Goal: Task Accomplishment & Management: Use online tool/utility

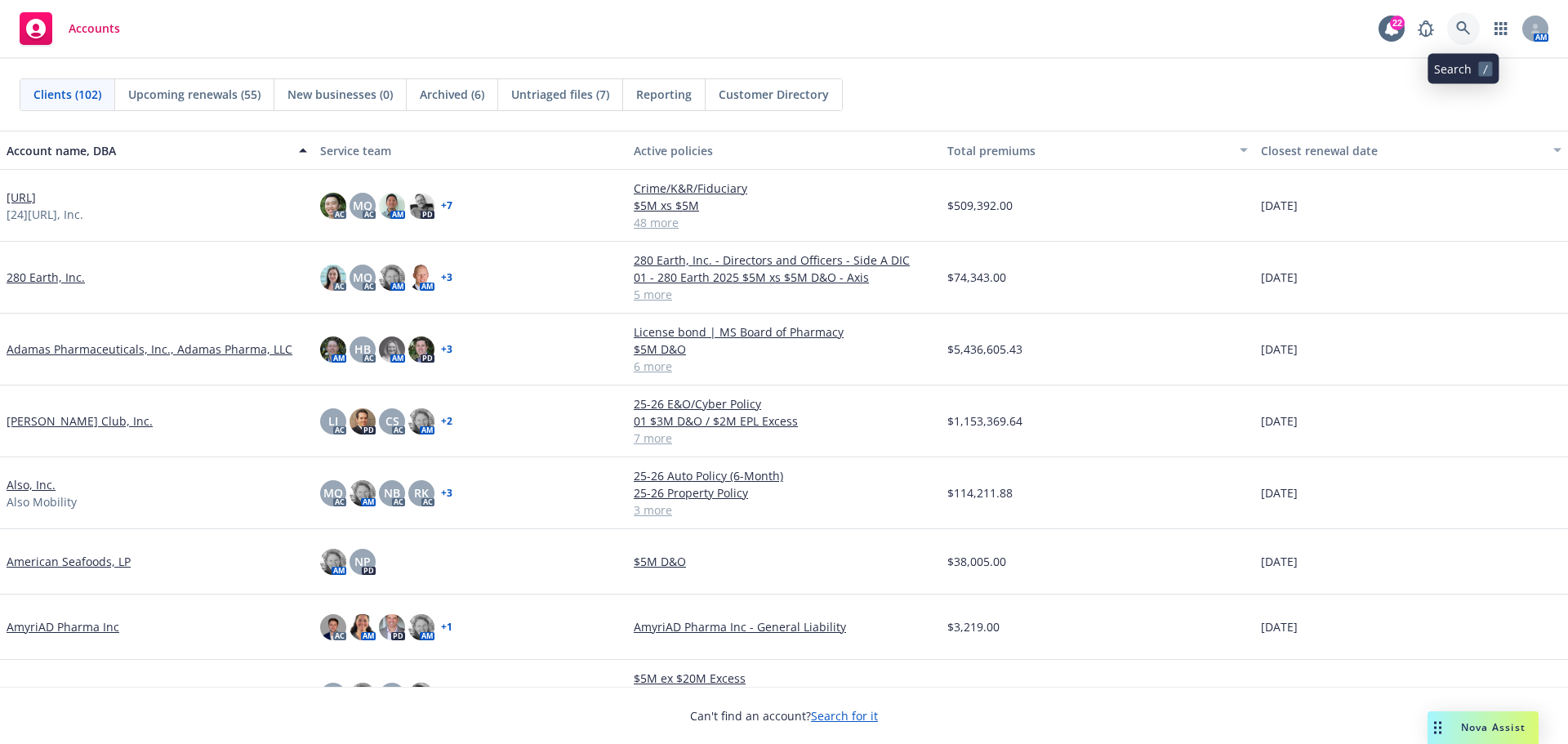
click at [1464, 25] on icon at bounding box center [1463, 28] width 15 height 15
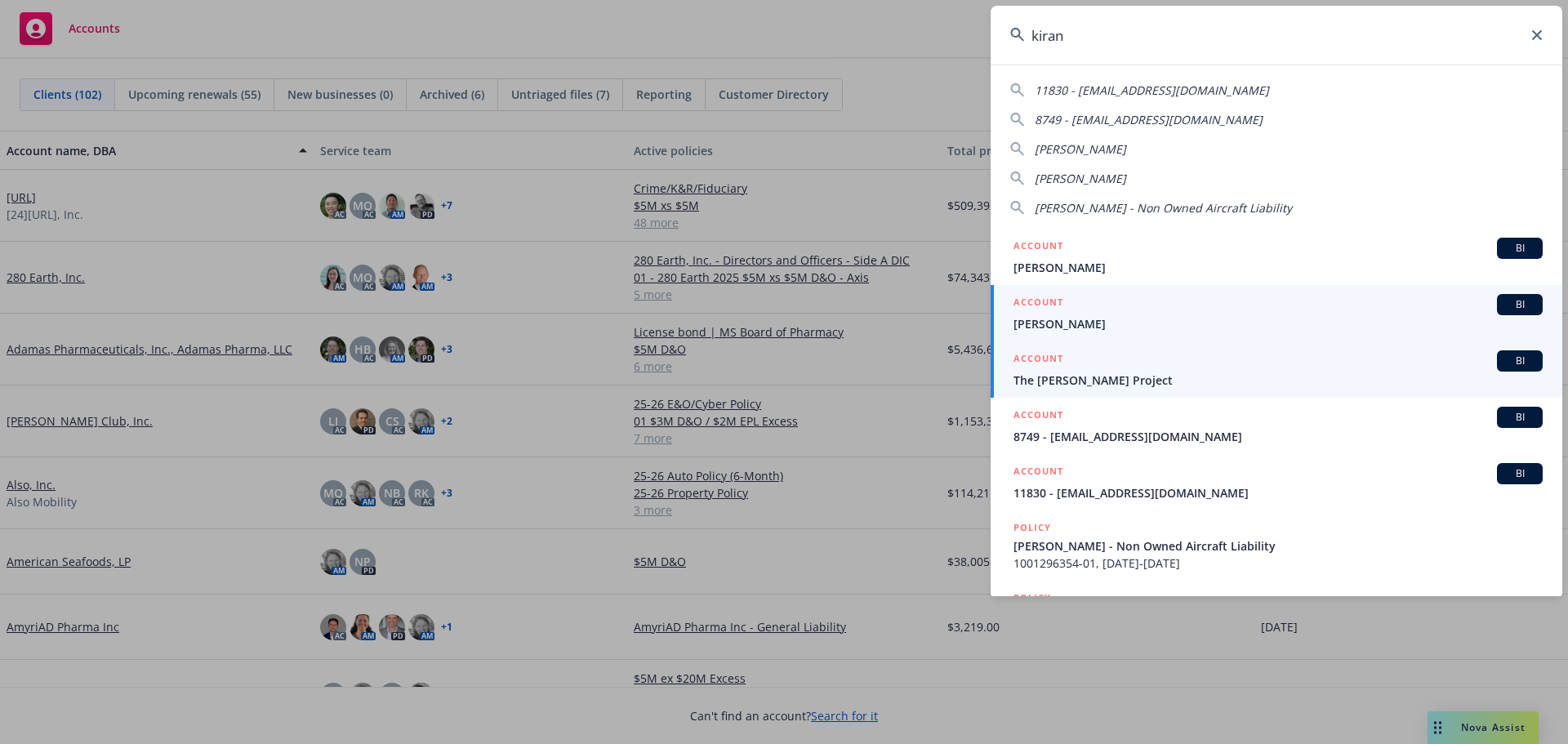
type input "kiran"
click at [1507, 362] on span "BI" at bounding box center [1520, 361] width 33 height 15
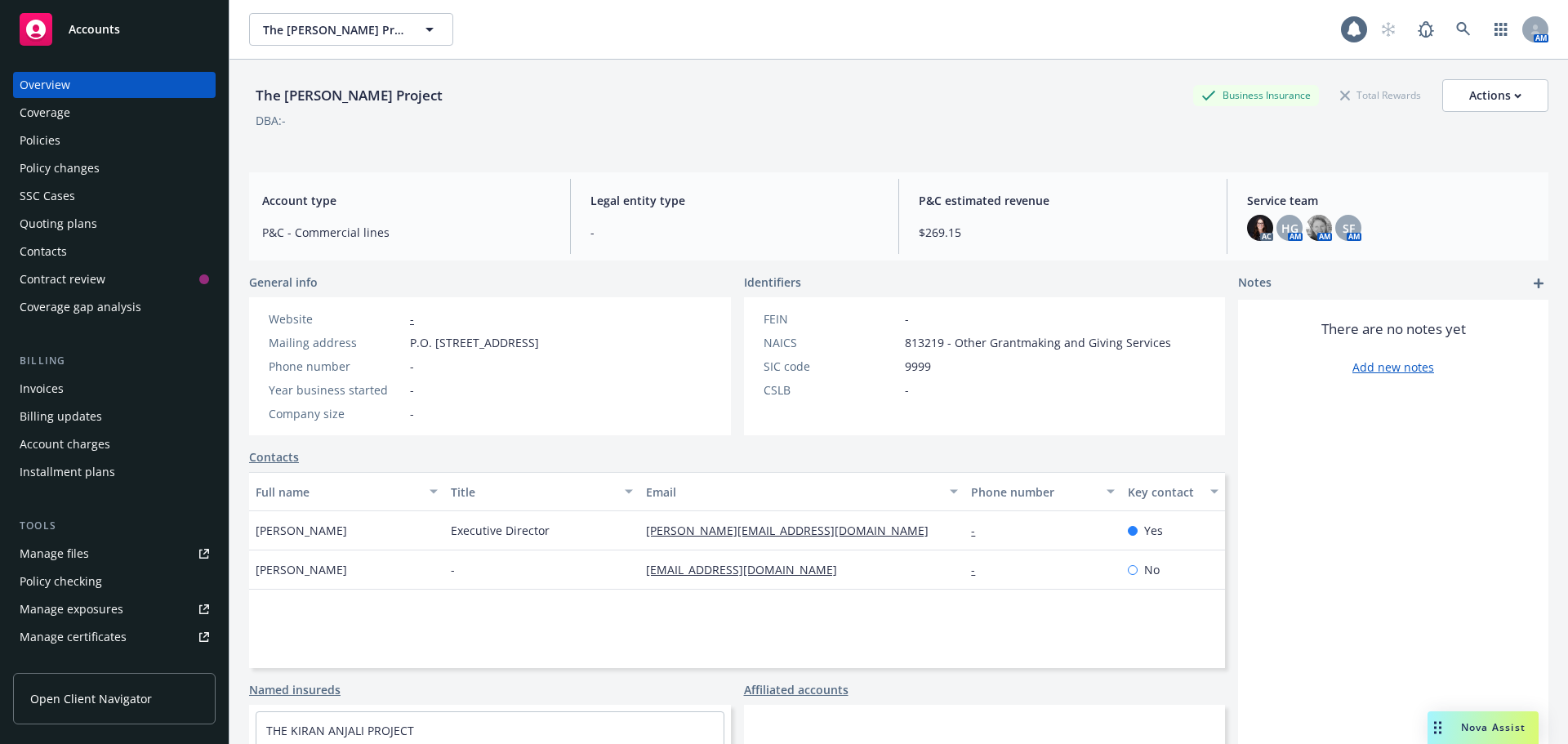
click at [58, 146] on div "Policies" at bounding box center [40, 140] width 41 height 26
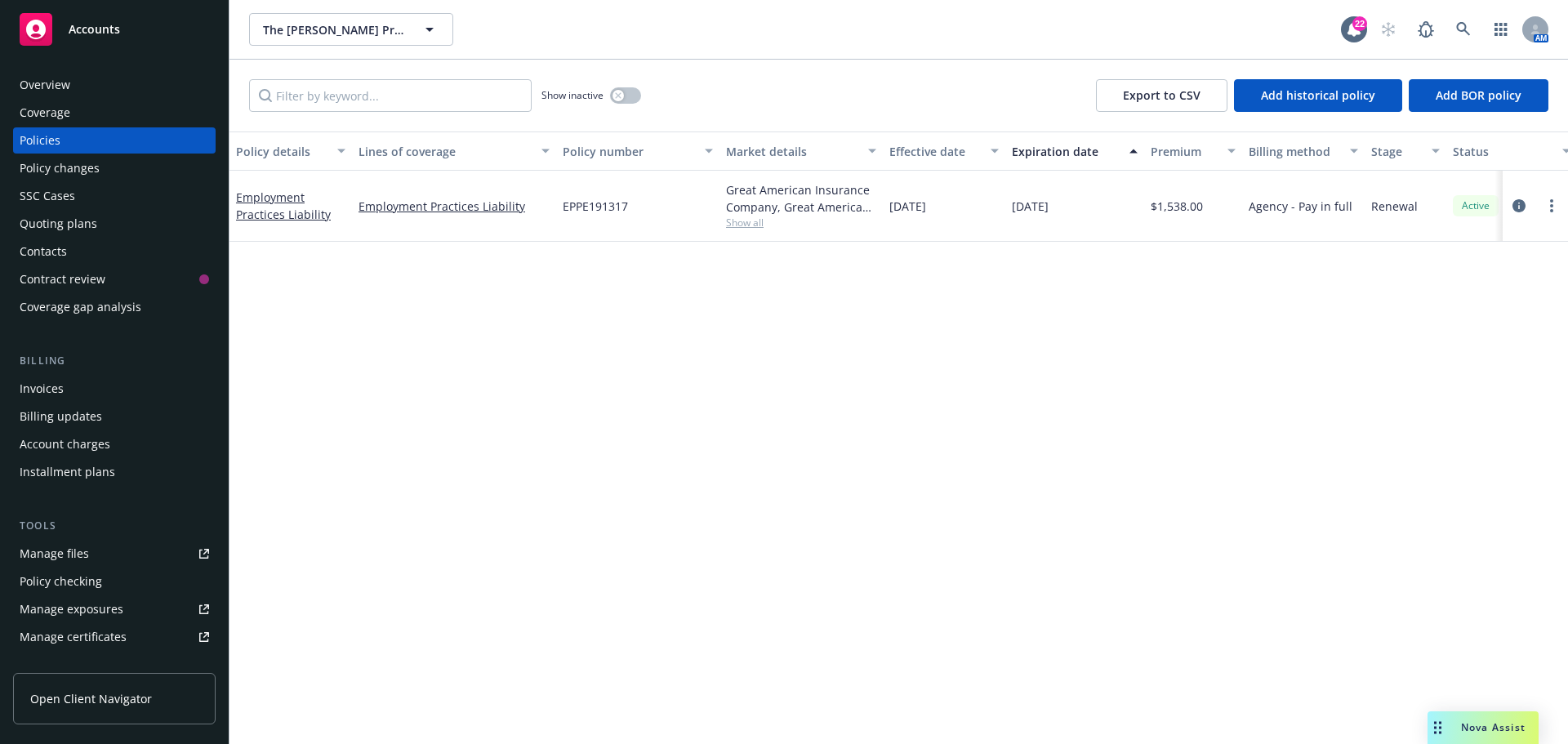
click at [47, 87] on div "Overview" at bounding box center [44, 84] width 50 height 26
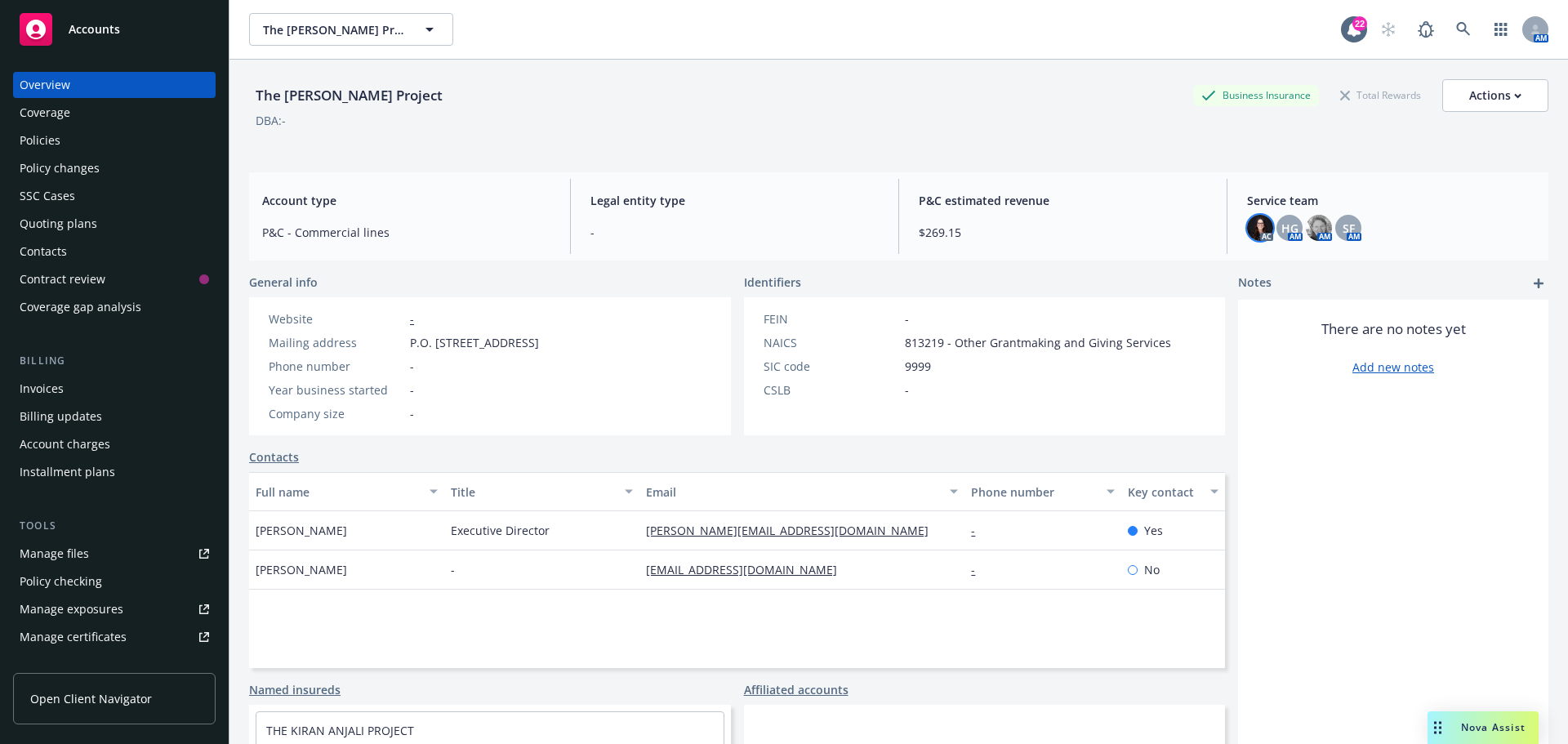
click at [1256, 238] on img at bounding box center [1259, 227] width 26 height 26
click at [1286, 237] on div "HG" at bounding box center [1289, 227] width 26 height 26
click at [1342, 237] on div "SF" at bounding box center [1347, 227] width 26 height 26
click at [1282, 231] on span "HG" at bounding box center [1290, 228] width 17 height 17
click at [1345, 237] on div "SF" at bounding box center [1347, 227] width 26 height 26
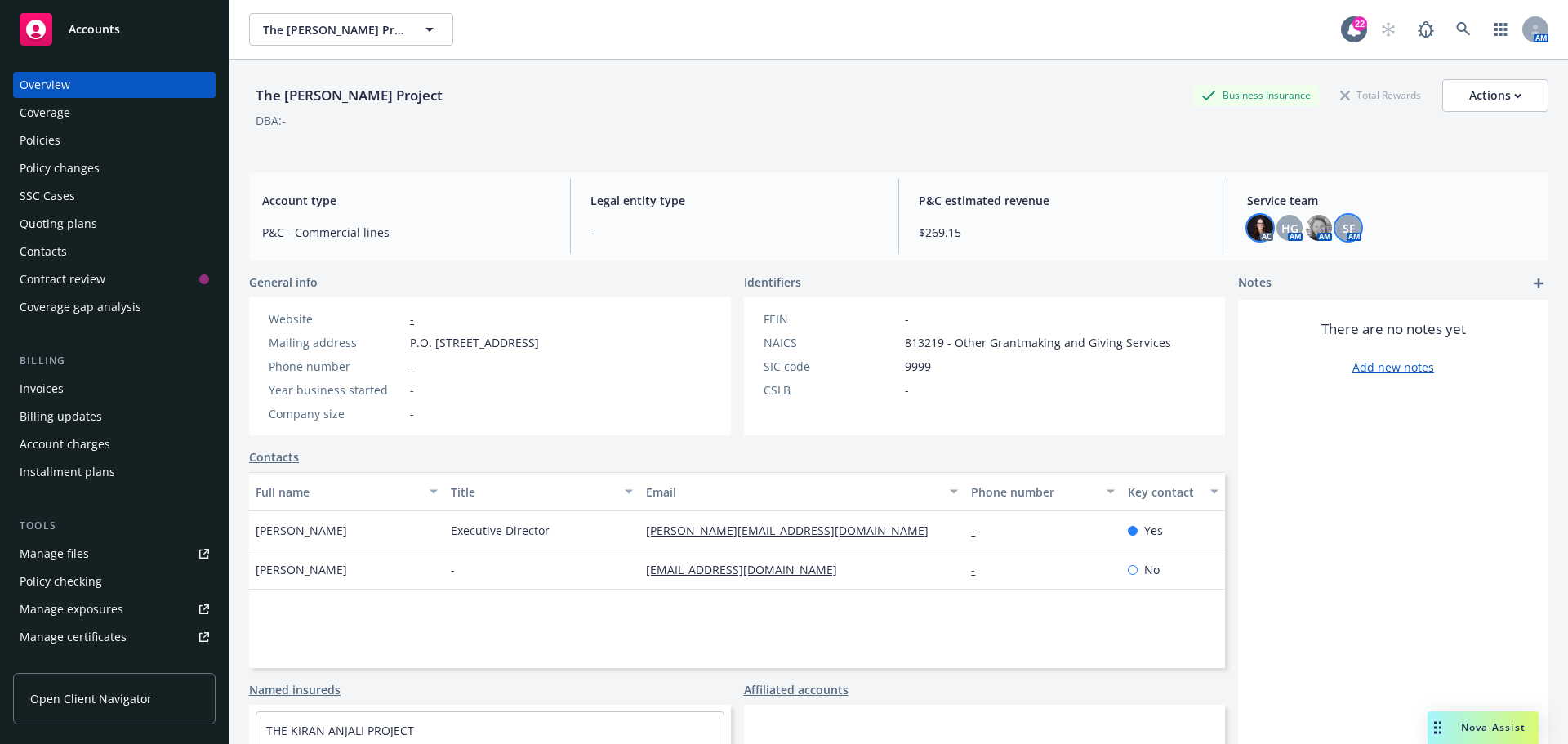
click at [1251, 233] on img at bounding box center [1259, 227] width 26 height 26
click at [67, 135] on div "Policies" at bounding box center [114, 140] width 190 height 26
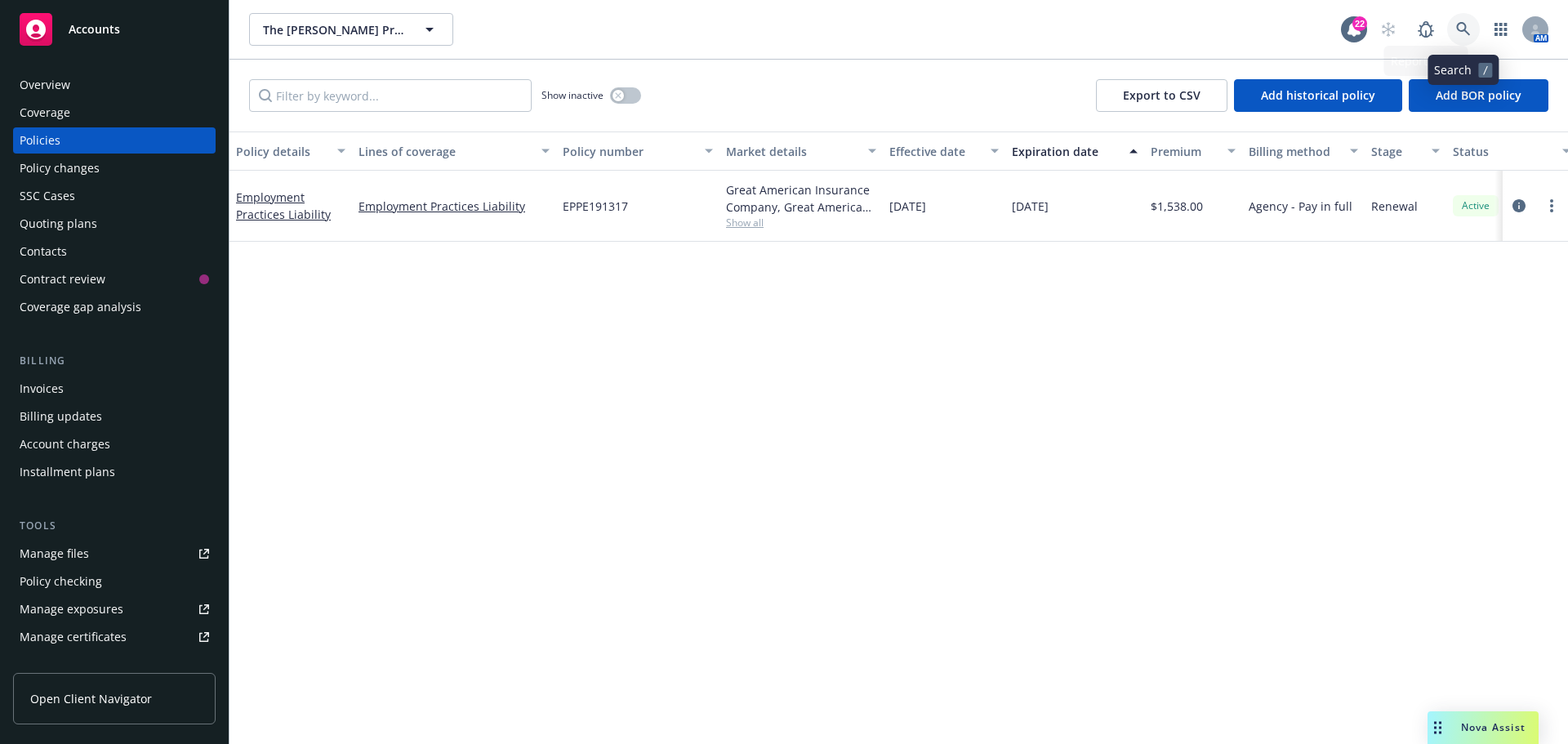
click at [1462, 24] on icon at bounding box center [1463, 29] width 15 height 15
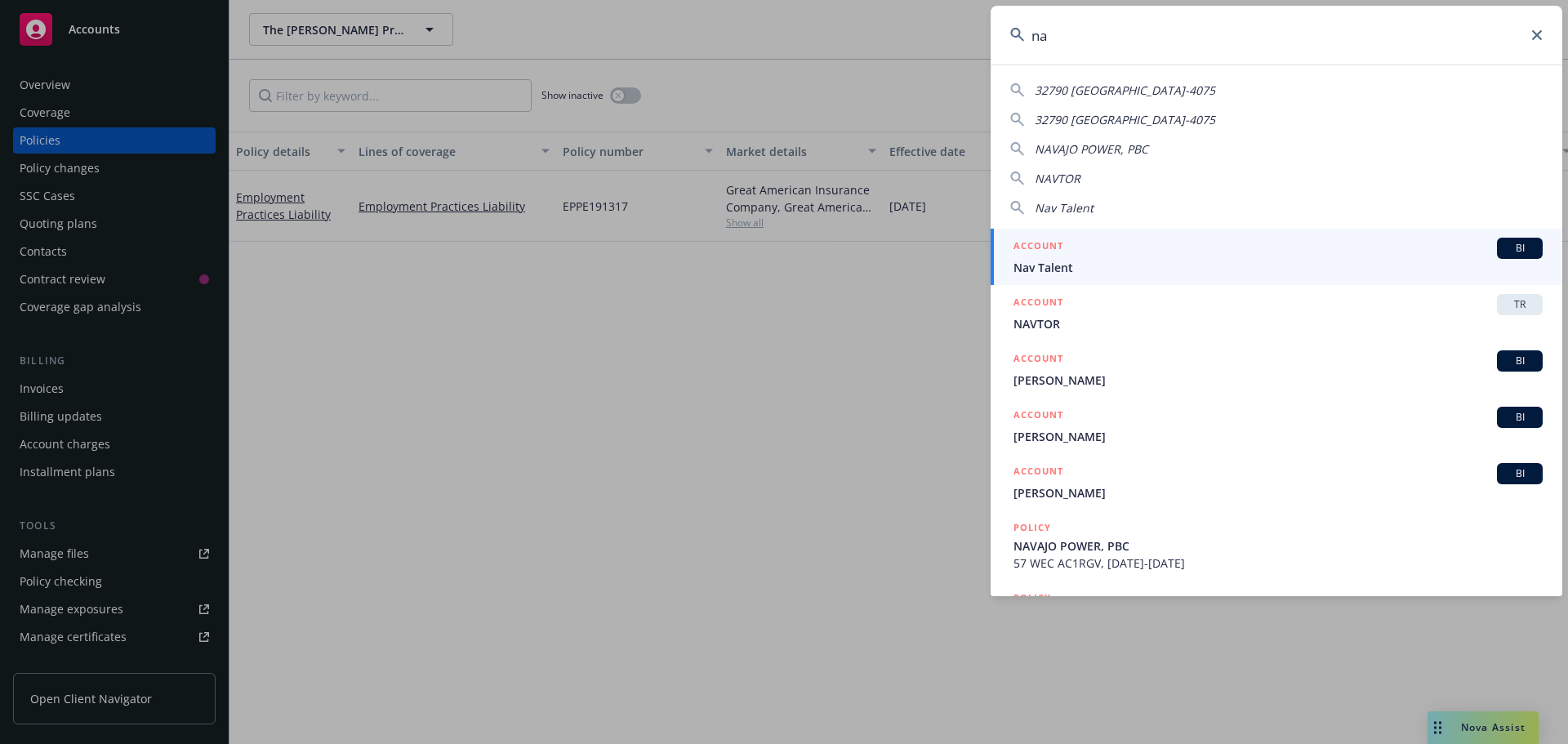
type input "n"
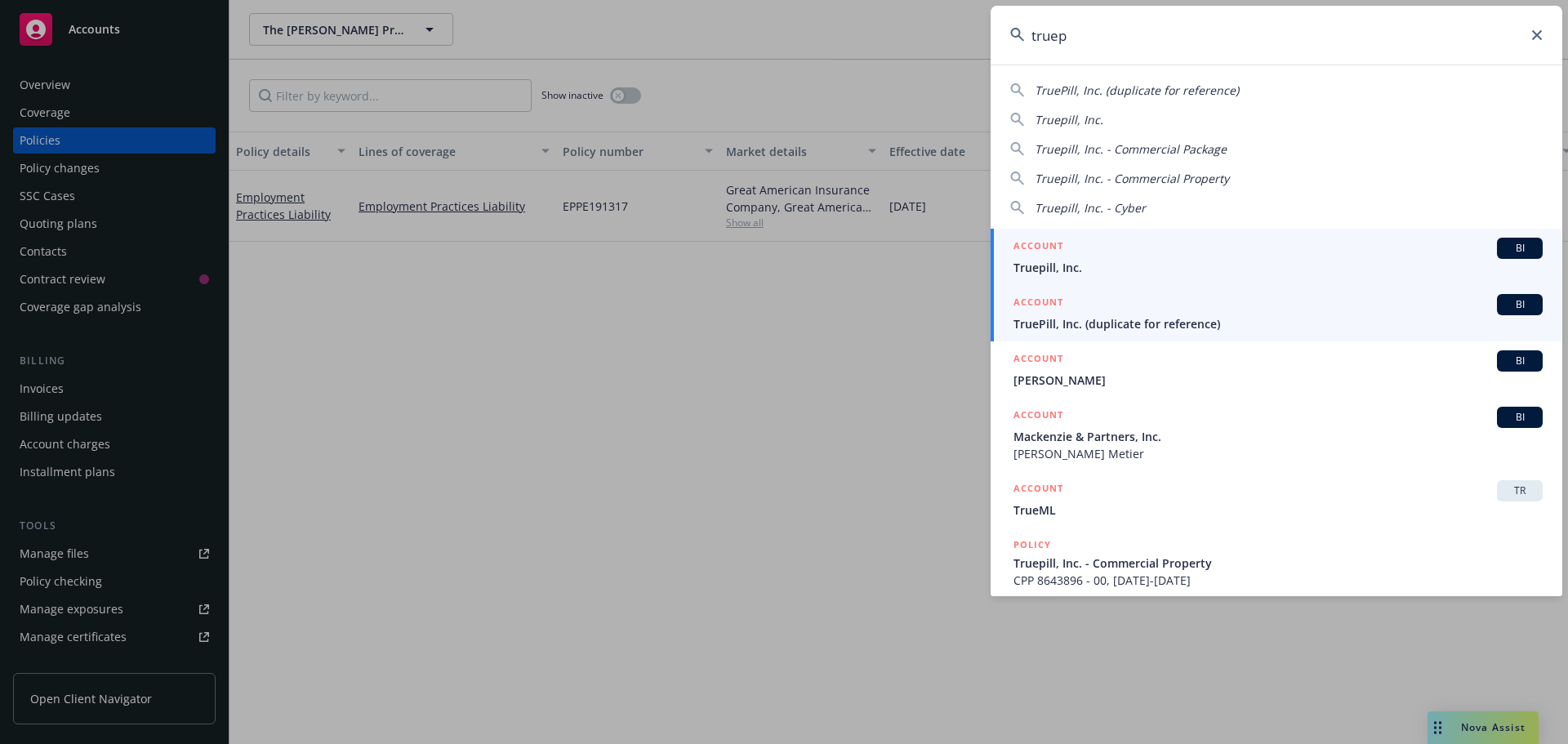
type input "truep"
click at [1503, 246] on span "BI" at bounding box center [1520, 248] width 33 height 15
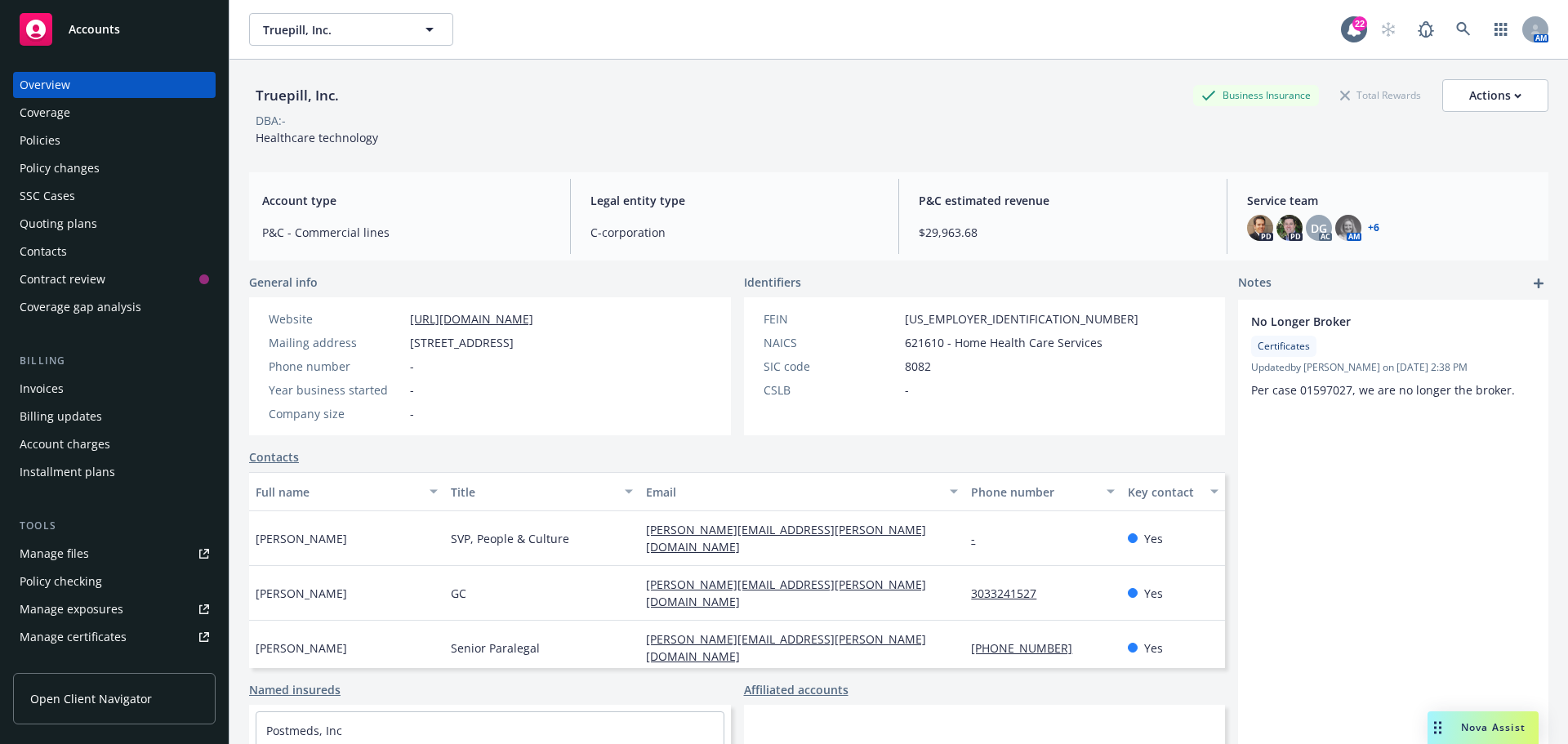
click at [44, 137] on div "Policies" at bounding box center [40, 140] width 41 height 26
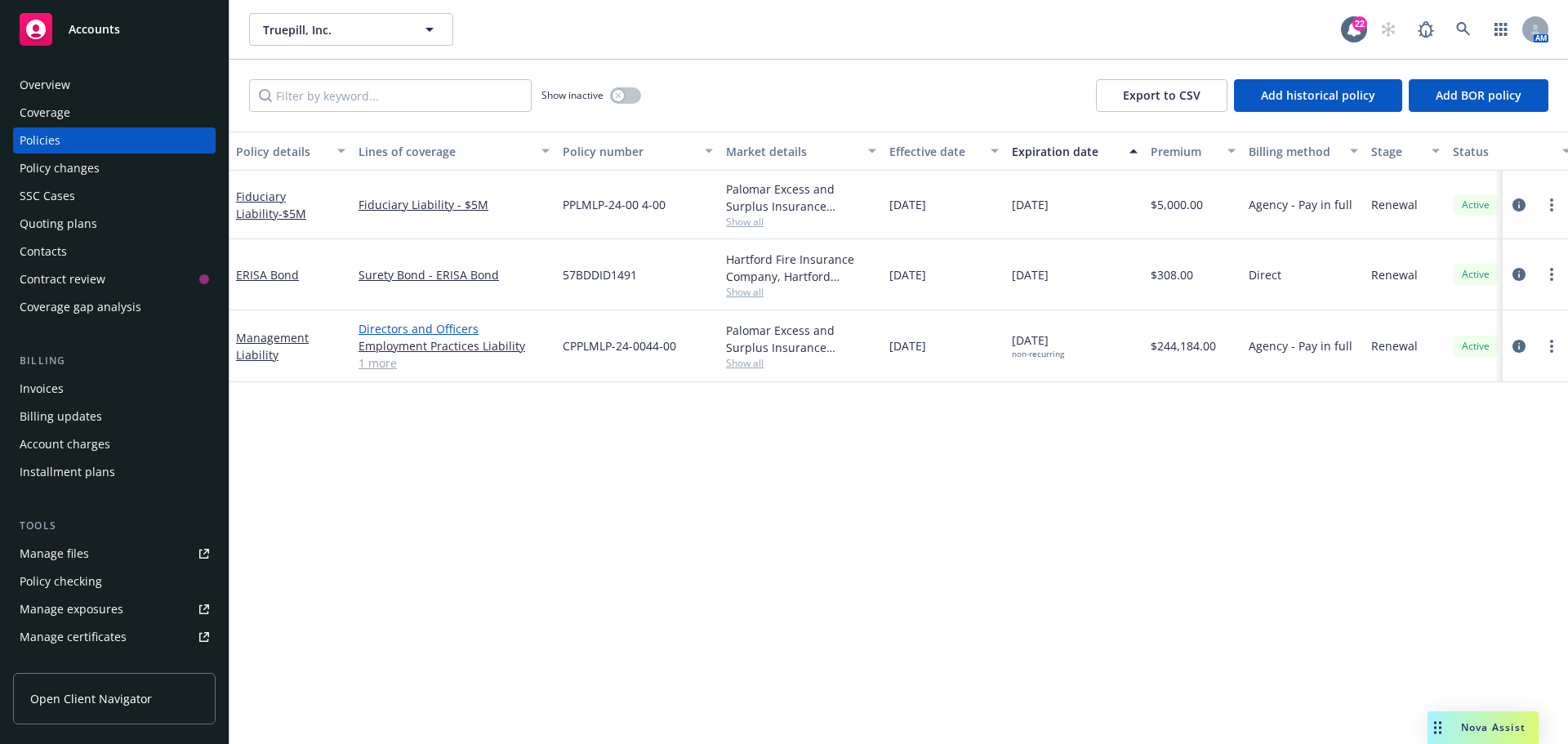
click at [432, 331] on link "Directors and Officers" at bounding box center [455, 329] width 192 height 17
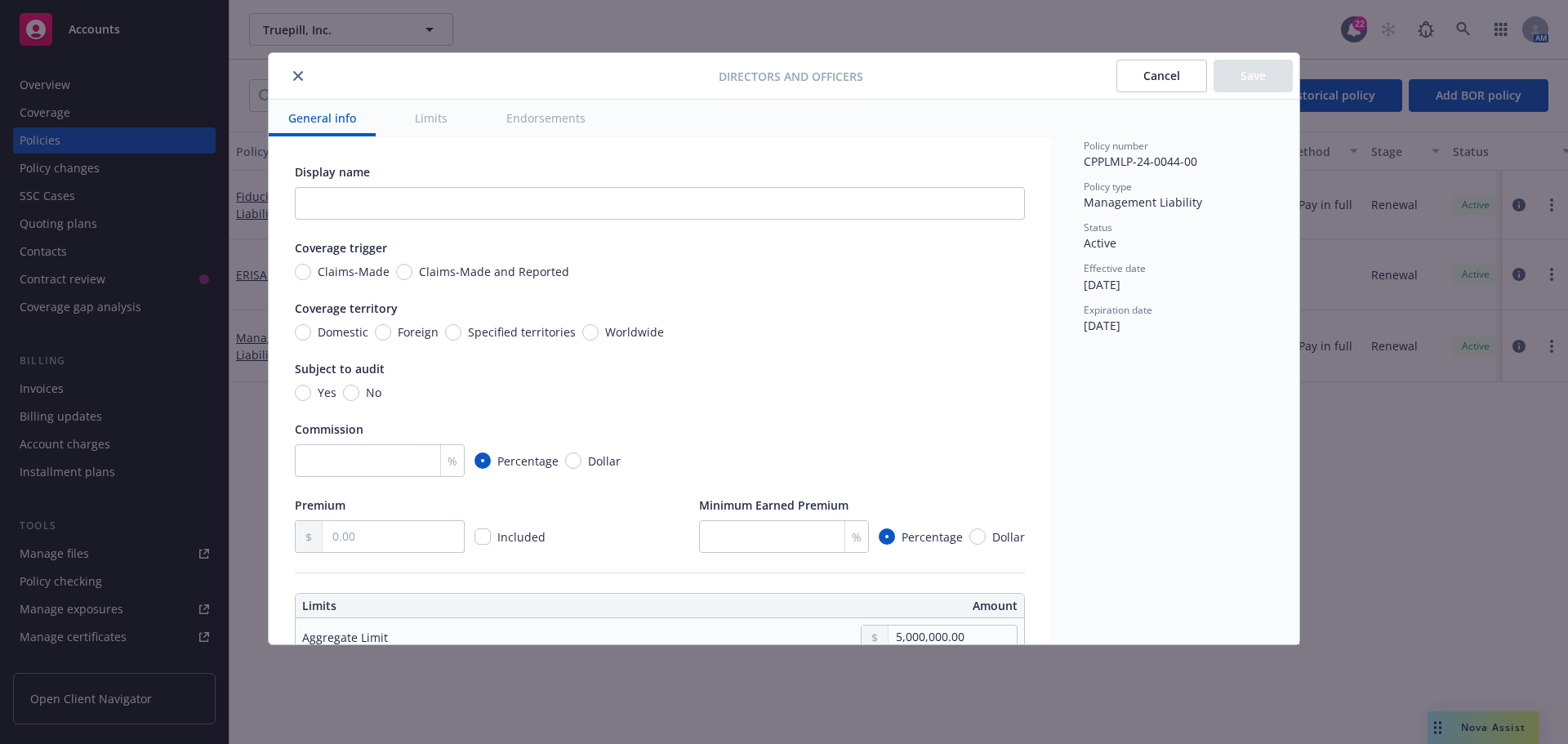
click at [296, 75] on icon "close" at bounding box center [298, 75] width 10 height 10
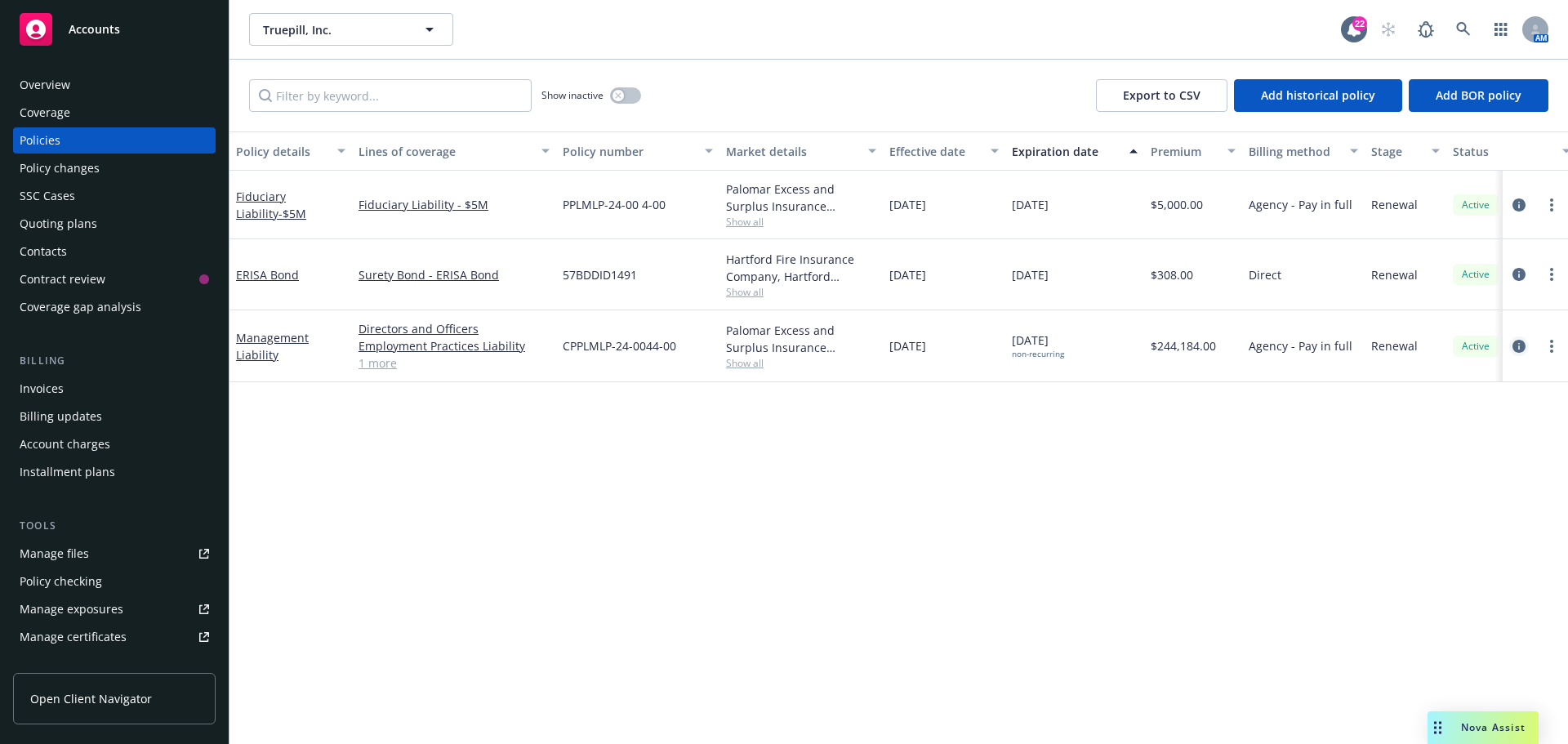
click at [1519, 345] on icon "circleInformation" at bounding box center [1520, 346] width 14 height 14
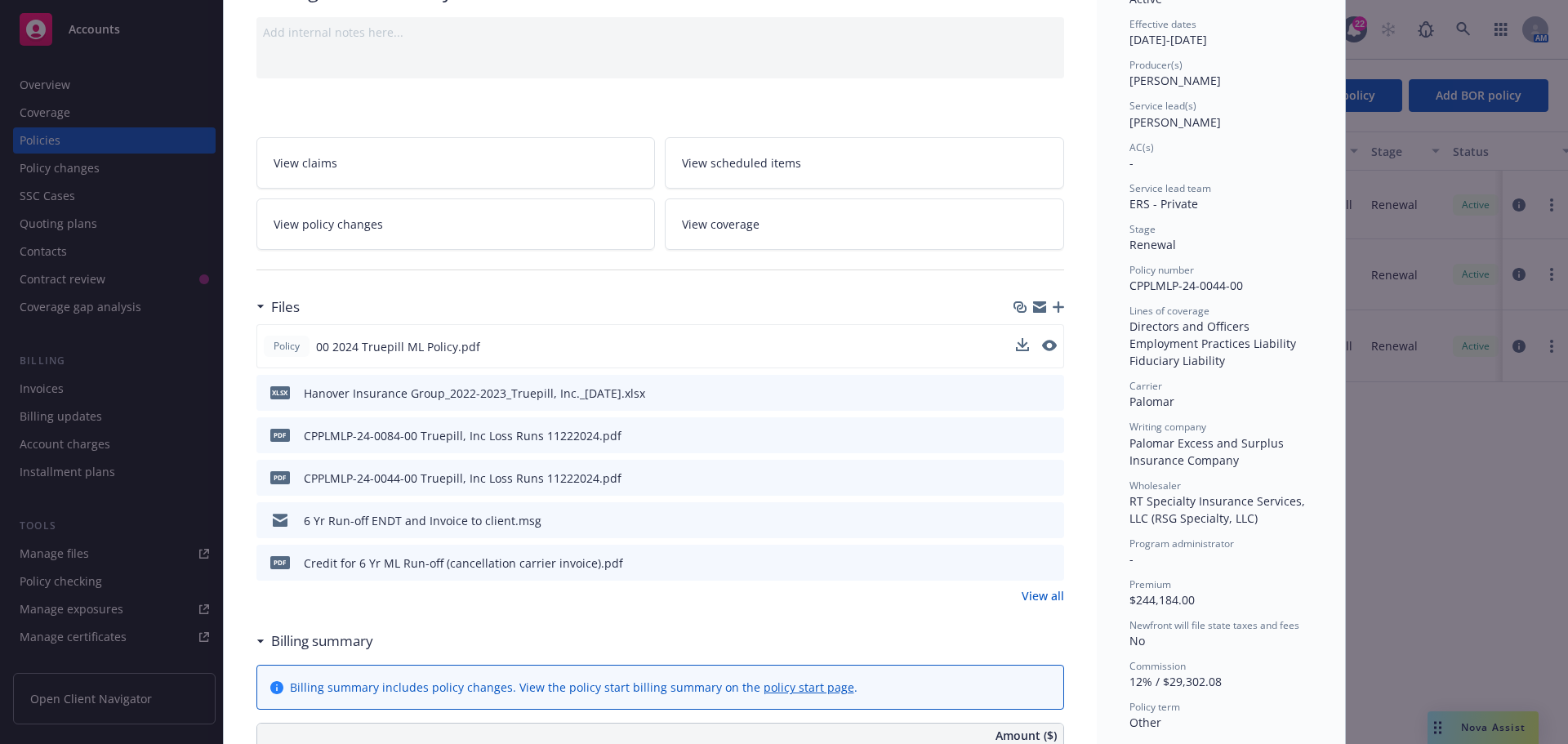
scroll to position [164, 0]
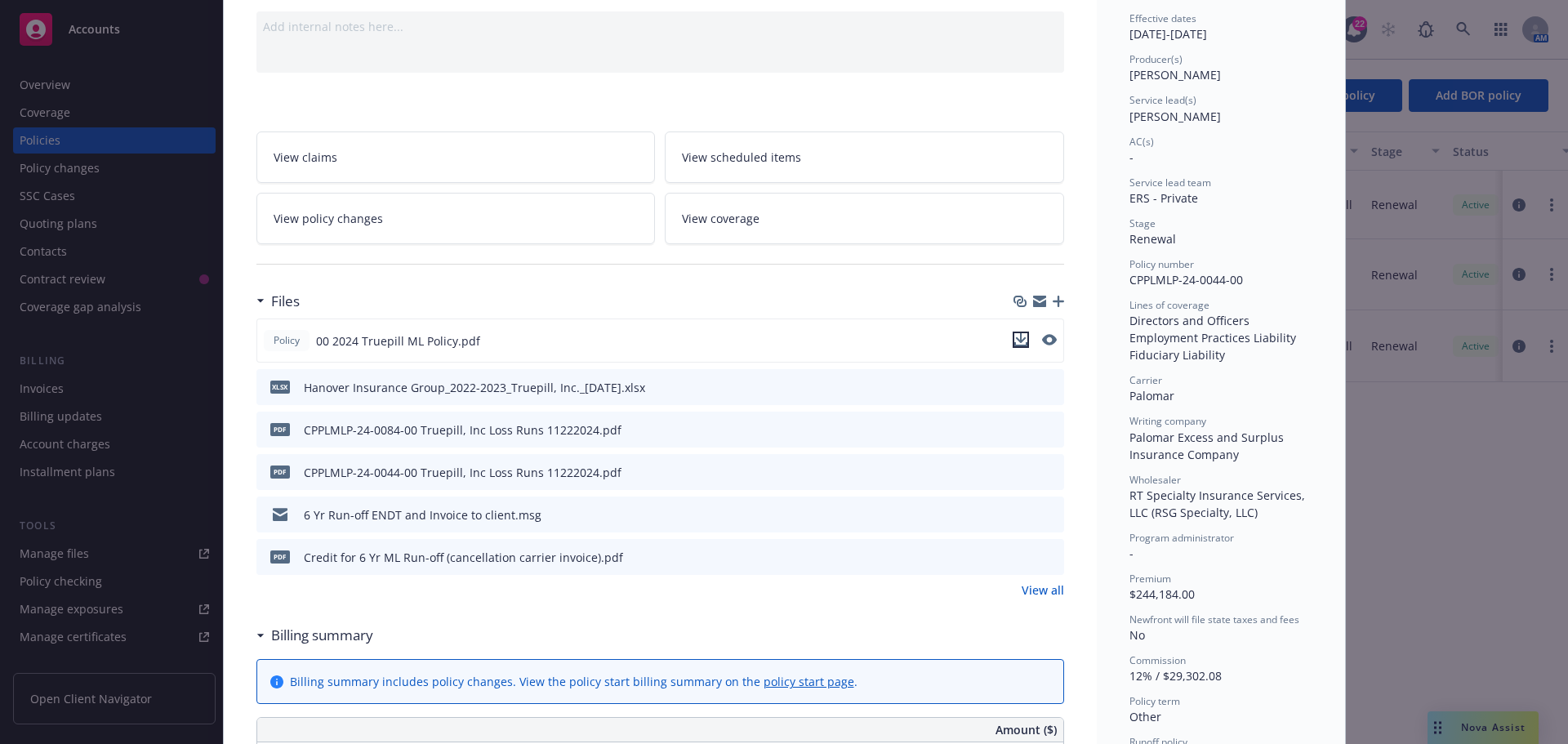
click at [1018, 338] on icon "download file" at bounding box center [1021, 340] width 14 height 14
click at [50, 142] on div "Policy Management Liability Add internal notes here... View claims View schedul…" at bounding box center [784, 372] width 1568 height 744
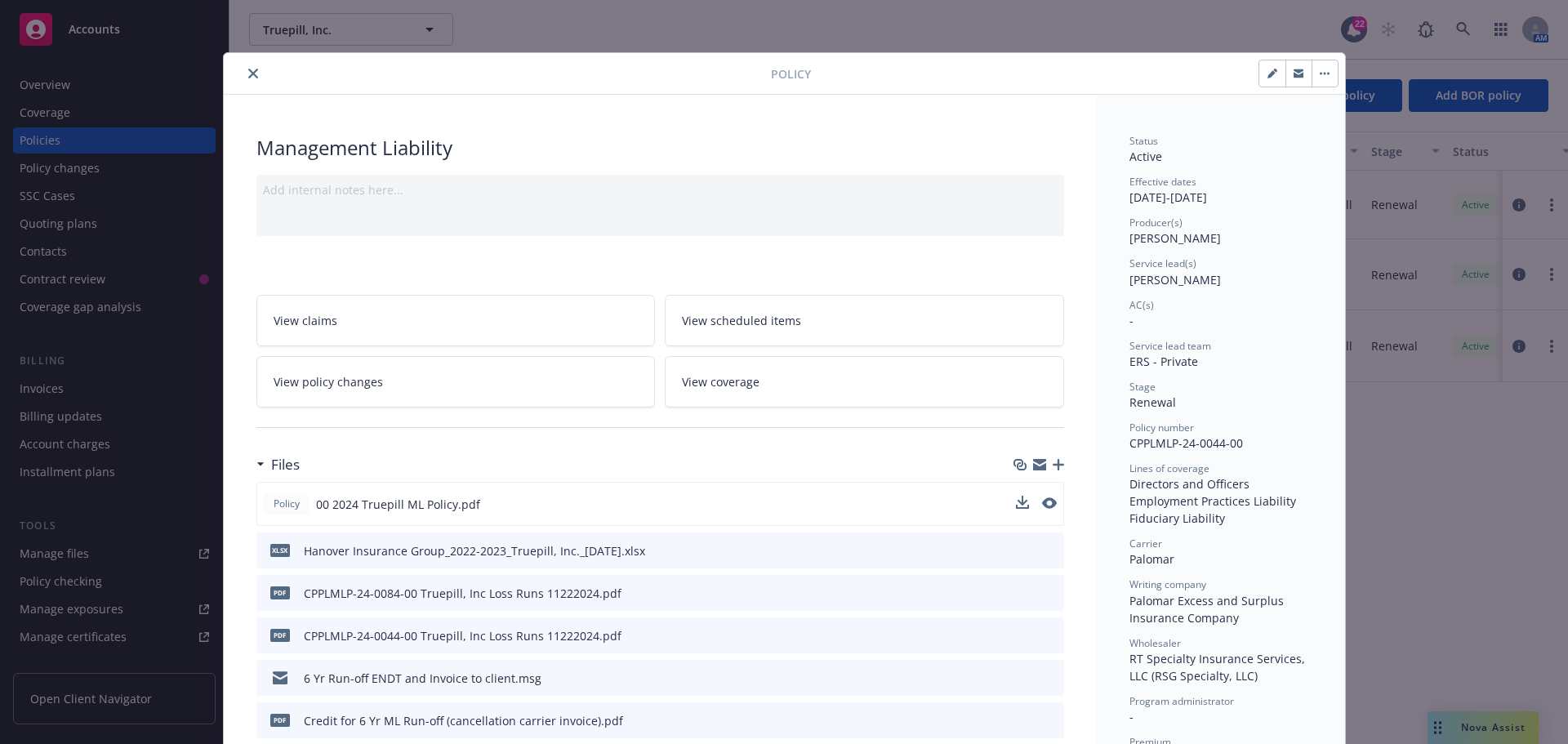
click at [249, 73] on icon "close" at bounding box center [253, 74] width 10 height 10
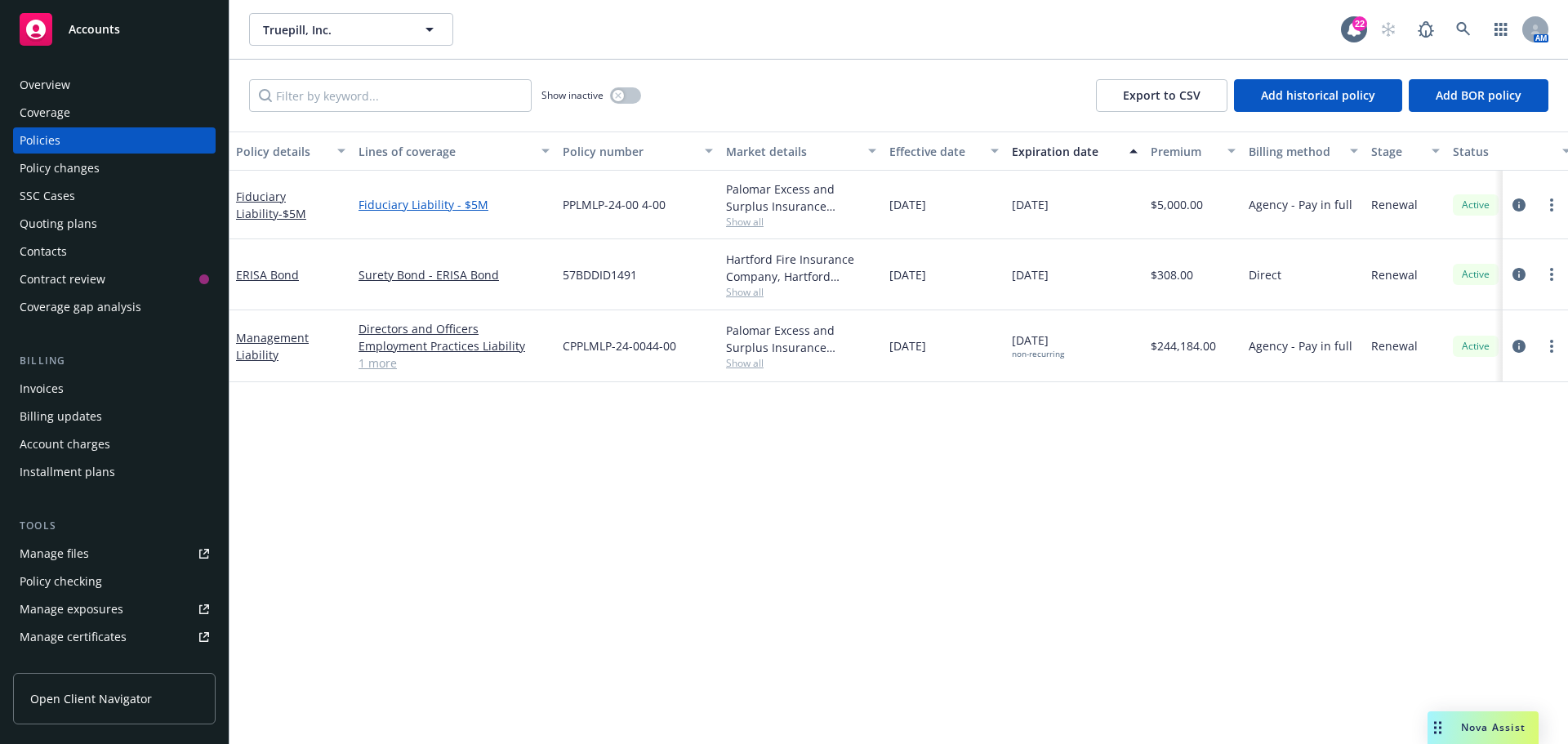
click at [417, 202] on link "Fiduciary Liability - $5M" at bounding box center [455, 205] width 192 height 17
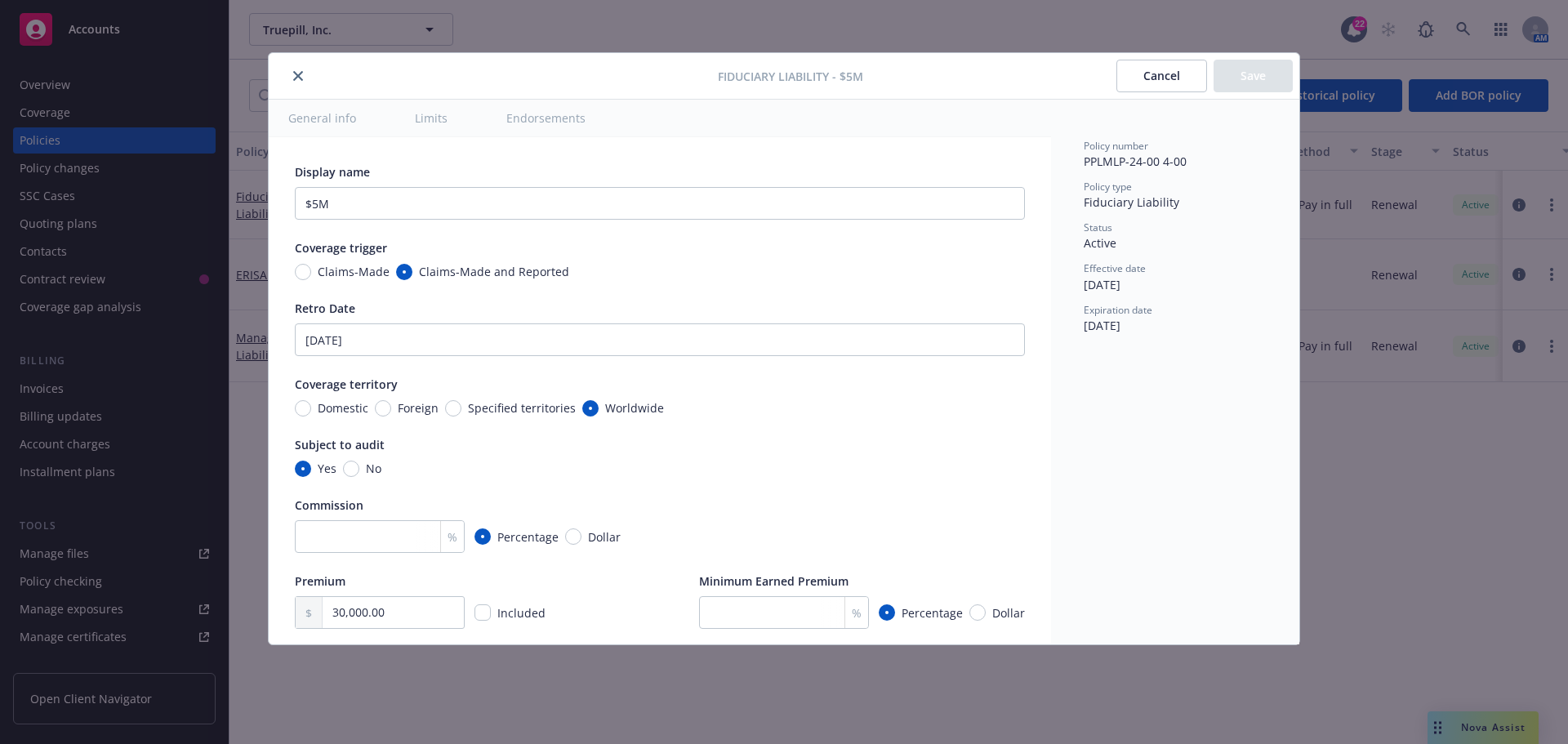
type textarea "x"
click at [295, 75] on icon "close" at bounding box center [298, 75] width 10 height 10
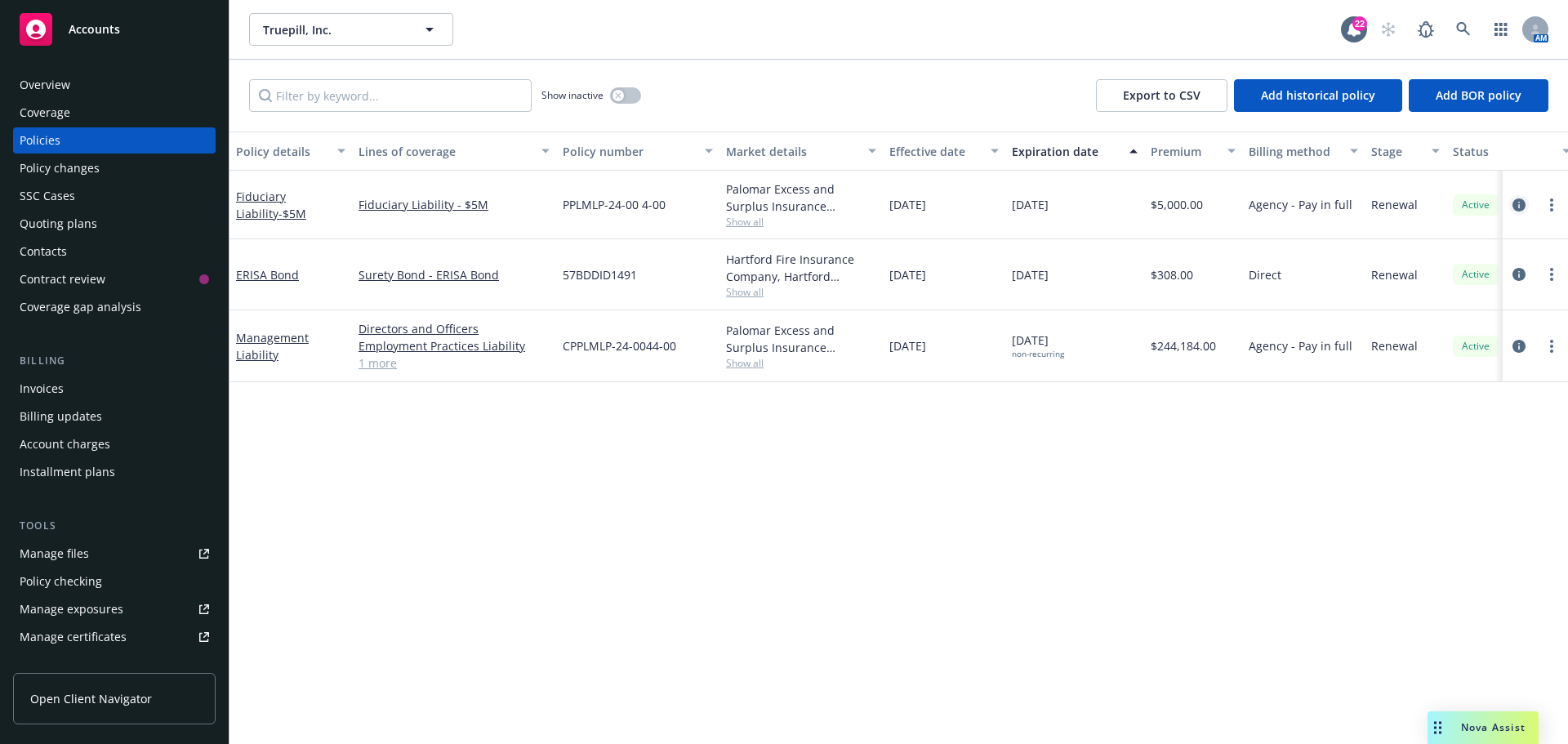
click at [1516, 202] on icon "circleInformation" at bounding box center [1520, 205] width 14 height 14
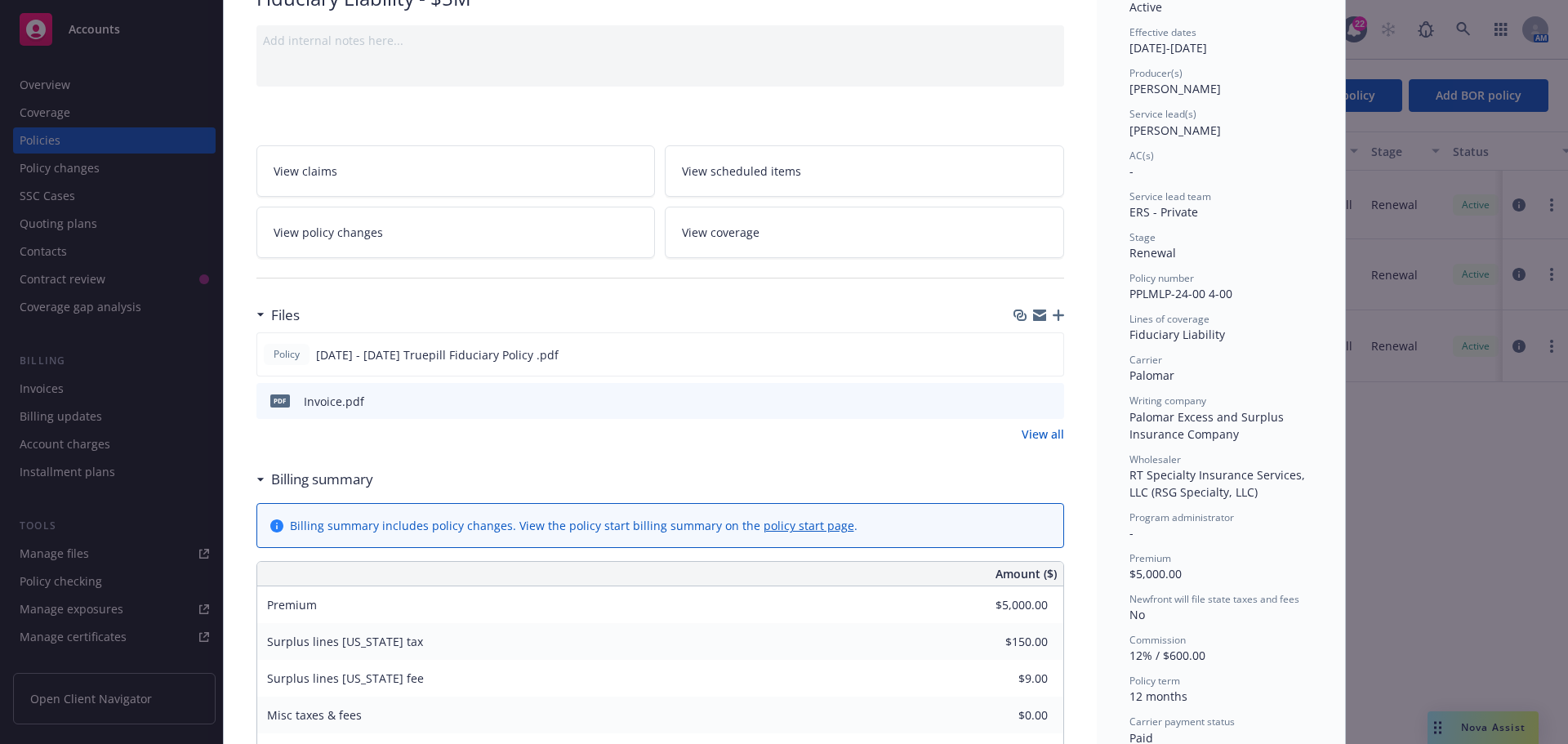
scroll to position [164, 0]
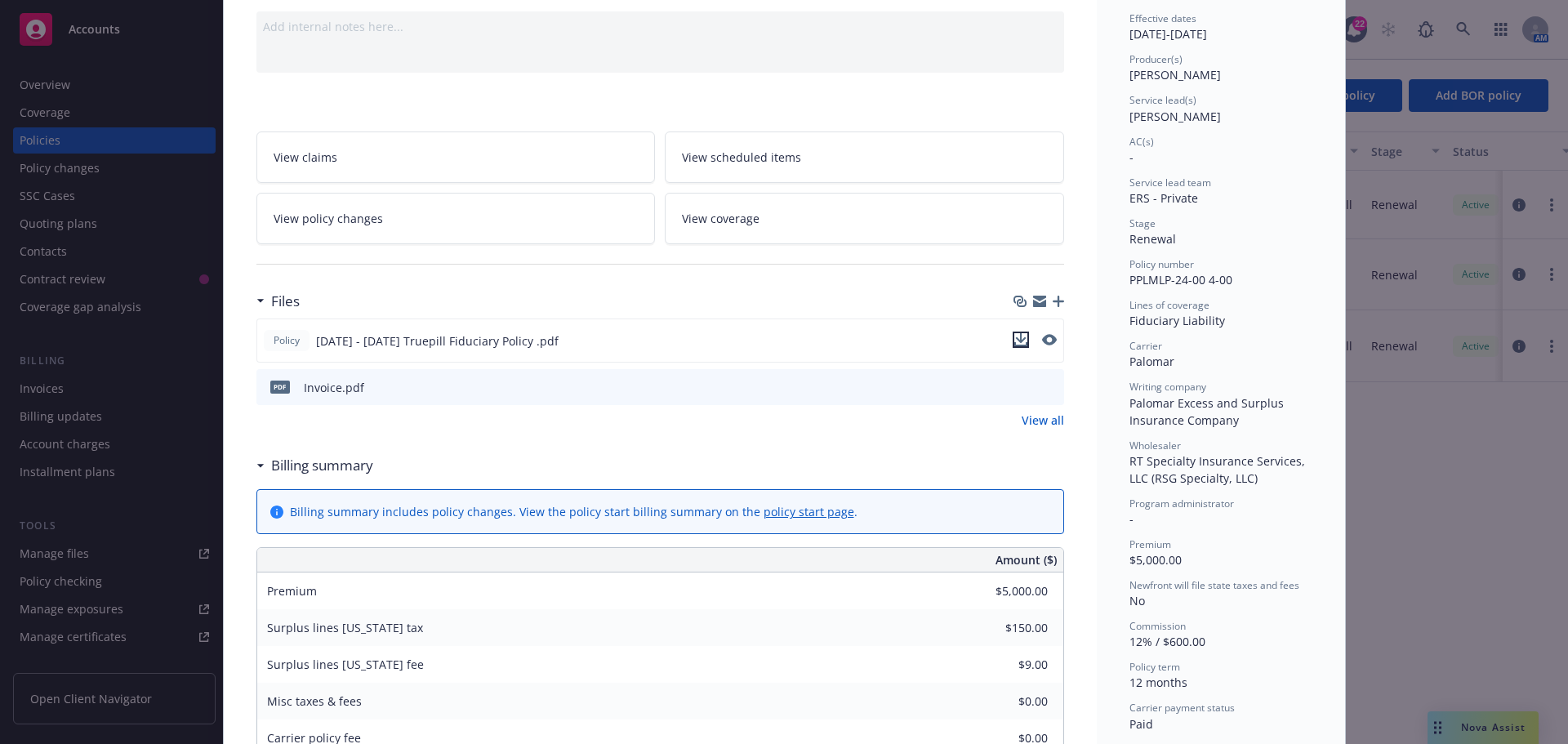
click at [1015, 335] on icon "download file" at bounding box center [1020, 338] width 11 height 10
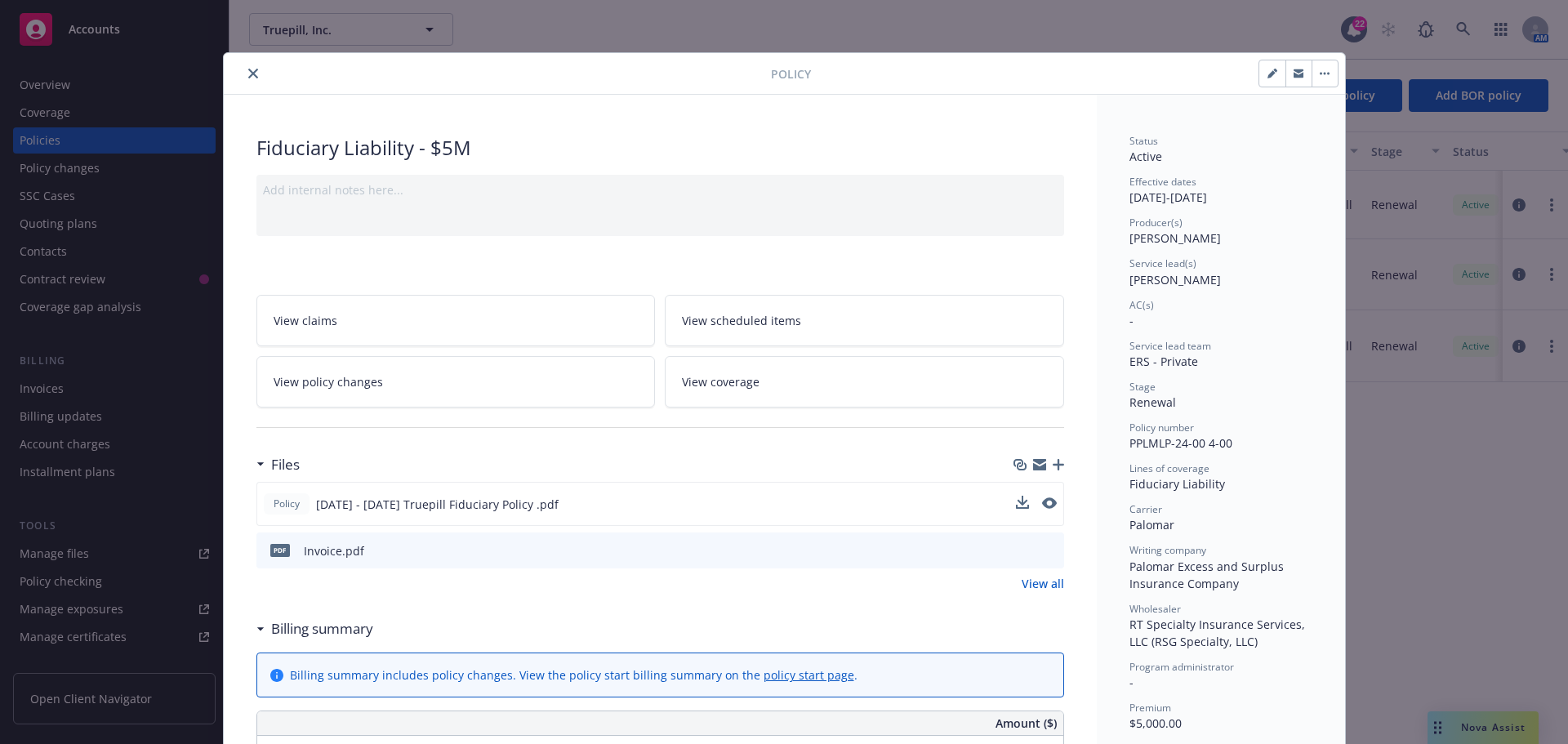
click at [249, 70] on icon "close" at bounding box center [253, 74] width 10 height 10
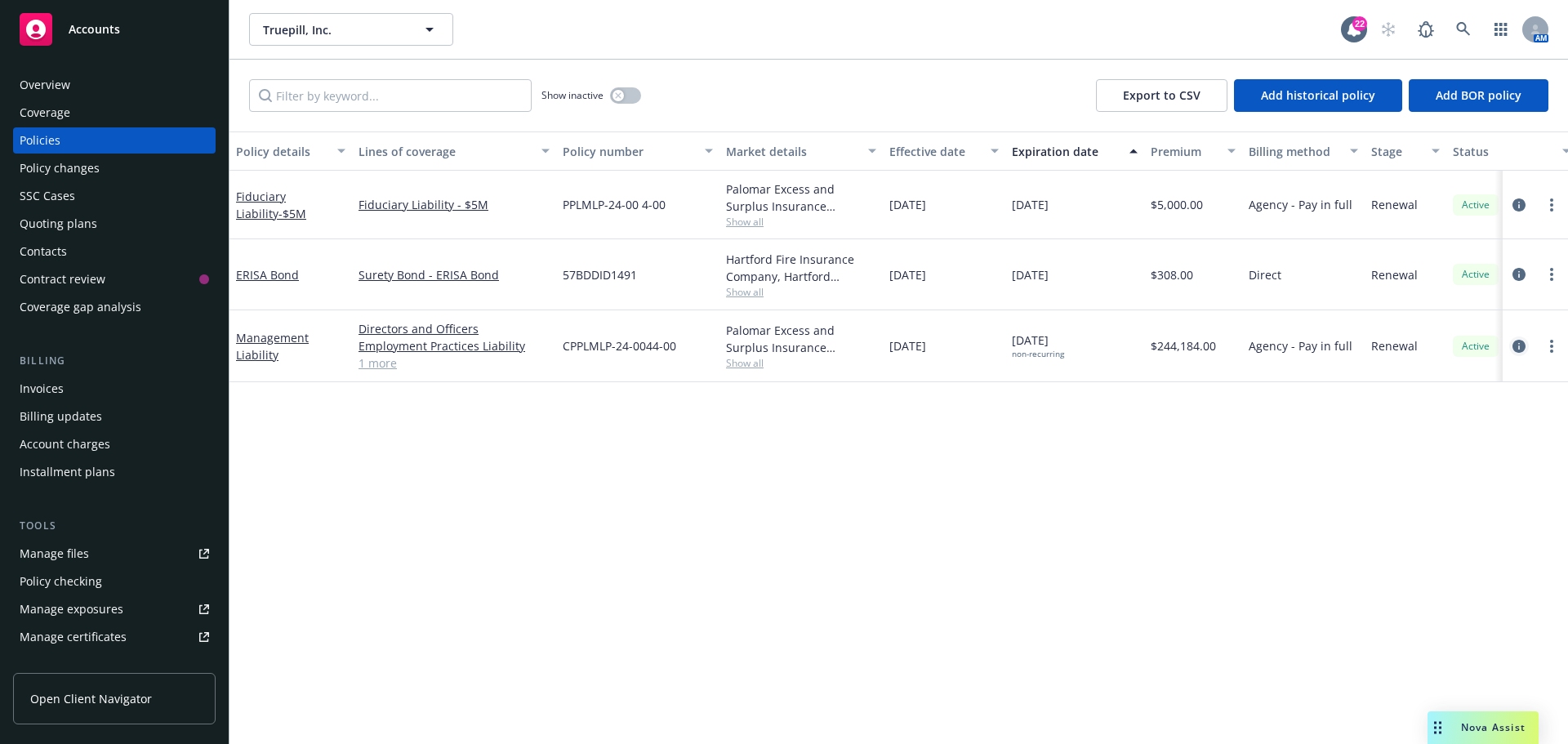
click at [1524, 343] on icon "circleInformation" at bounding box center [1520, 346] width 14 height 14
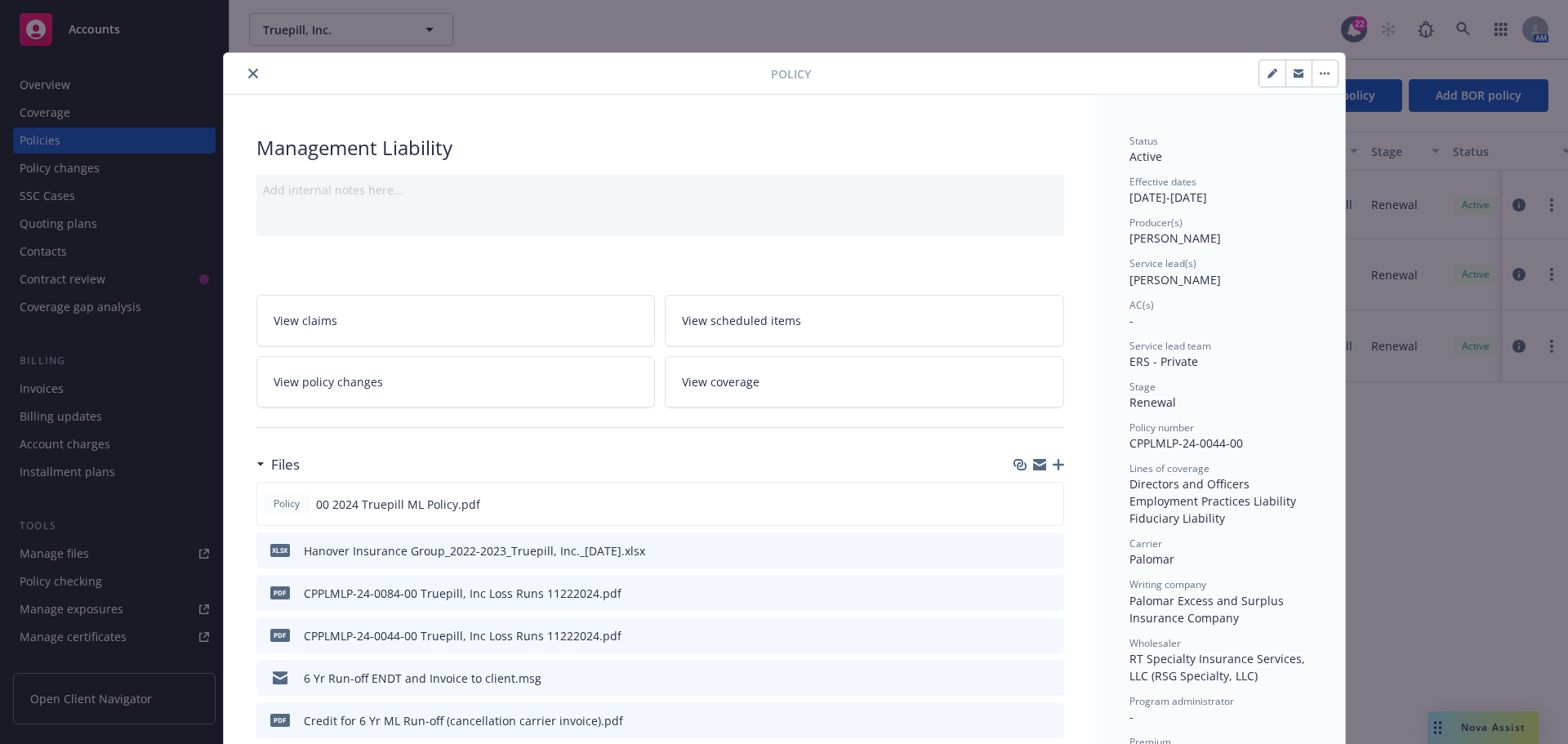
scroll to position [49, 0]
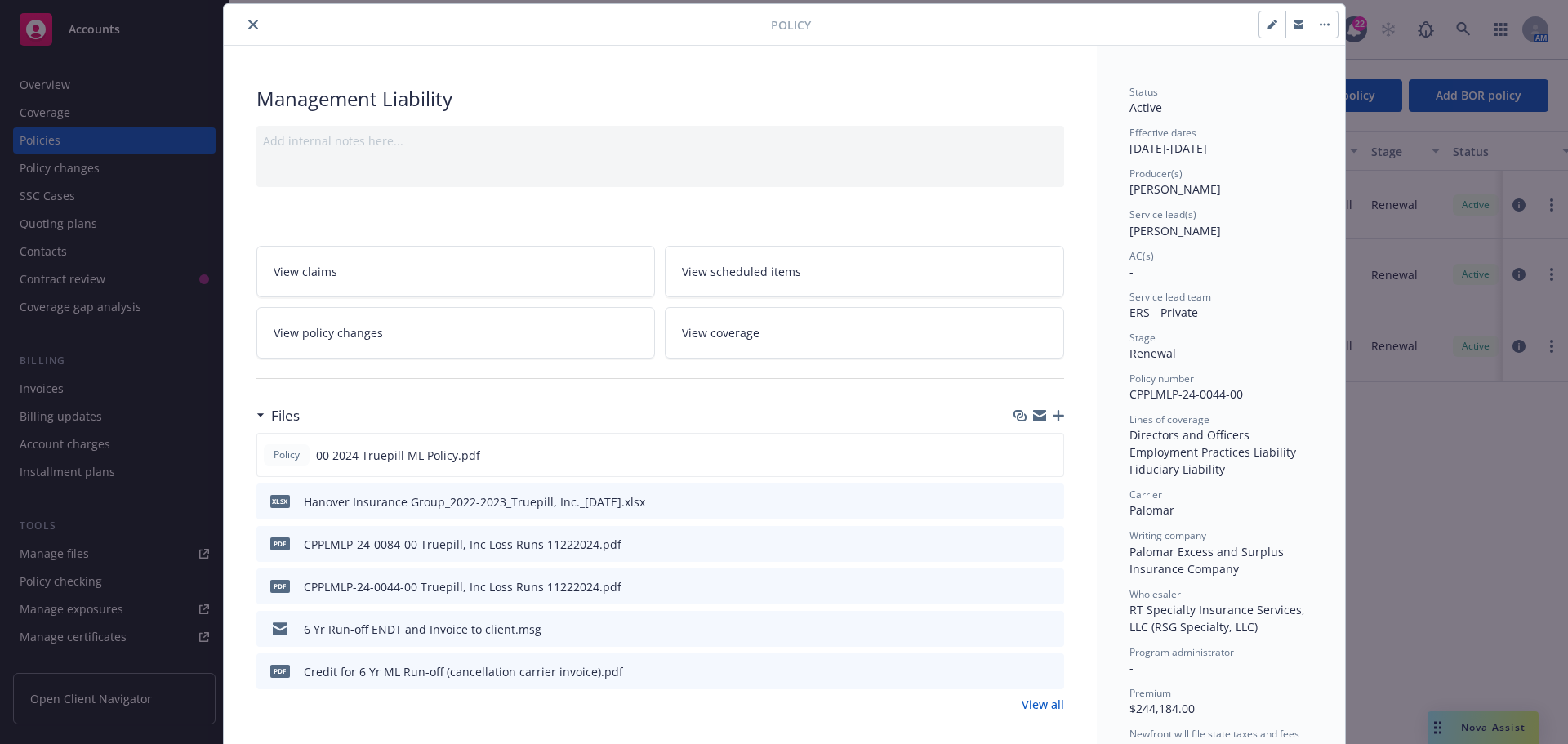
click at [249, 20] on icon "close" at bounding box center [253, 24] width 10 height 10
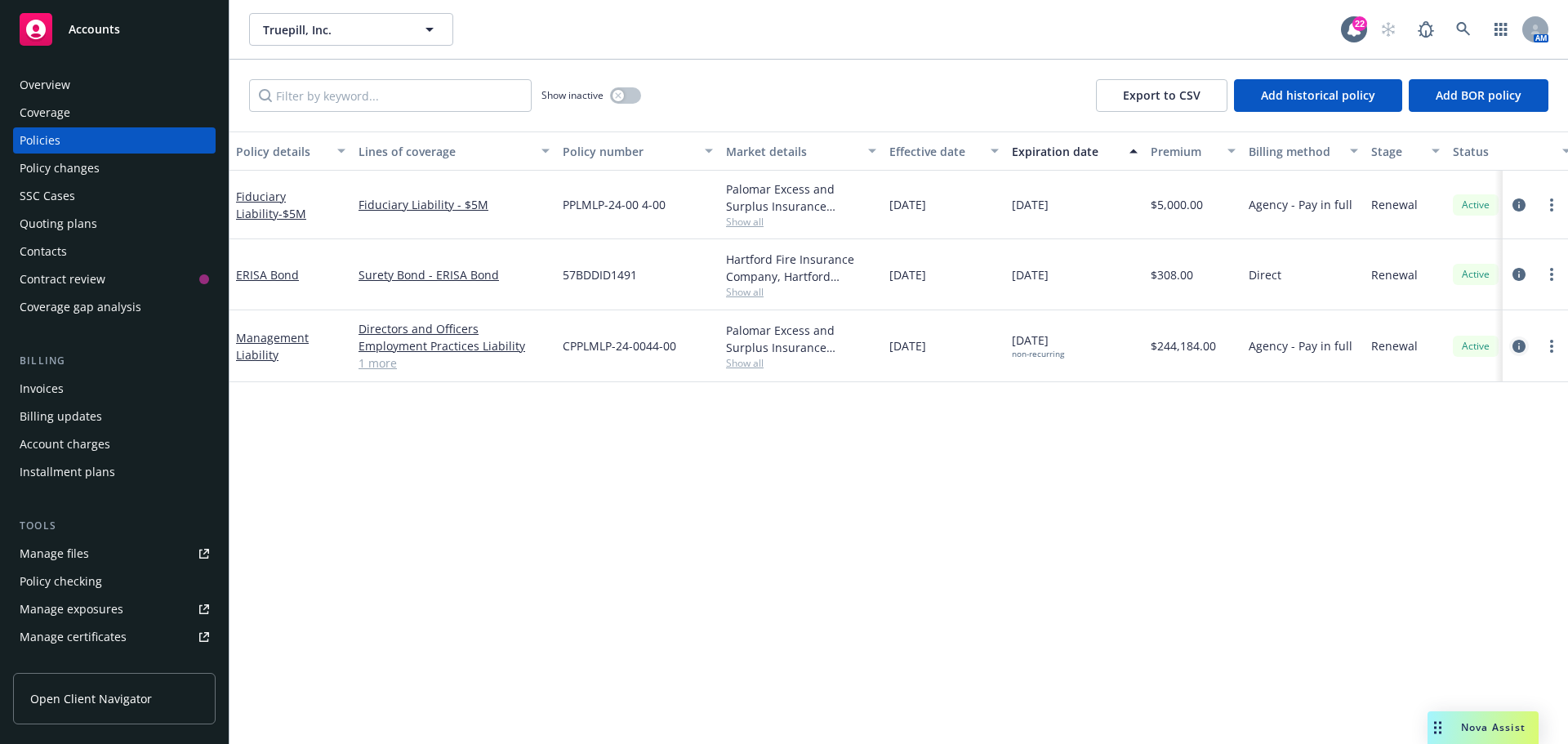
click at [1524, 345] on icon "circleInformation" at bounding box center [1520, 346] width 14 height 14
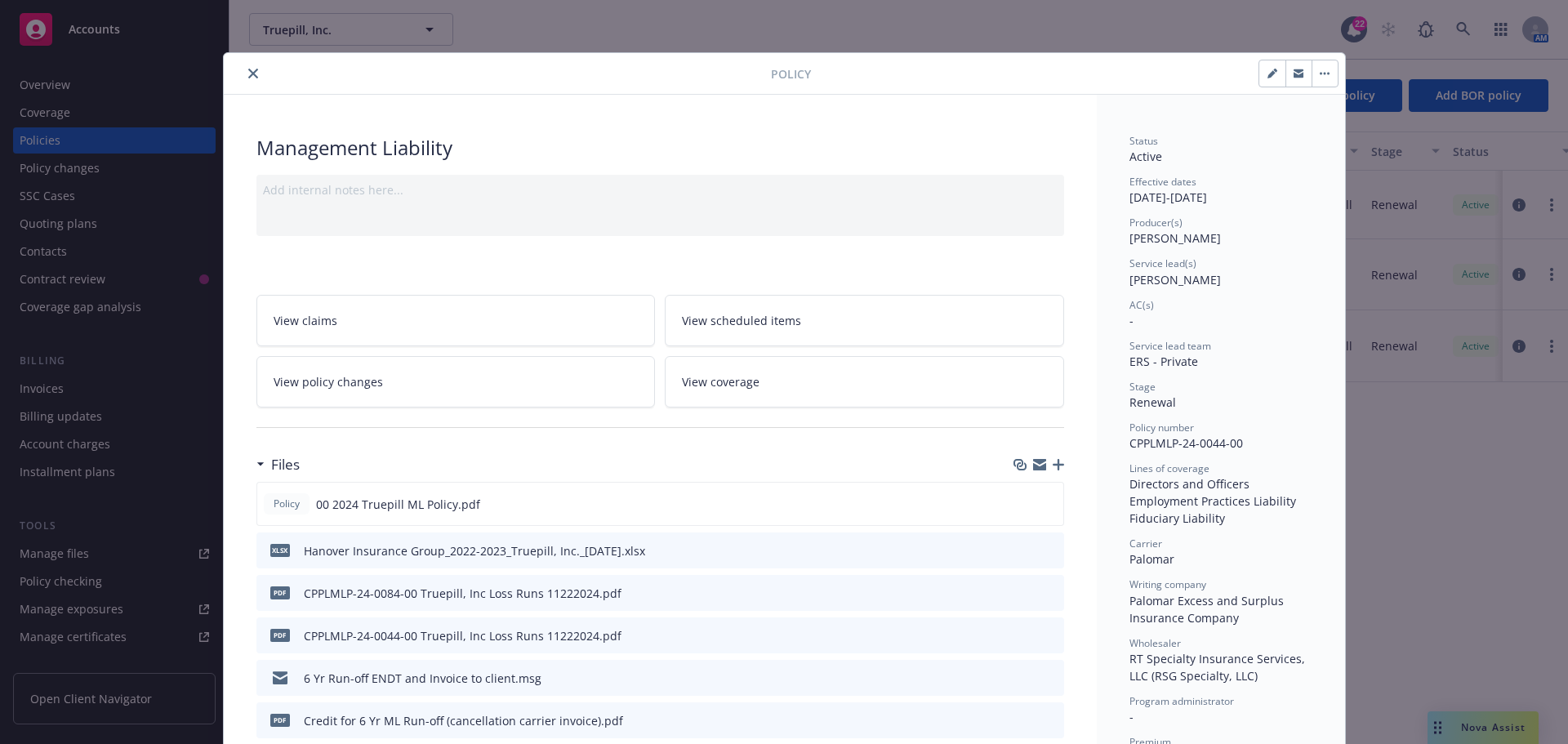
scroll to position [49, 0]
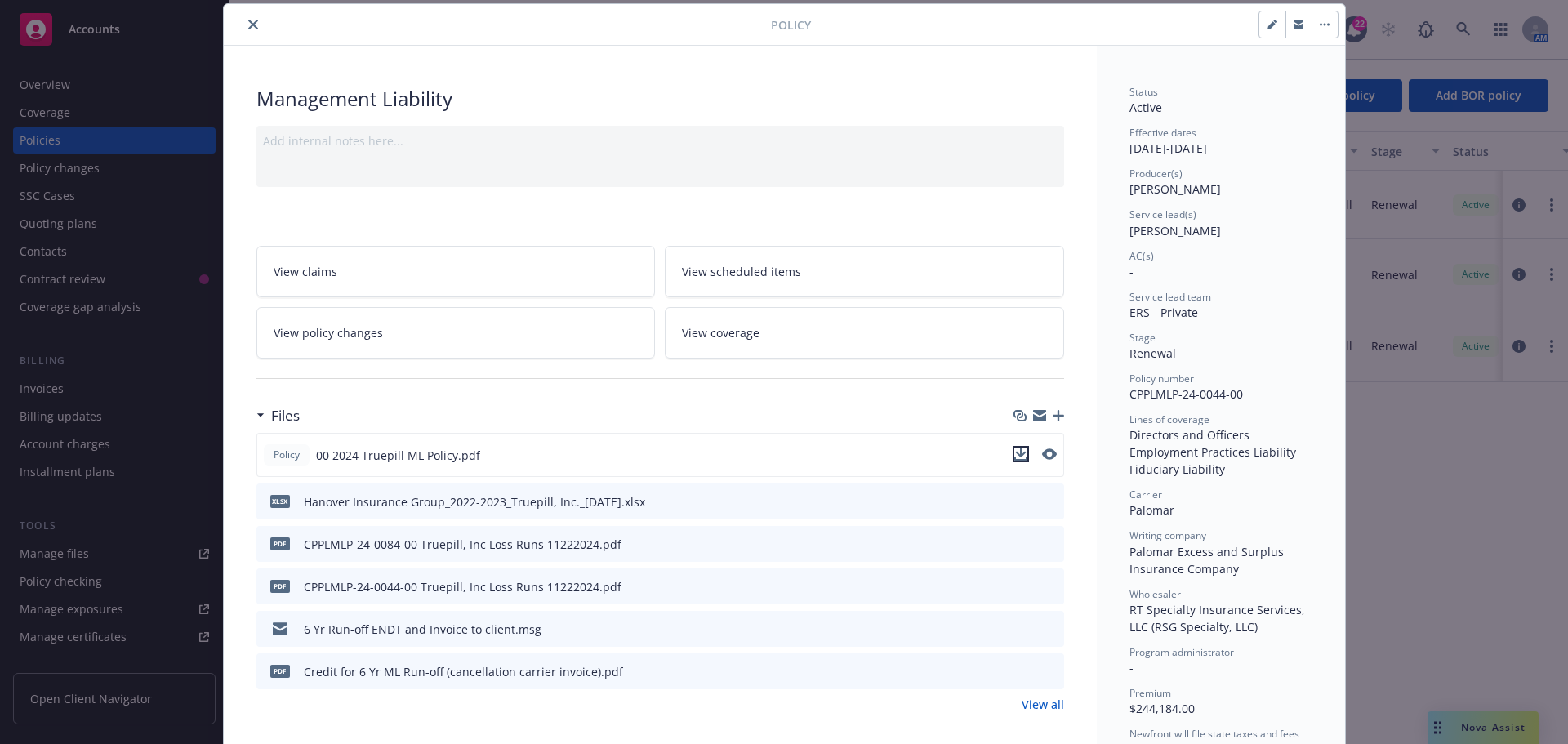
click at [1015, 450] on icon "download file" at bounding box center [1021, 455] width 14 height 14
click at [249, 22] on icon "close" at bounding box center [253, 24] width 10 height 10
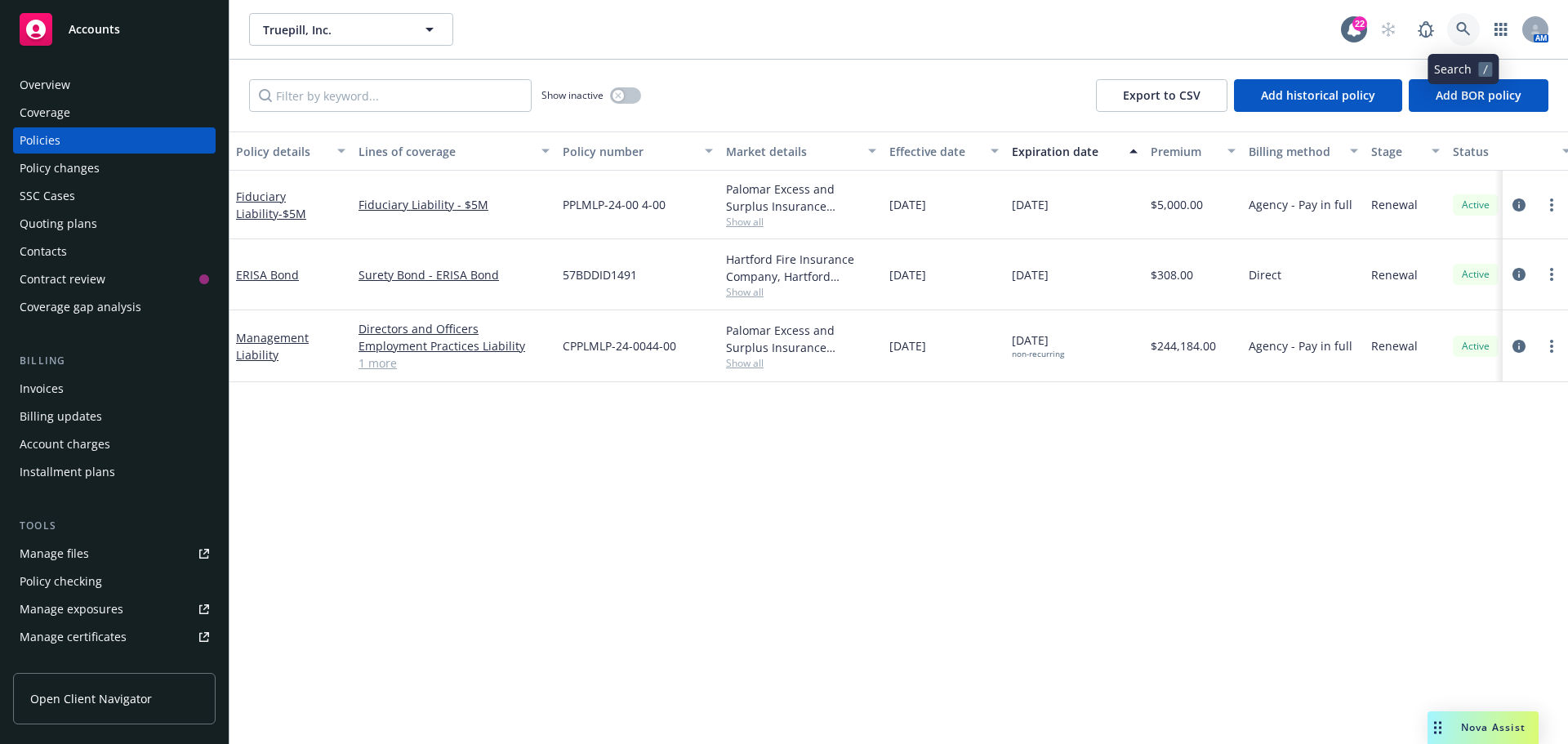
click at [1465, 22] on icon at bounding box center [1463, 29] width 15 height 15
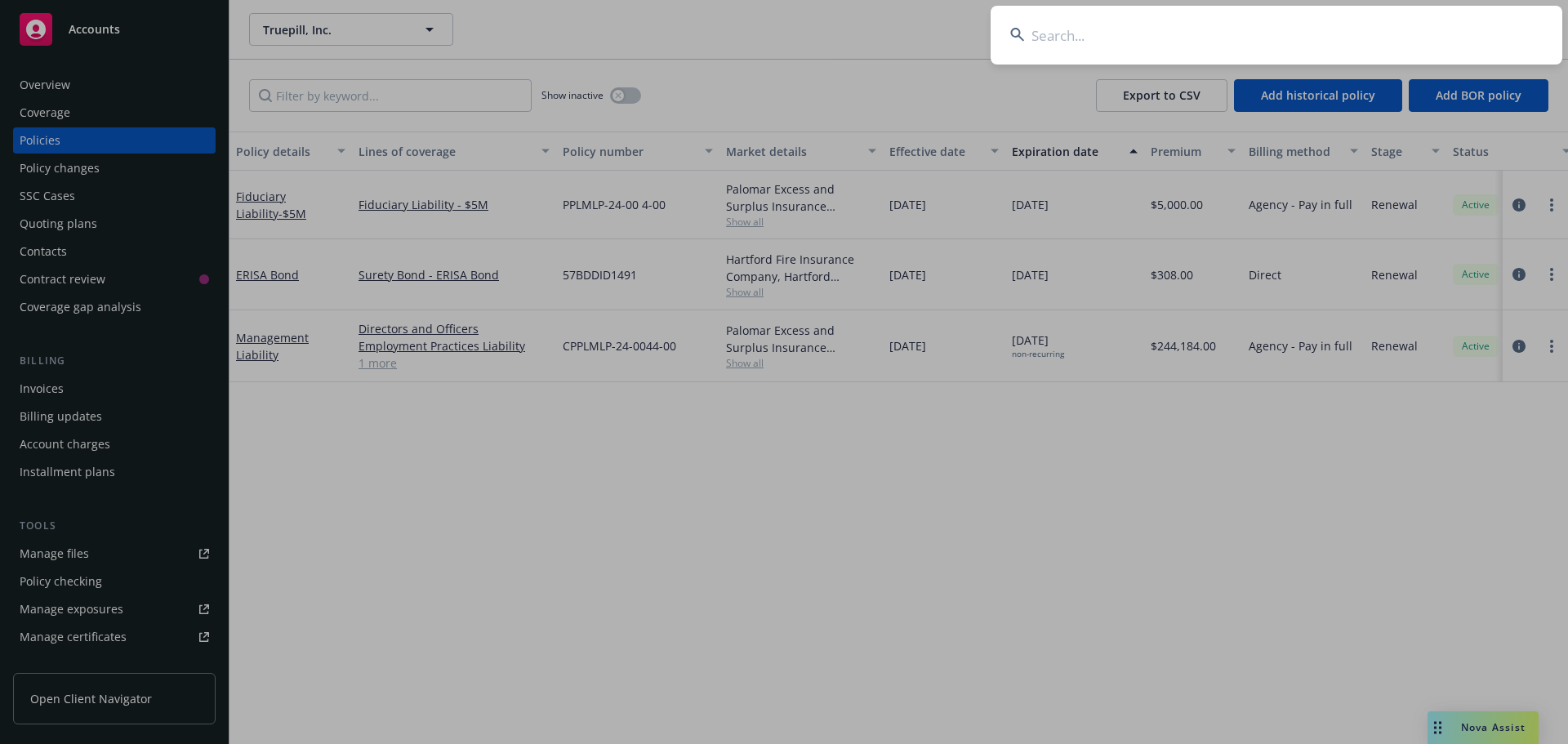
click at [1050, 35] on input at bounding box center [1276, 35] width 572 height 59
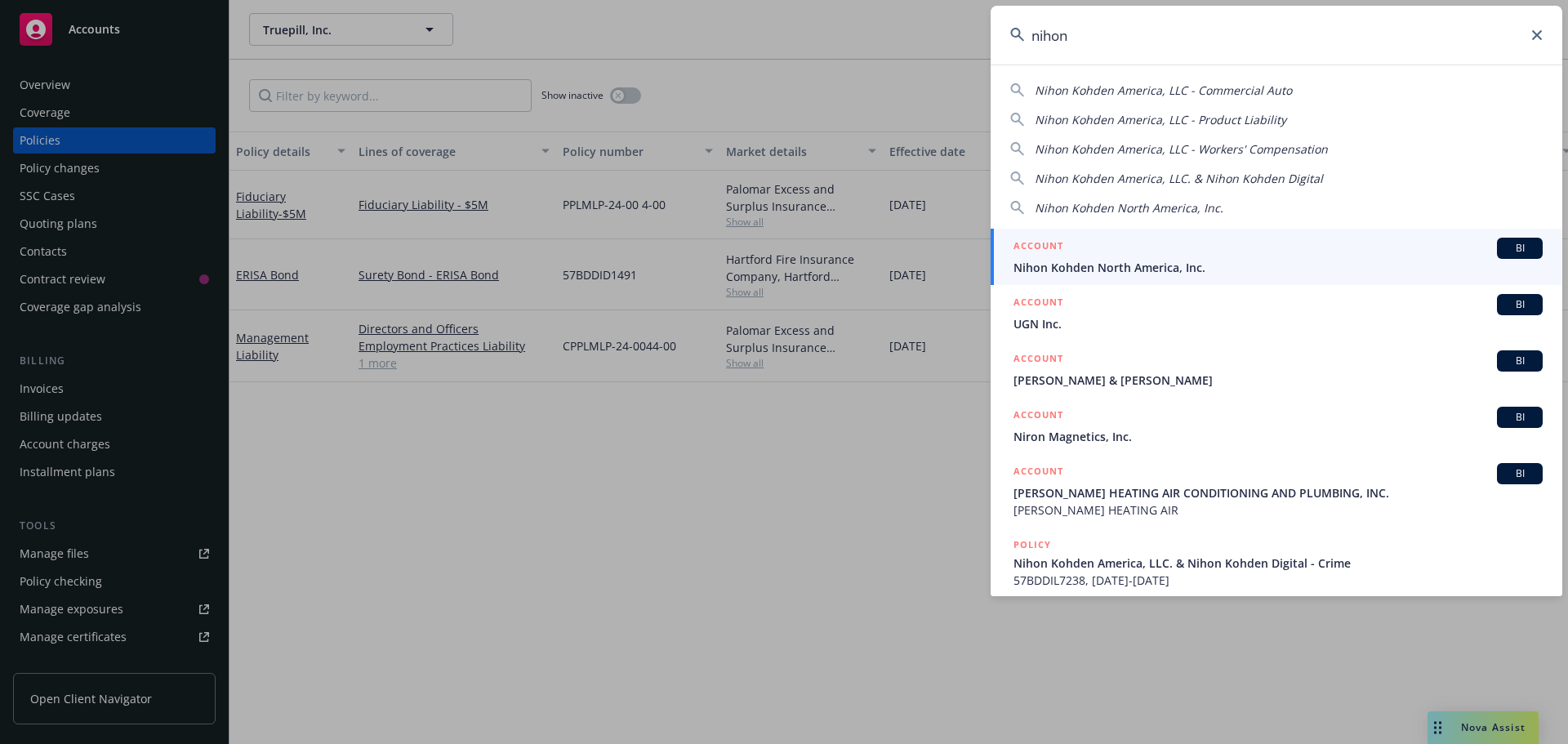
type input "nihon"
click at [1507, 246] on span "BI" at bounding box center [1520, 248] width 33 height 15
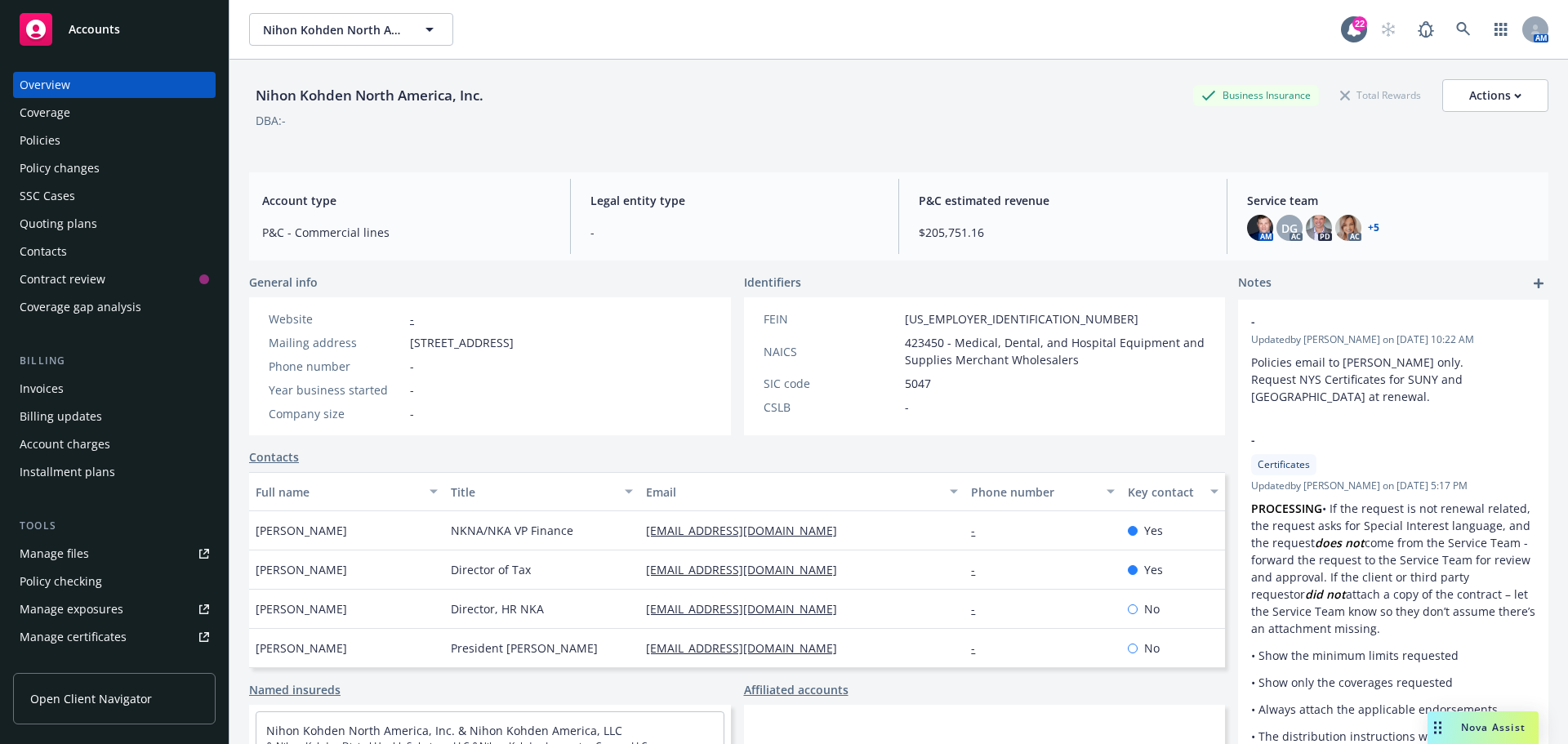
click at [44, 135] on div "Policies" at bounding box center [40, 140] width 41 height 26
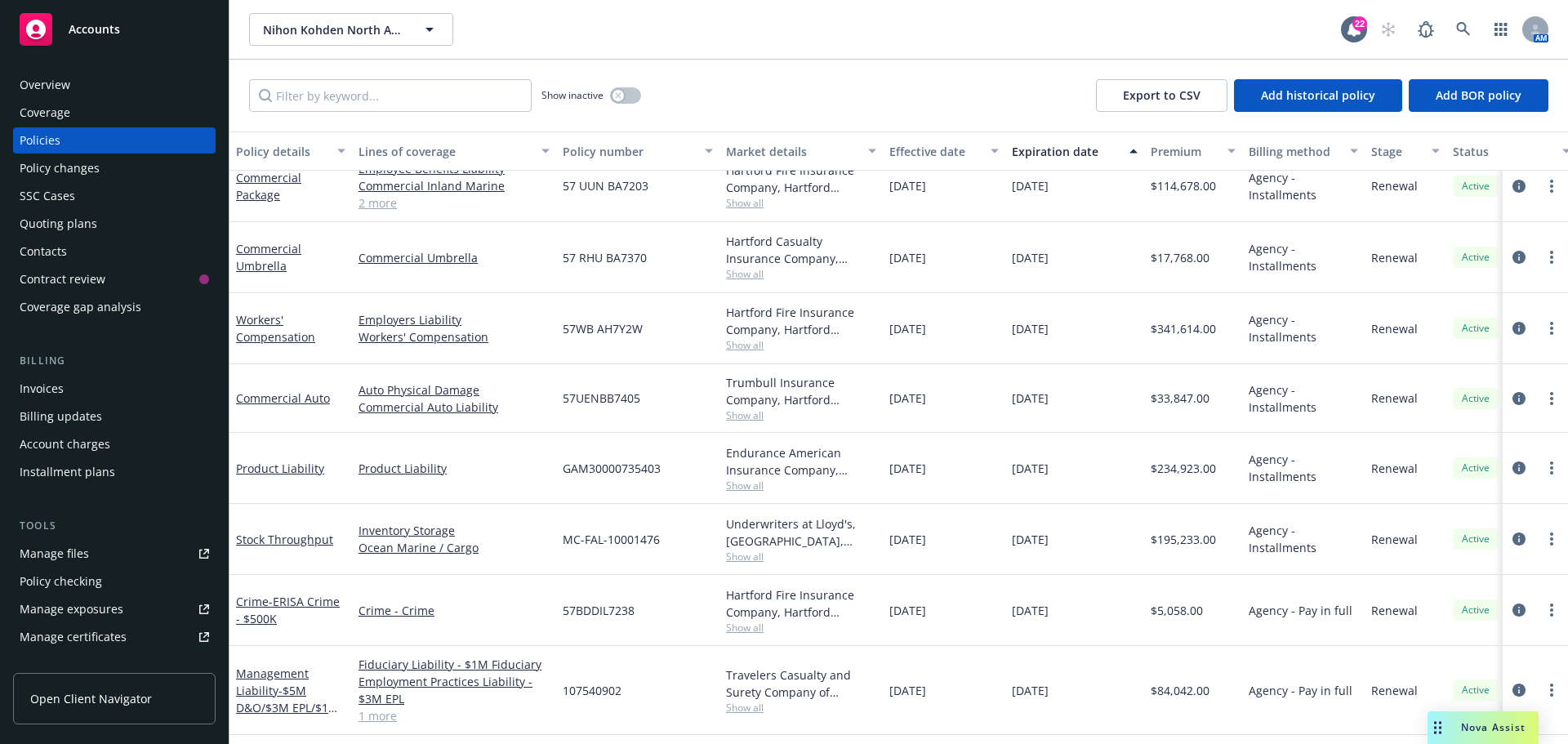
scroll to position [553, 0]
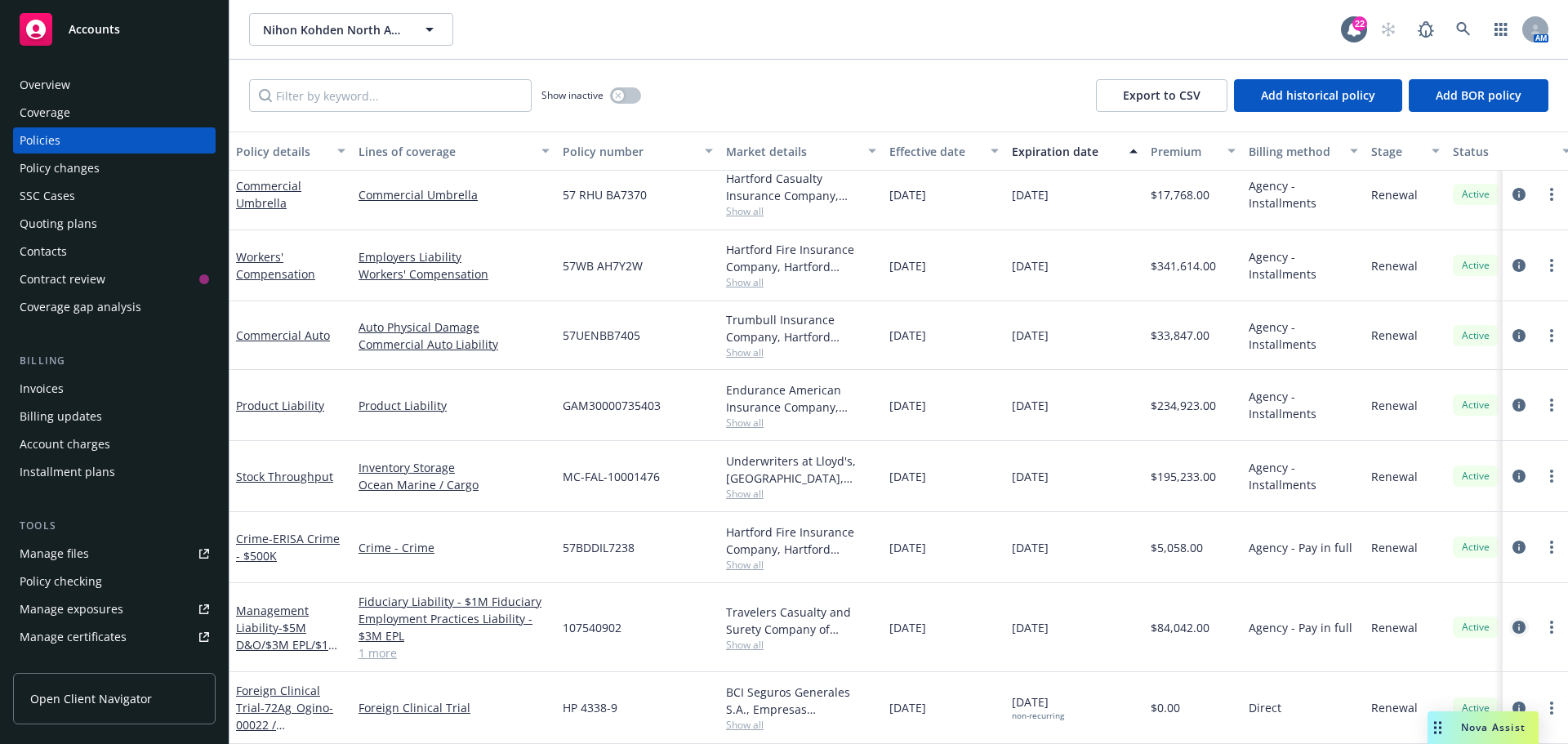
click at [1513, 621] on icon "circleInformation" at bounding box center [1520, 628] width 14 height 14
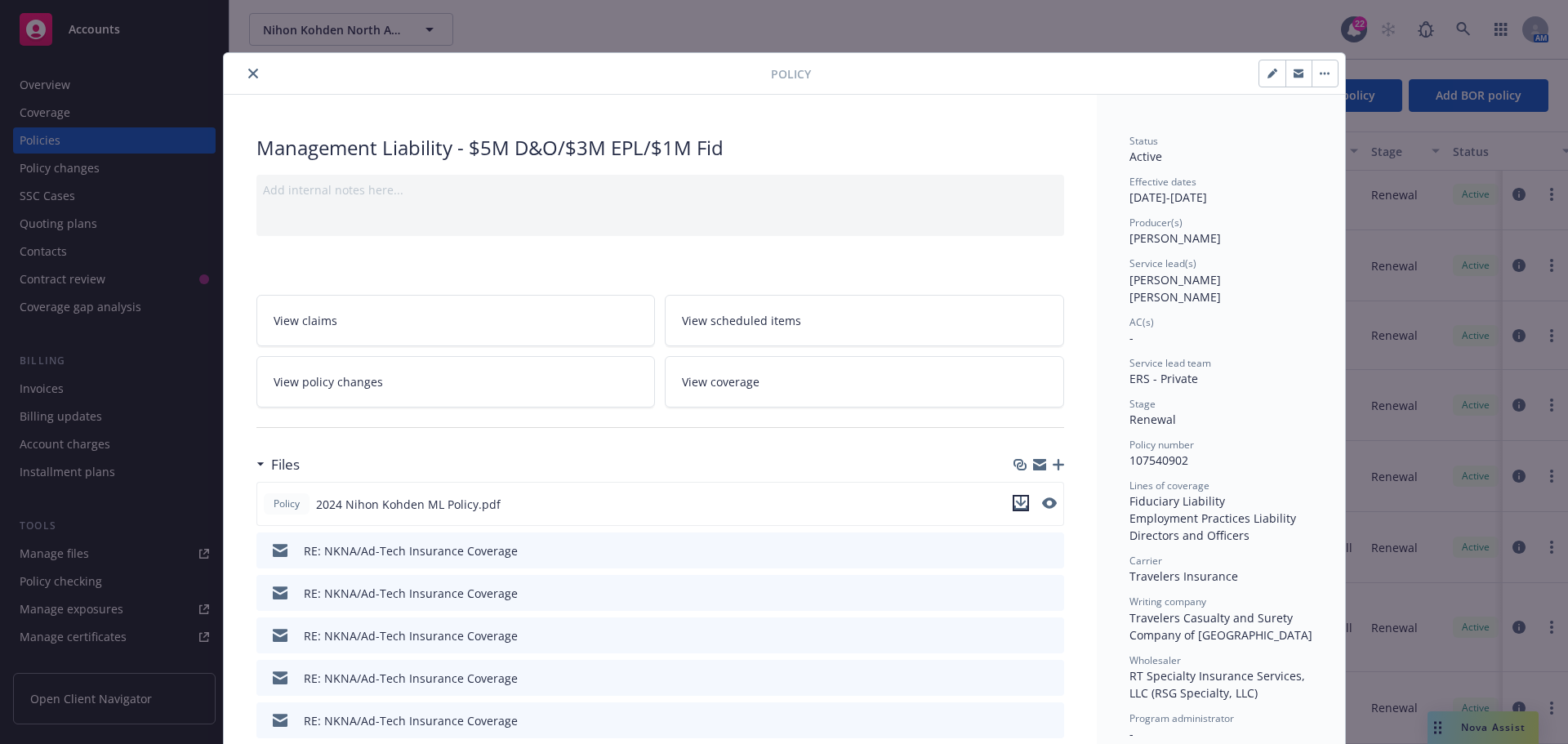
click at [1015, 502] on icon "download file" at bounding box center [1021, 503] width 14 height 14
click at [249, 71] on icon "close" at bounding box center [253, 74] width 10 height 10
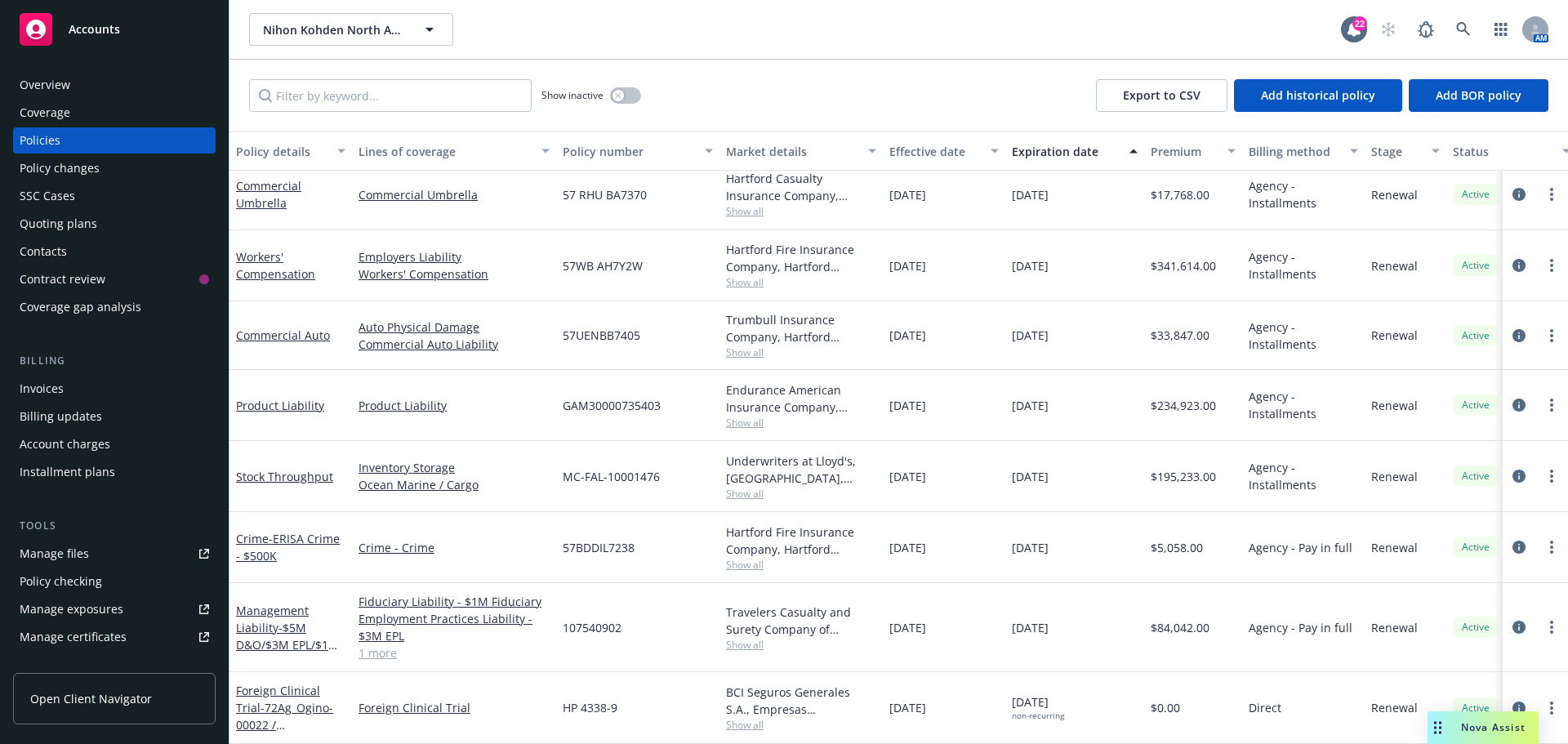
click at [64, 85] on div "Overview" at bounding box center [44, 84] width 50 height 26
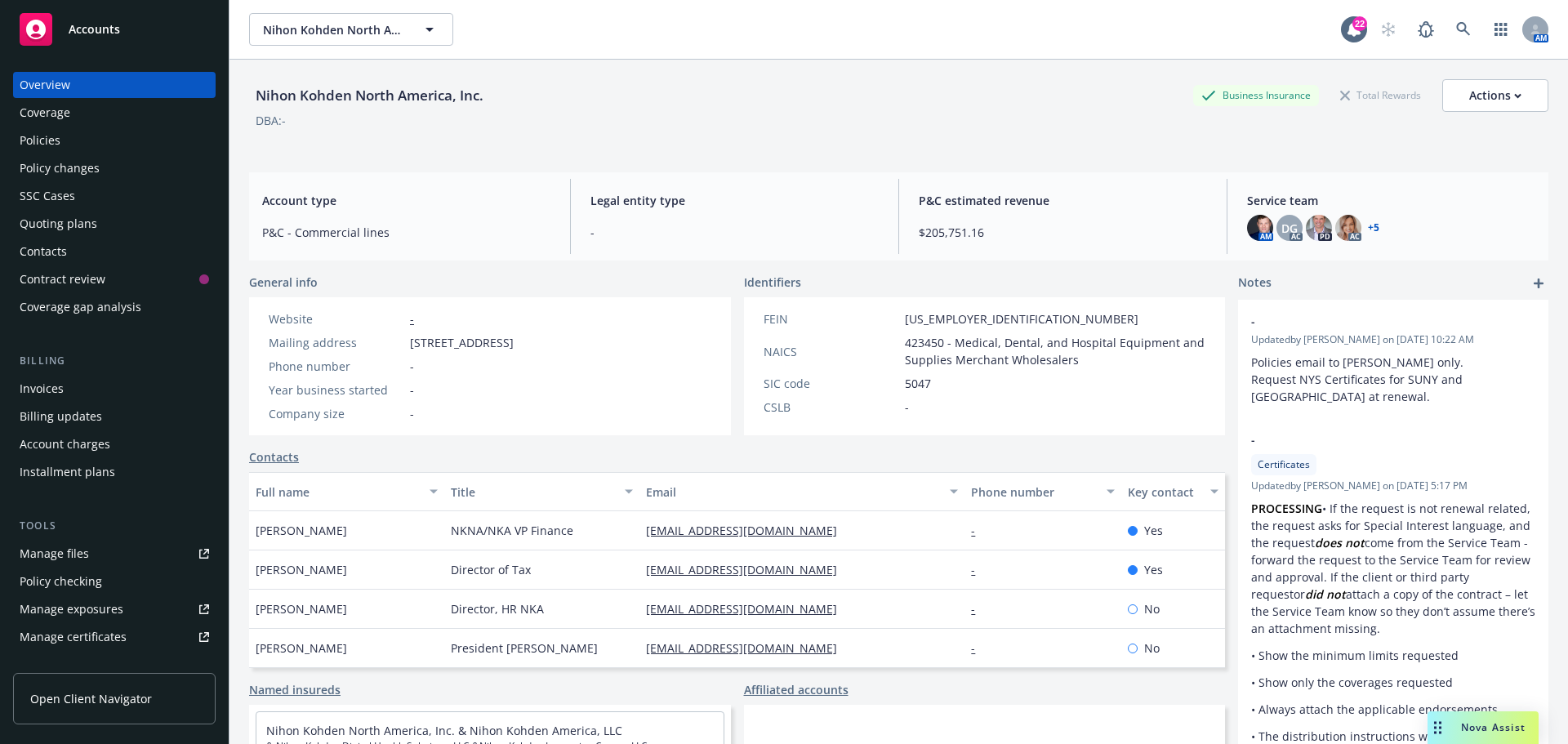
click at [89, 26] on span "Accounts" at bounding box center [94, 30] width 51 height 14
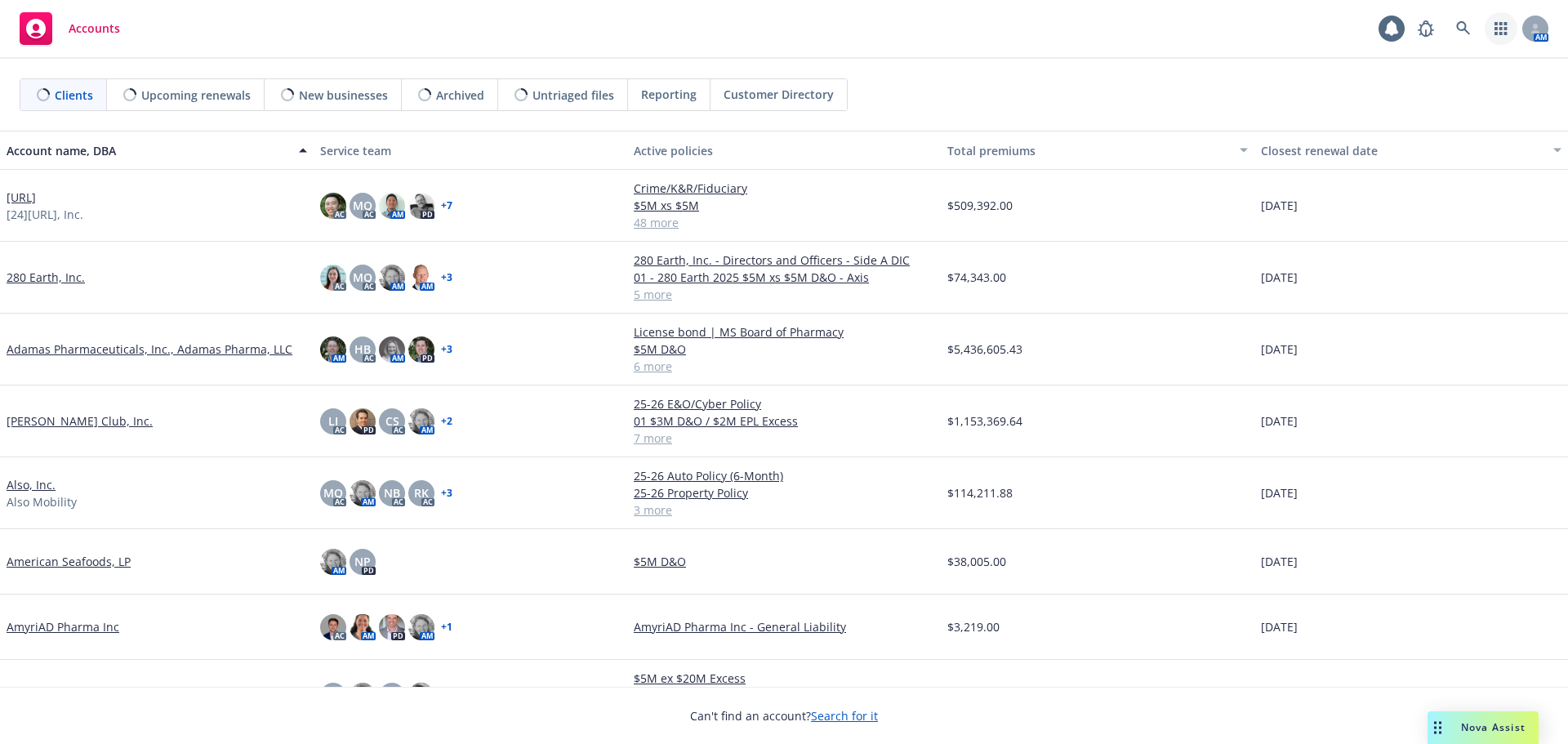
click at [1501, 24] on icon "button" at bounding box center [1500, 29] width 13 height 14
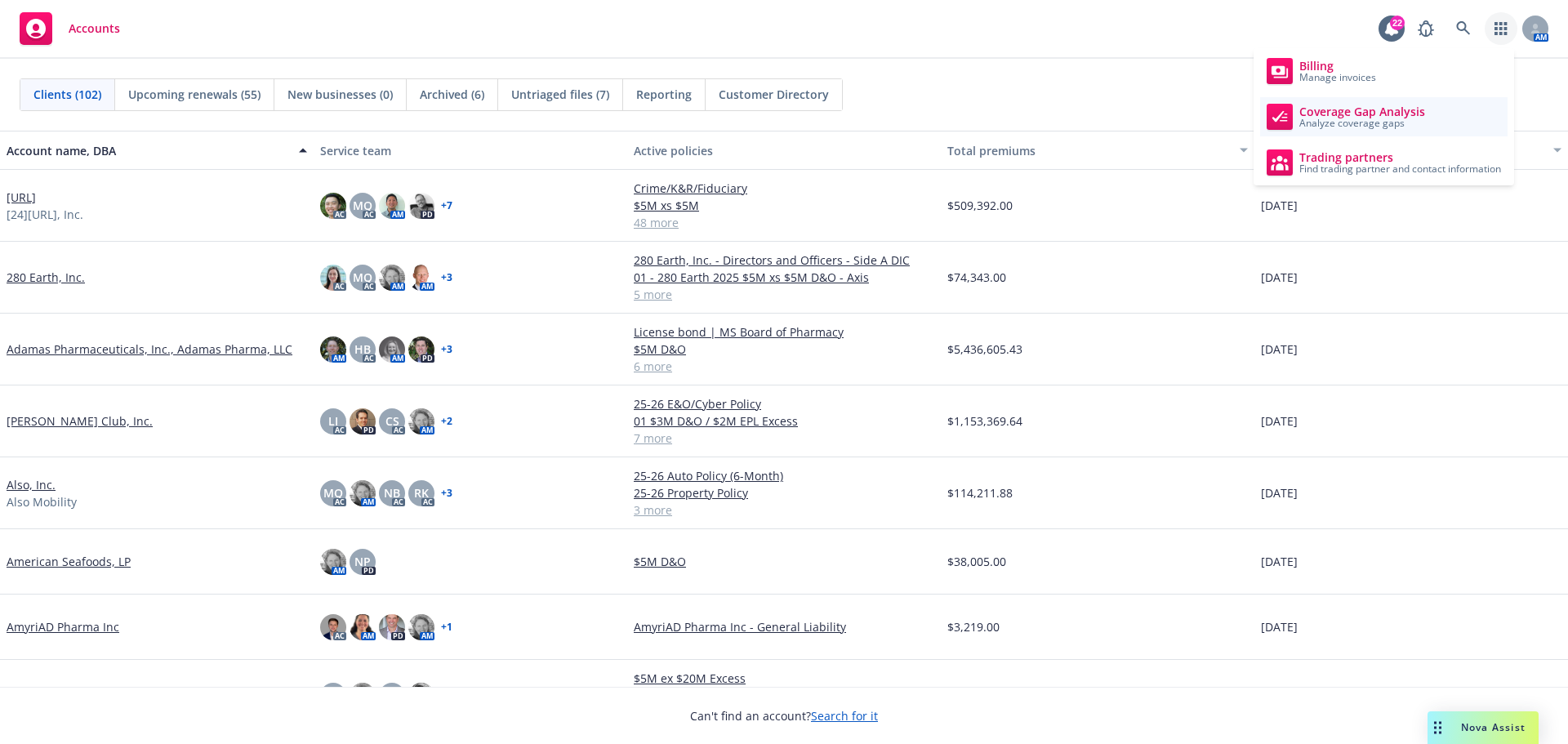
click at [1357, 121] on span "Analyze coverage gaps" at bounding box center [1362, 123] width 126 height 10
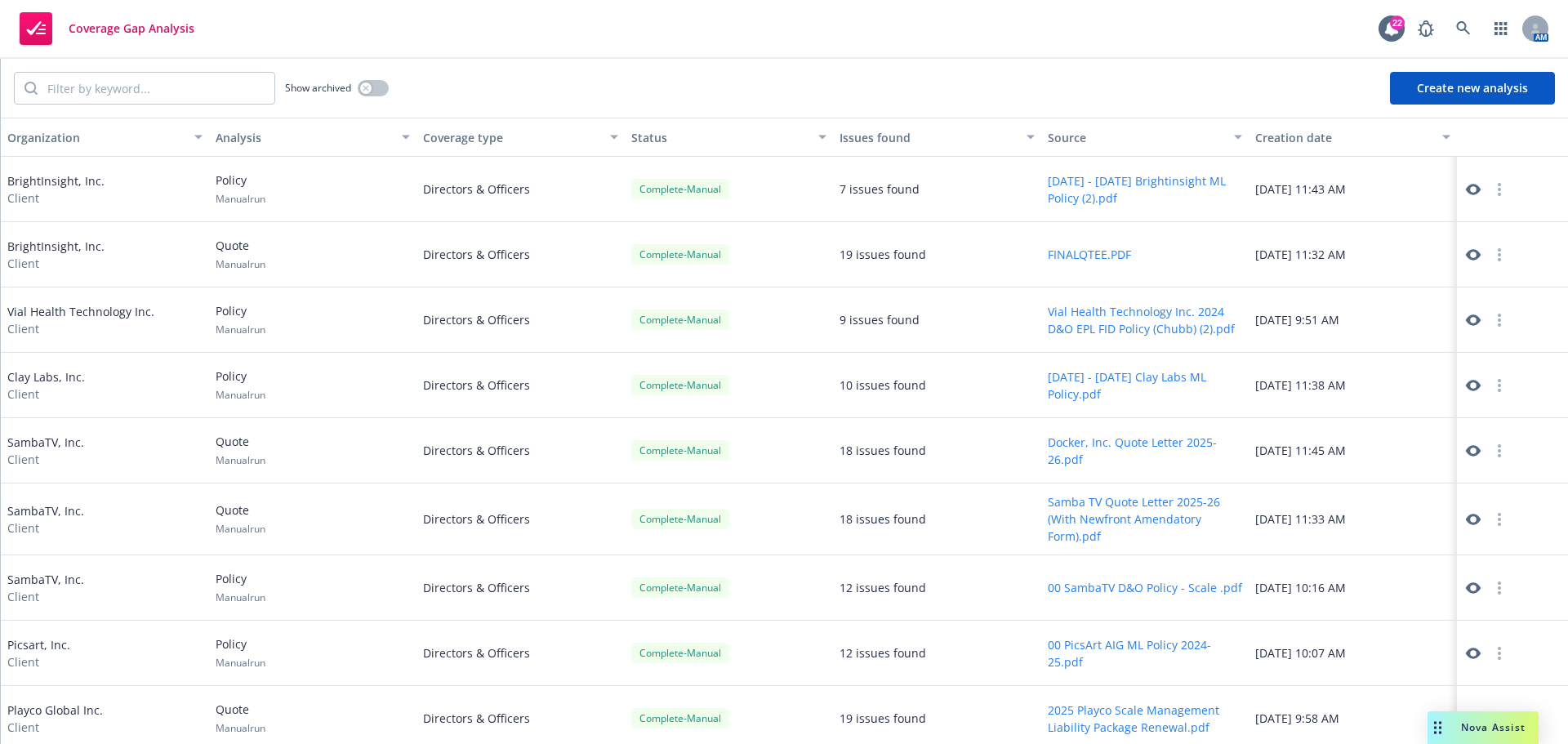
click at [1435, 91] on button "Create new analysis" at bounding box center [1472, 88] width 165 height 33
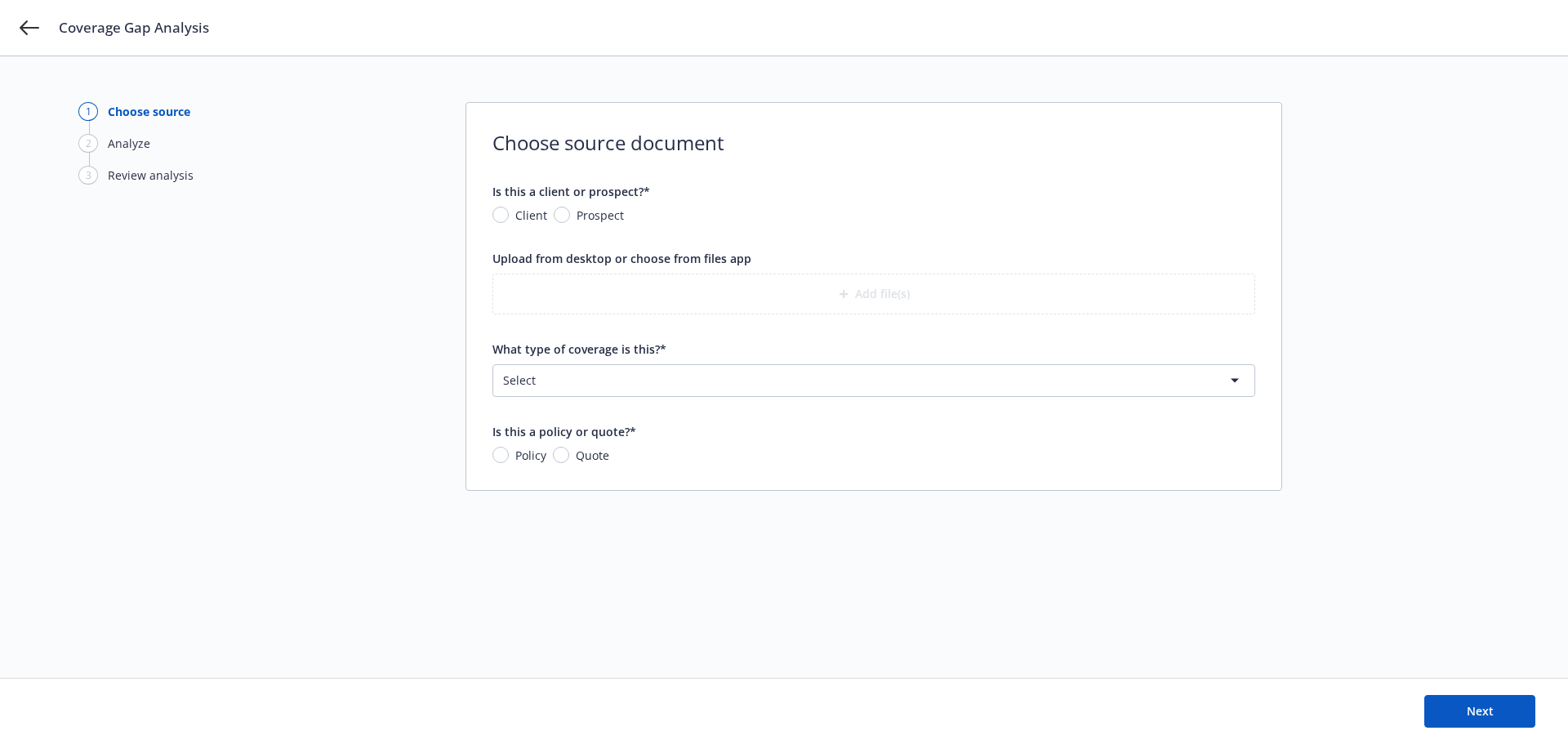
click at [1235, 379] on html "Coverage Gap Analysis 1 Choose source 2 Analyze 3 Review analysis Choose source…" at bounding box center [784, 372] width 1568 height 744
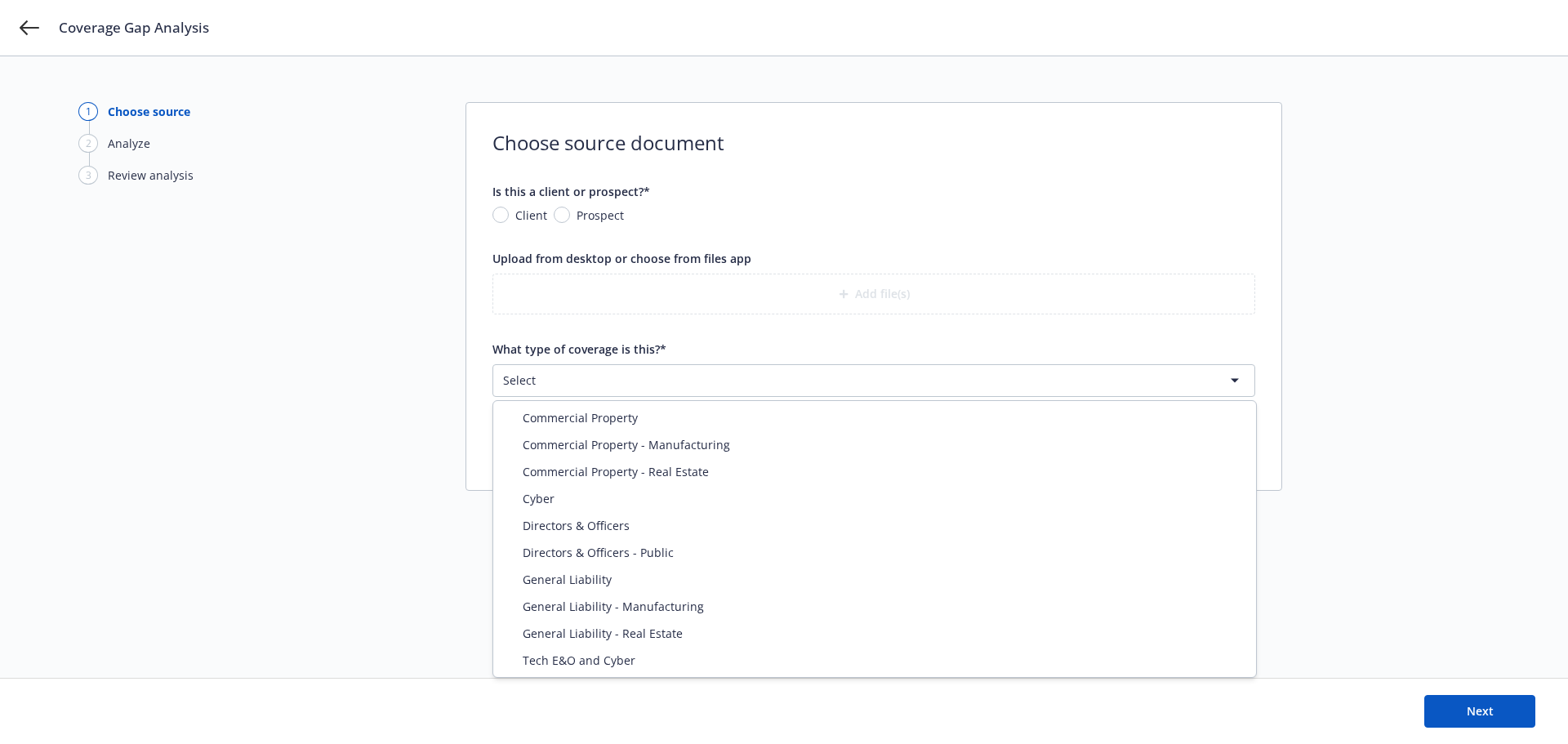
select select "DIRECTORS_AND_OFFICERS"
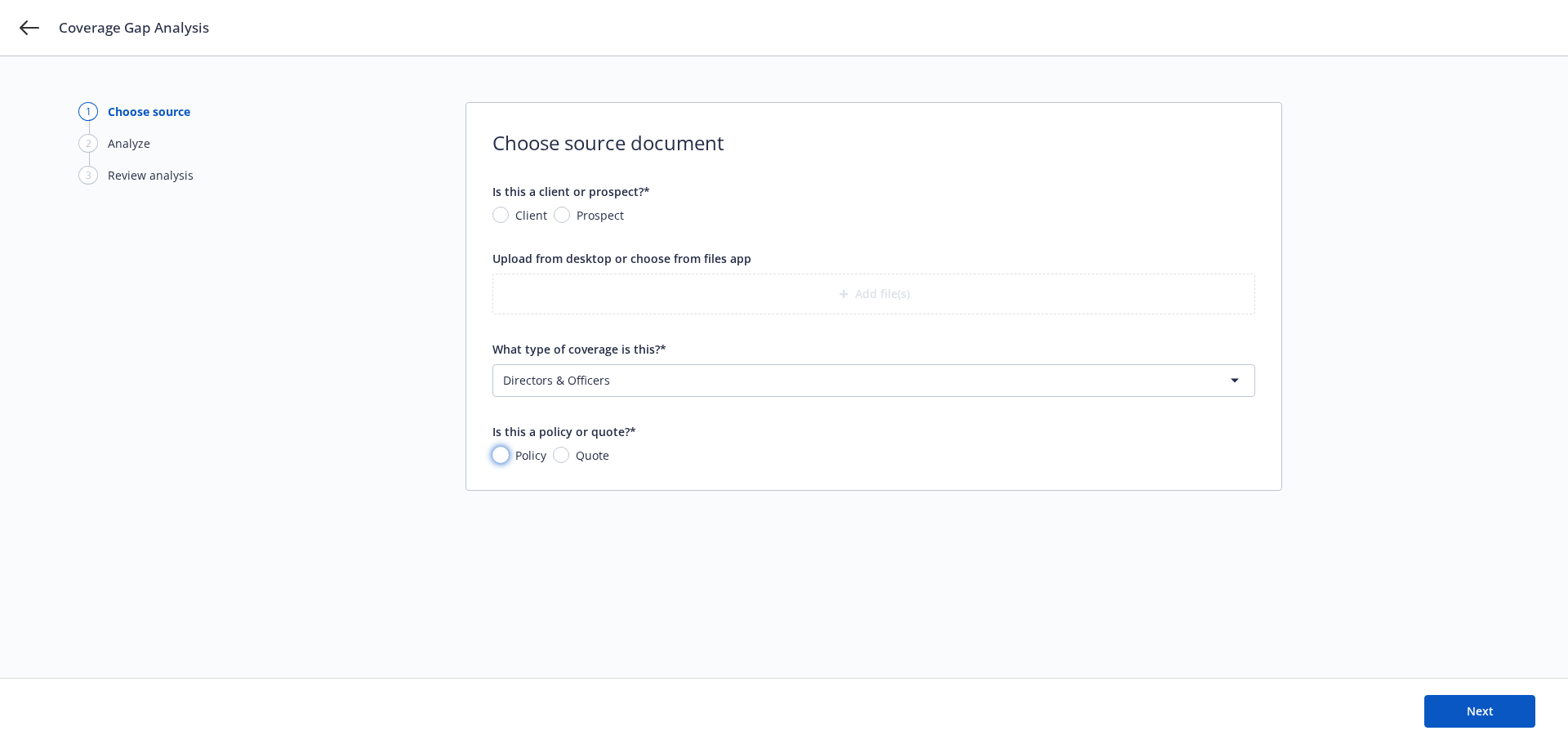
click at [502, 461] on input "Policy" at bounding box center [500, 455] width 16 height 16
radio input "true"
click at [495, 213] on input "Client" at bounding box center [500, 215] width 16 height 16
radio input "true"
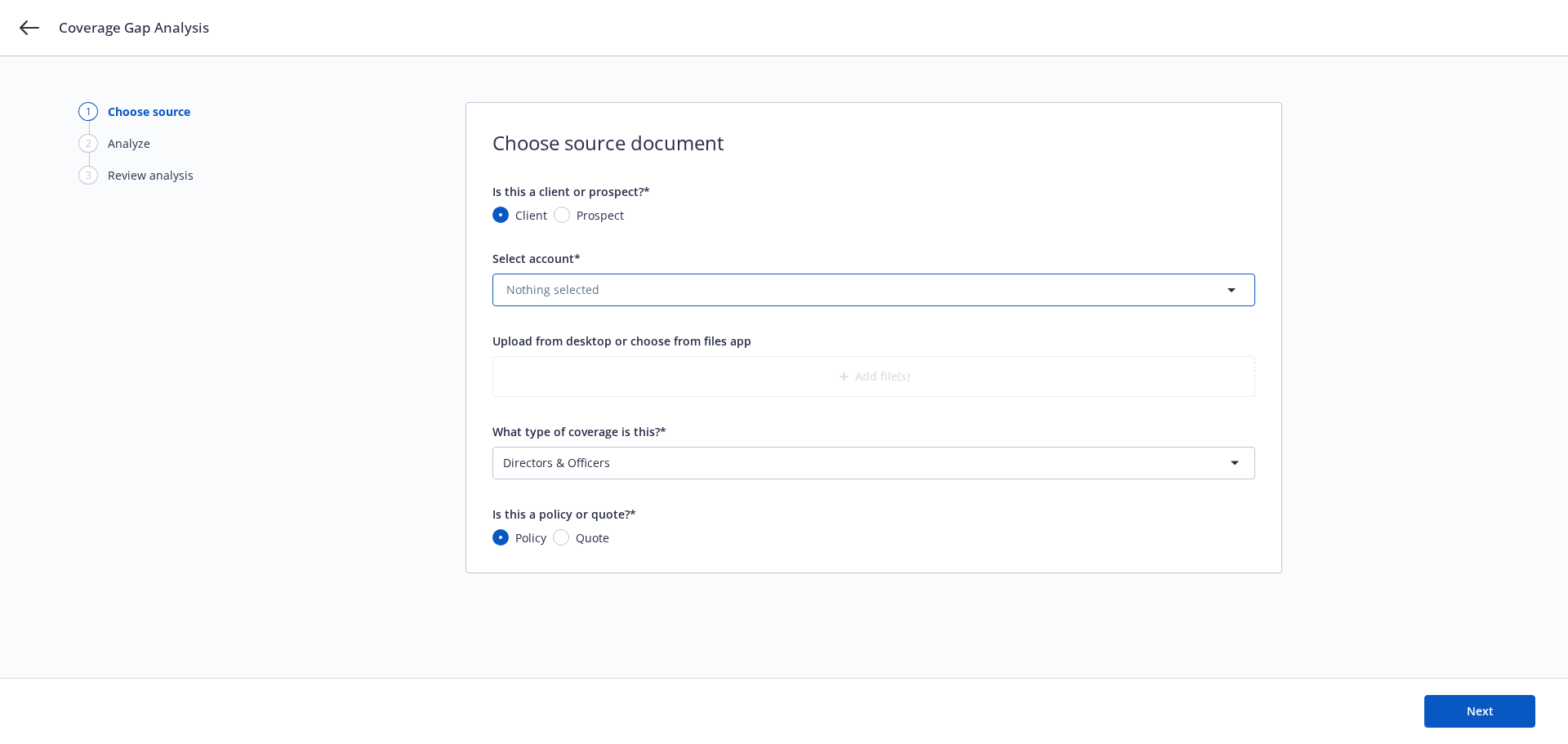
click at [1231, 289] on icon "button" at bounding box center [1231, 290] width 8 height 4
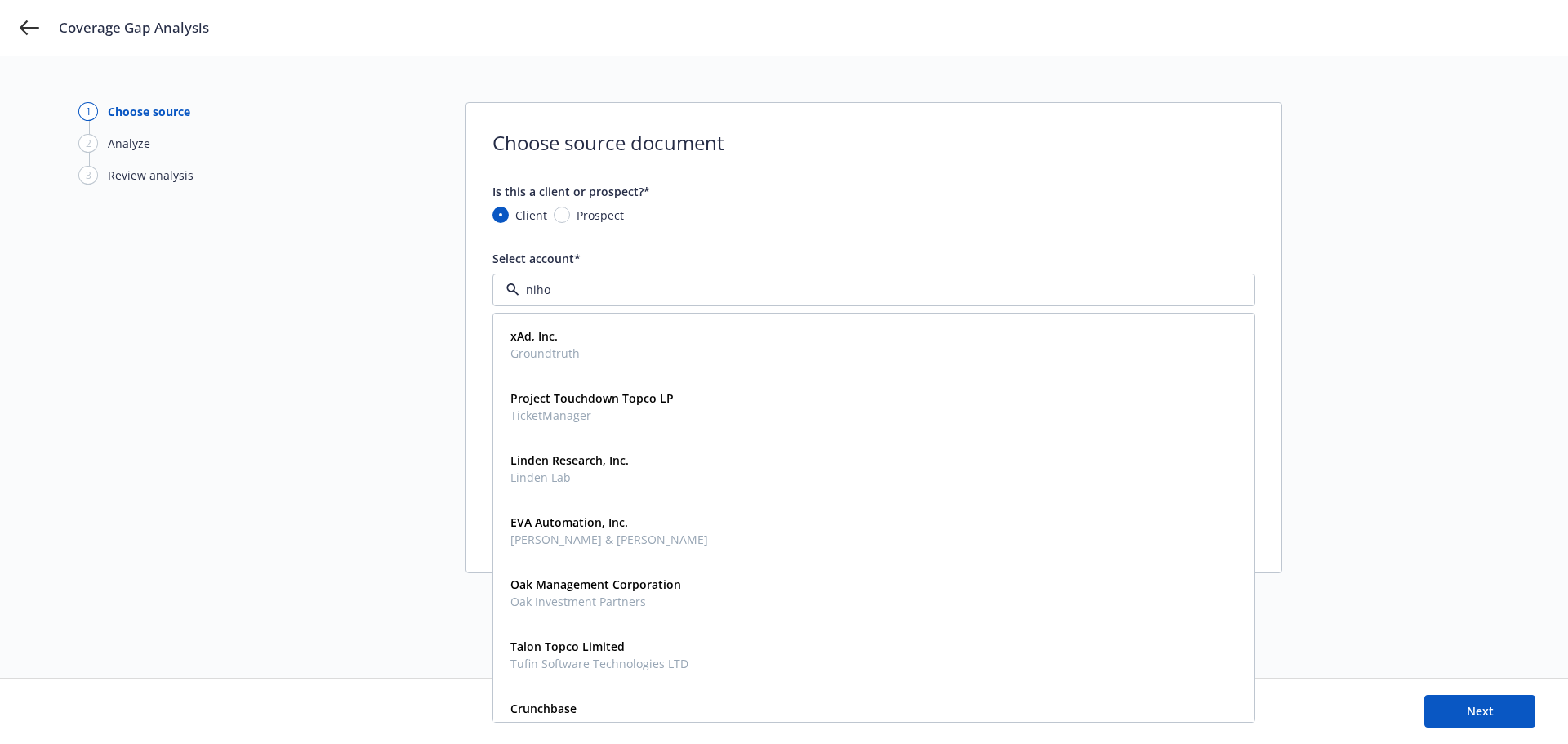
type input "nihon"
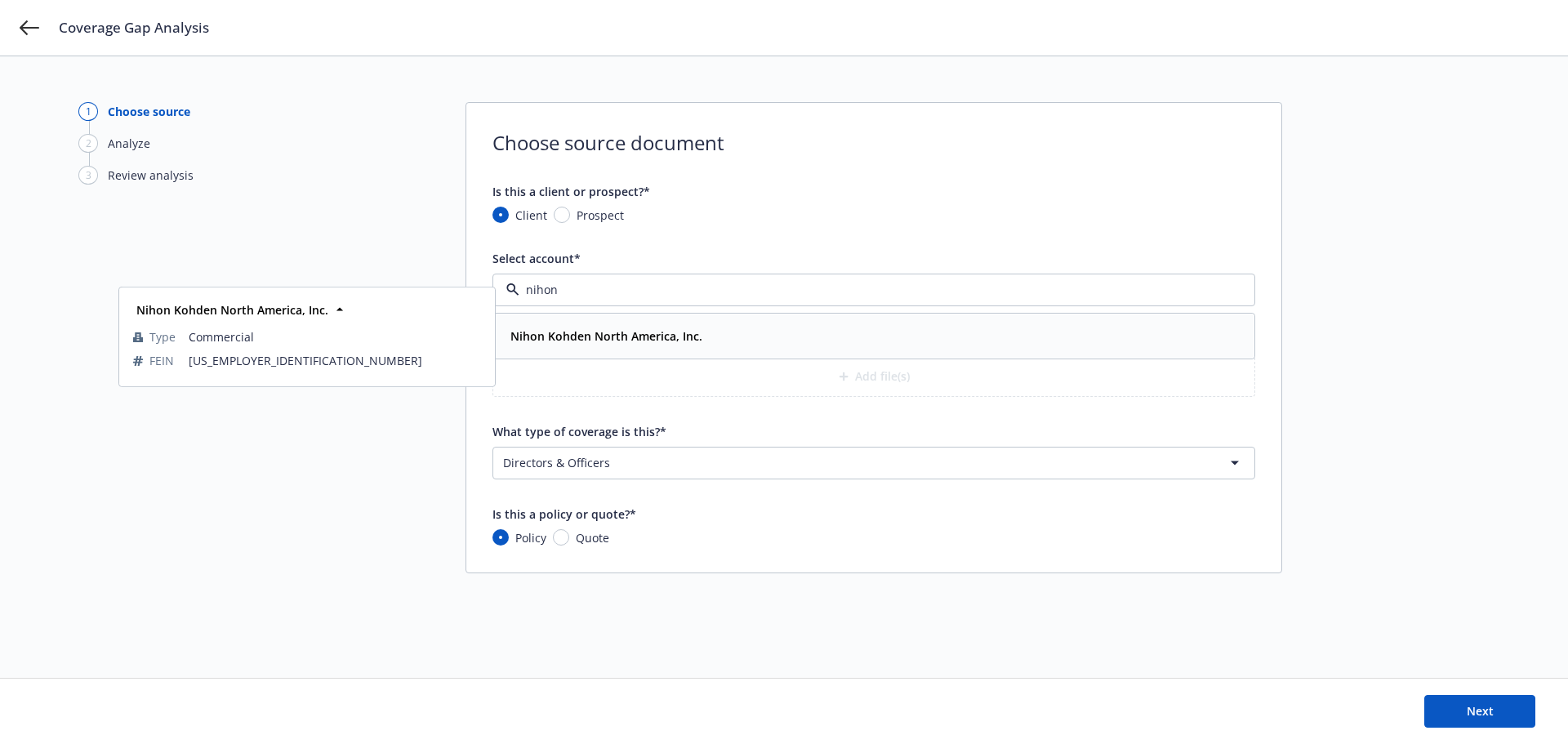
click at [608, 336] on strong "Nihon Kohden North America, Inc." at bounding box center [606, 336] width 192 height 15
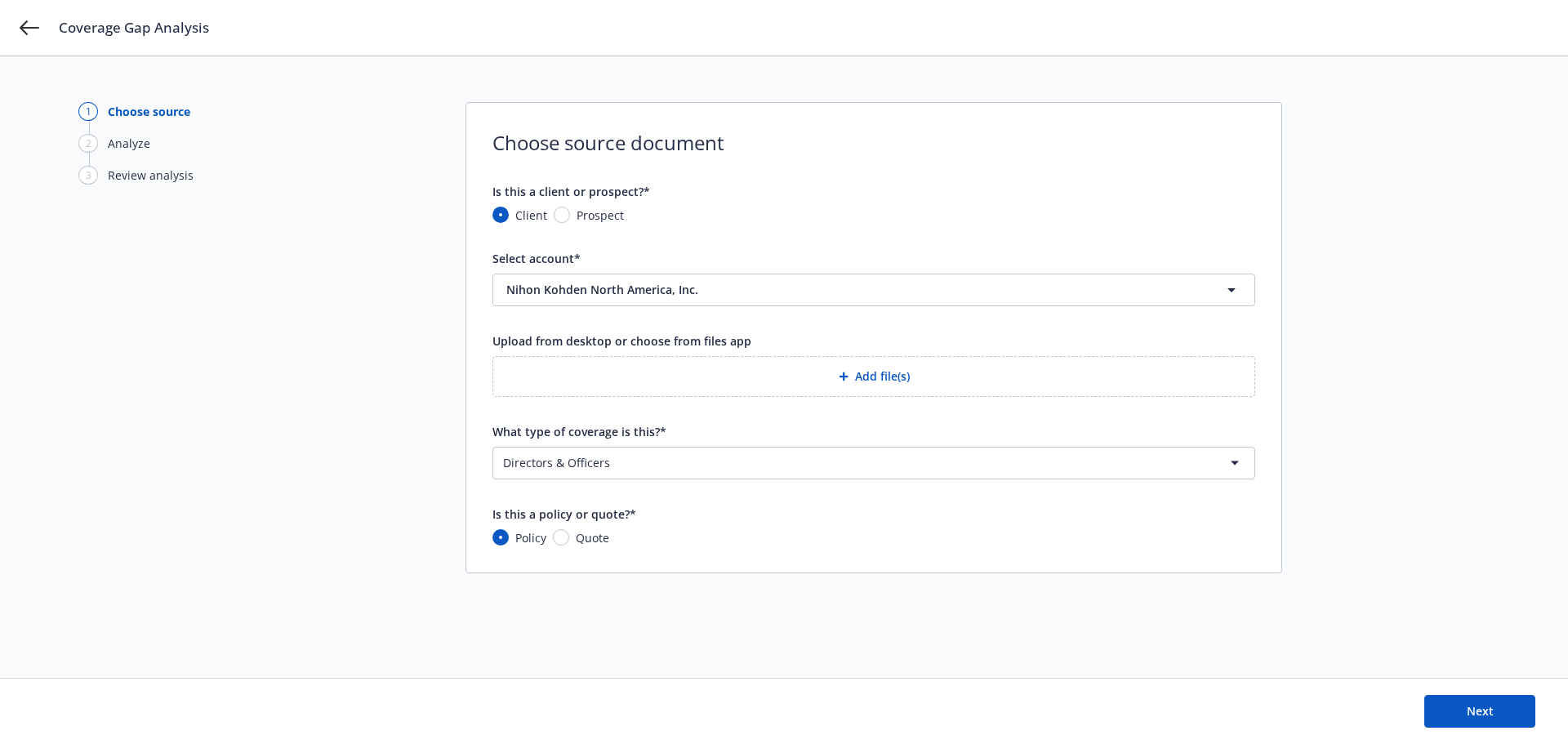
click at [873, 373] on button "Add file(s)" at bounding box center [873, 376] width 763 height 41
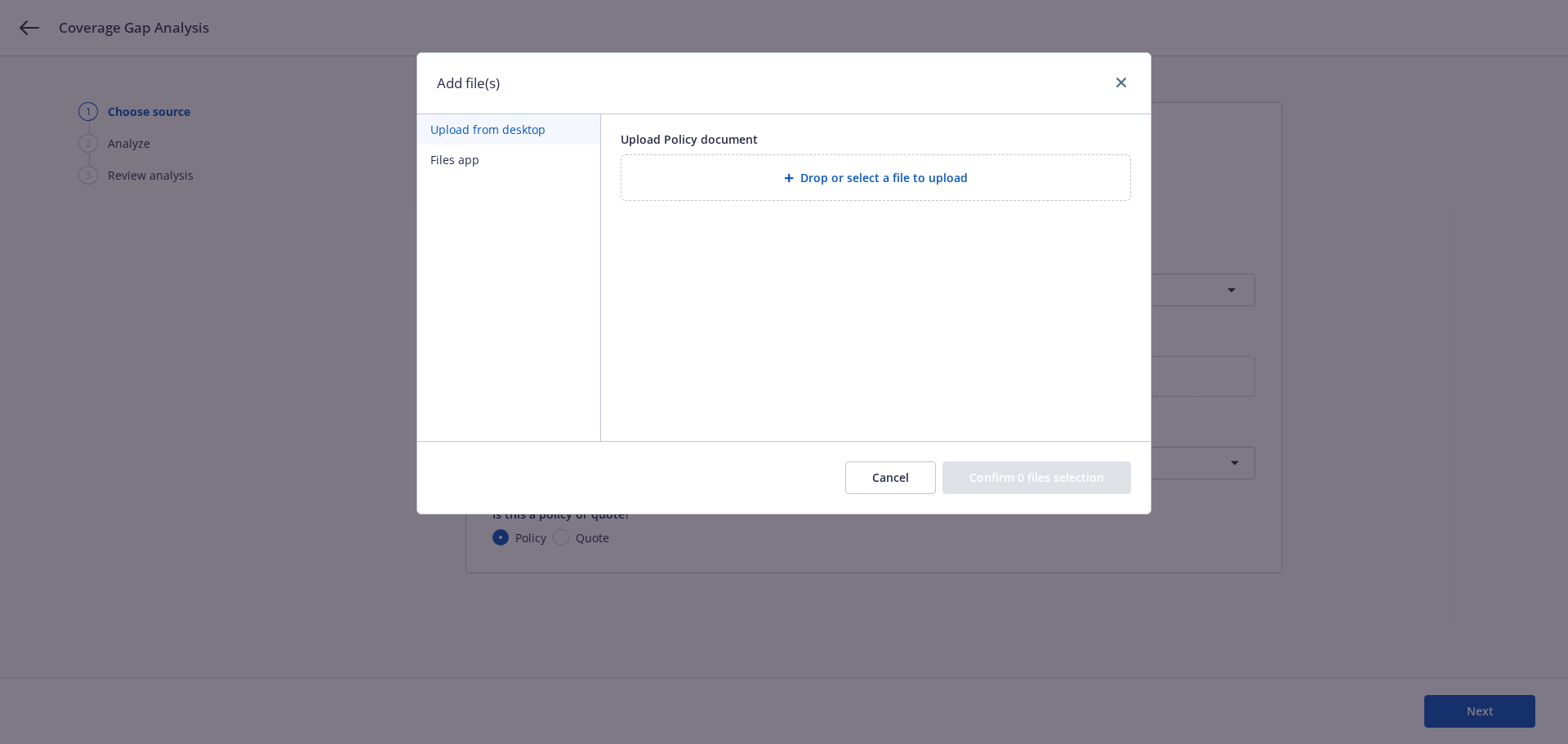
click at [792, 184] on div "Drop or select a file to upload" at bounding box center [875, 177] width 483 height 18
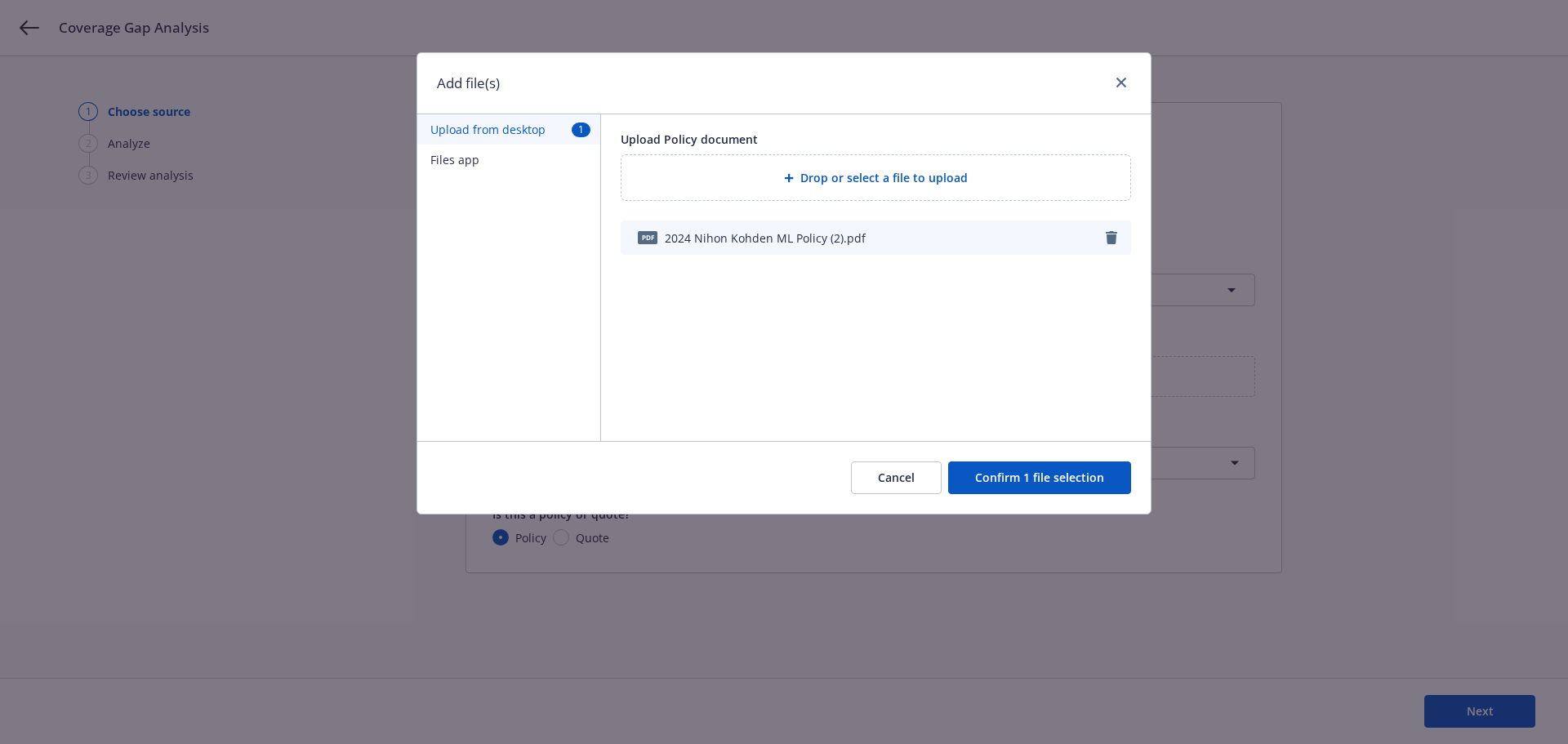
click at [1045, 475] on button "Confirm 1 file selection" at bounding box center [1039, 478] width 183 height 33
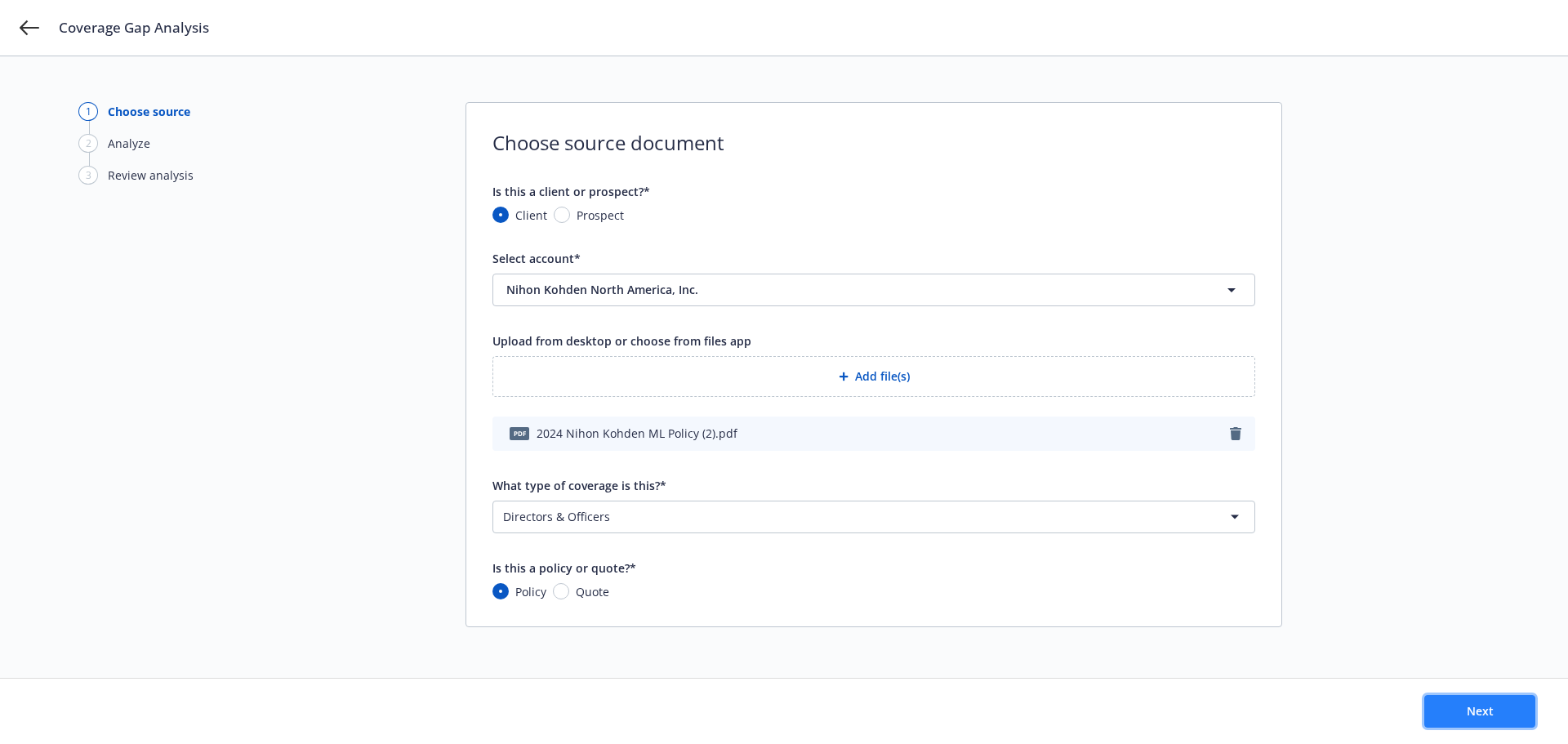
click at [1491, 705] on span "Next" at bounding box center [1480, 711] width 27 height 15
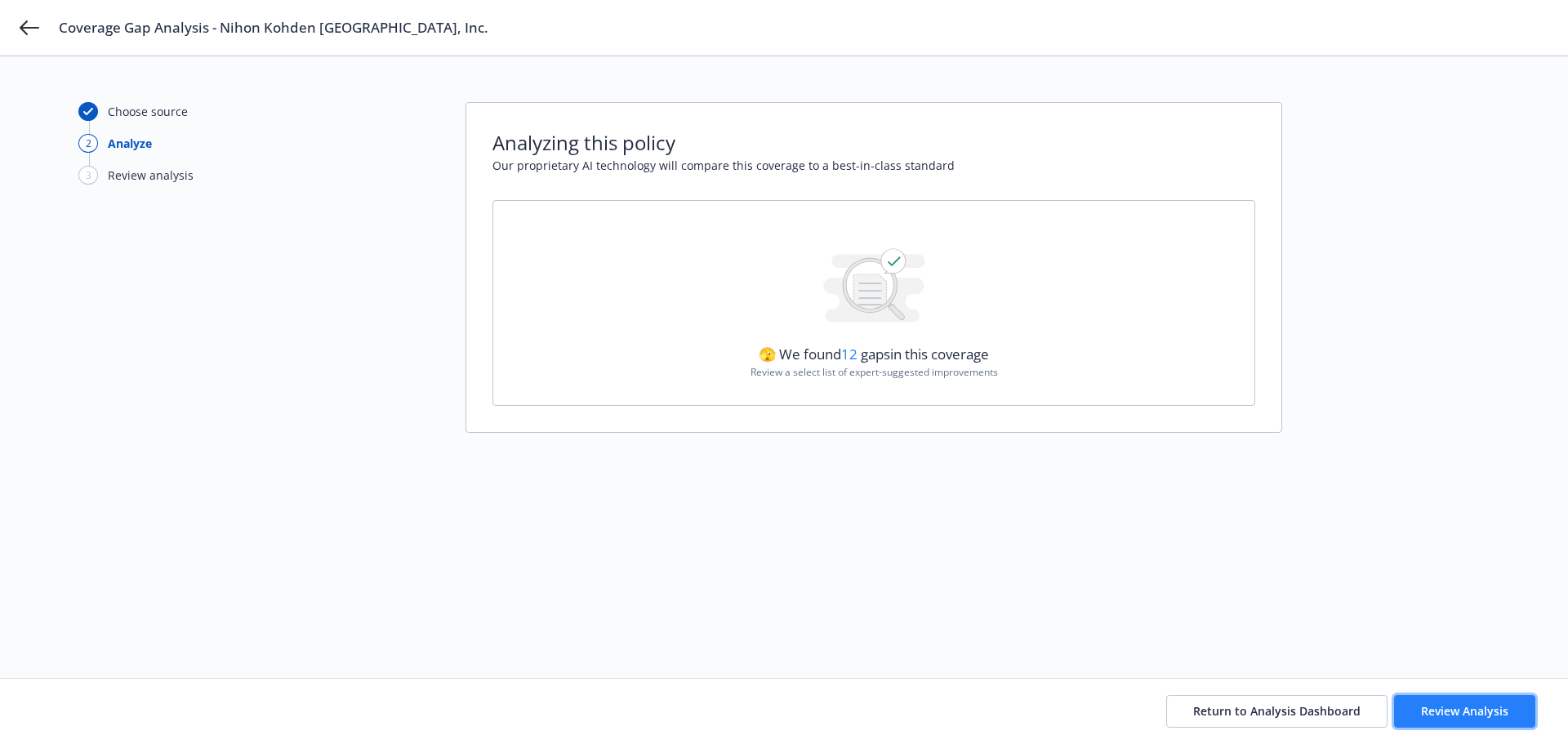
click at [1449, 706] on span "Review Analysis" at bounding box center [1464, 711] width 87 height 15
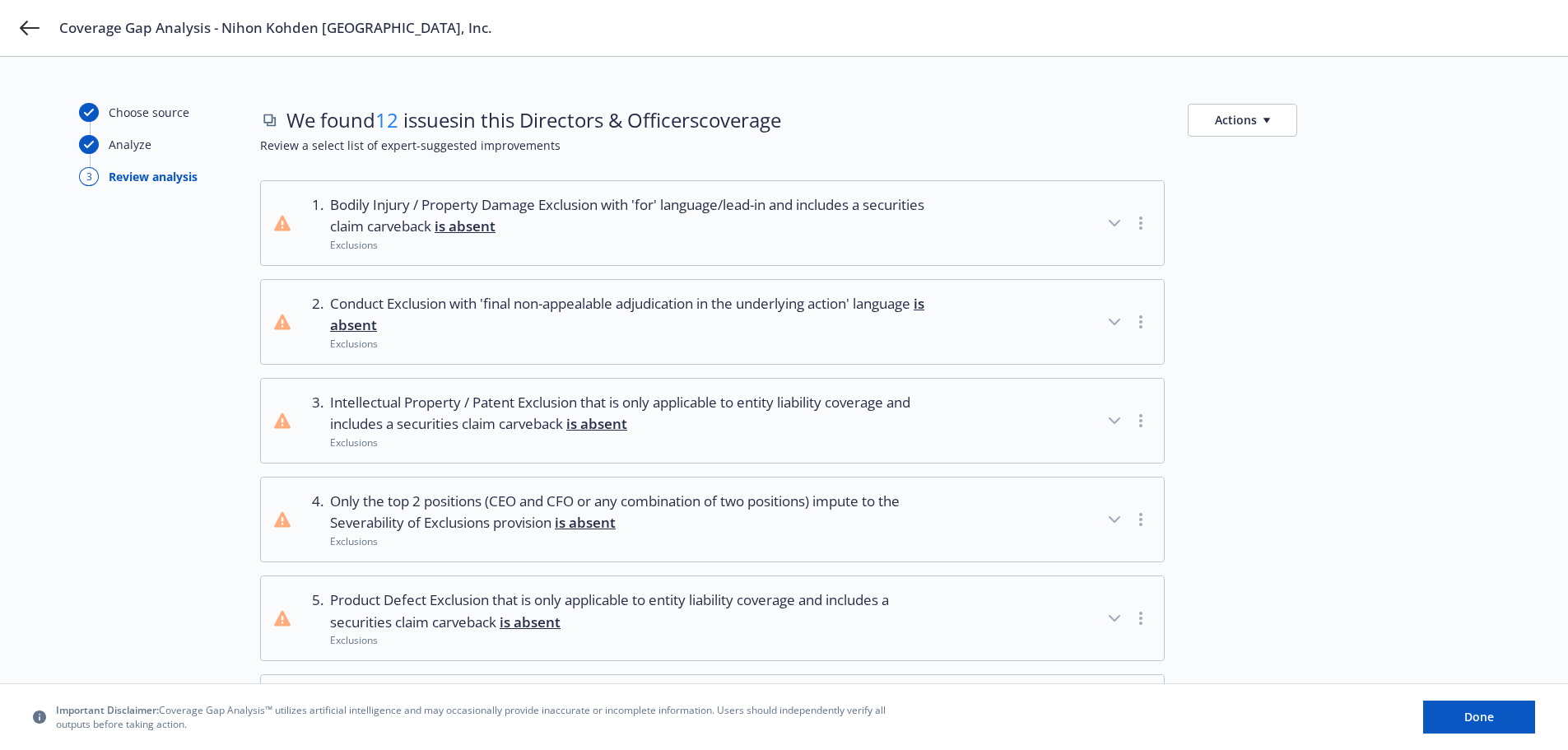
click at [1113, 222] on icon "button" at bounding box center [1115, 222] width 10 height 5
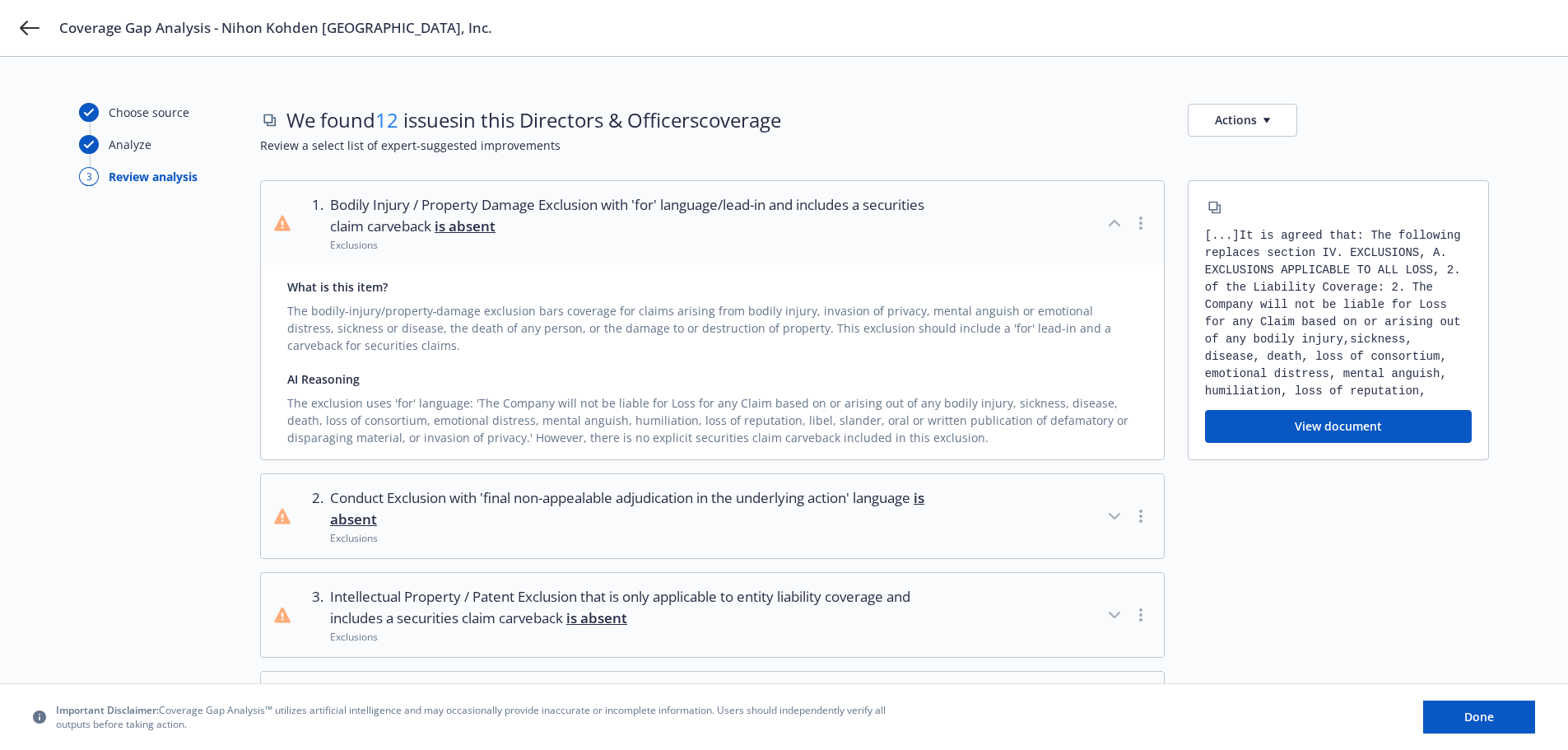
click at [1303, 431] on button "View document" at bounding box center [1339, 426] width 267 height 33
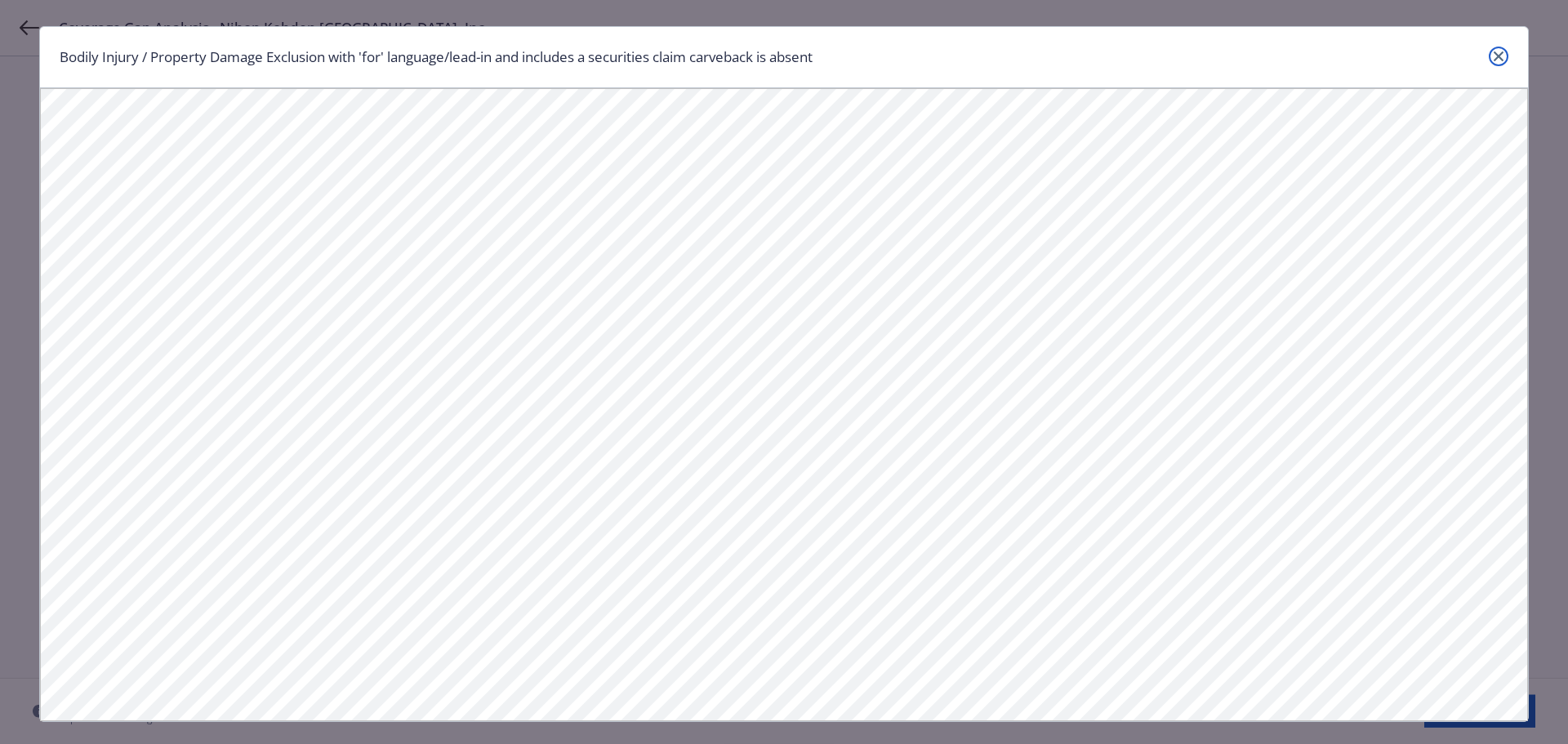
click at [1494, 51] on icon "close" at bounding box center [1498, 56] width 10 height 10
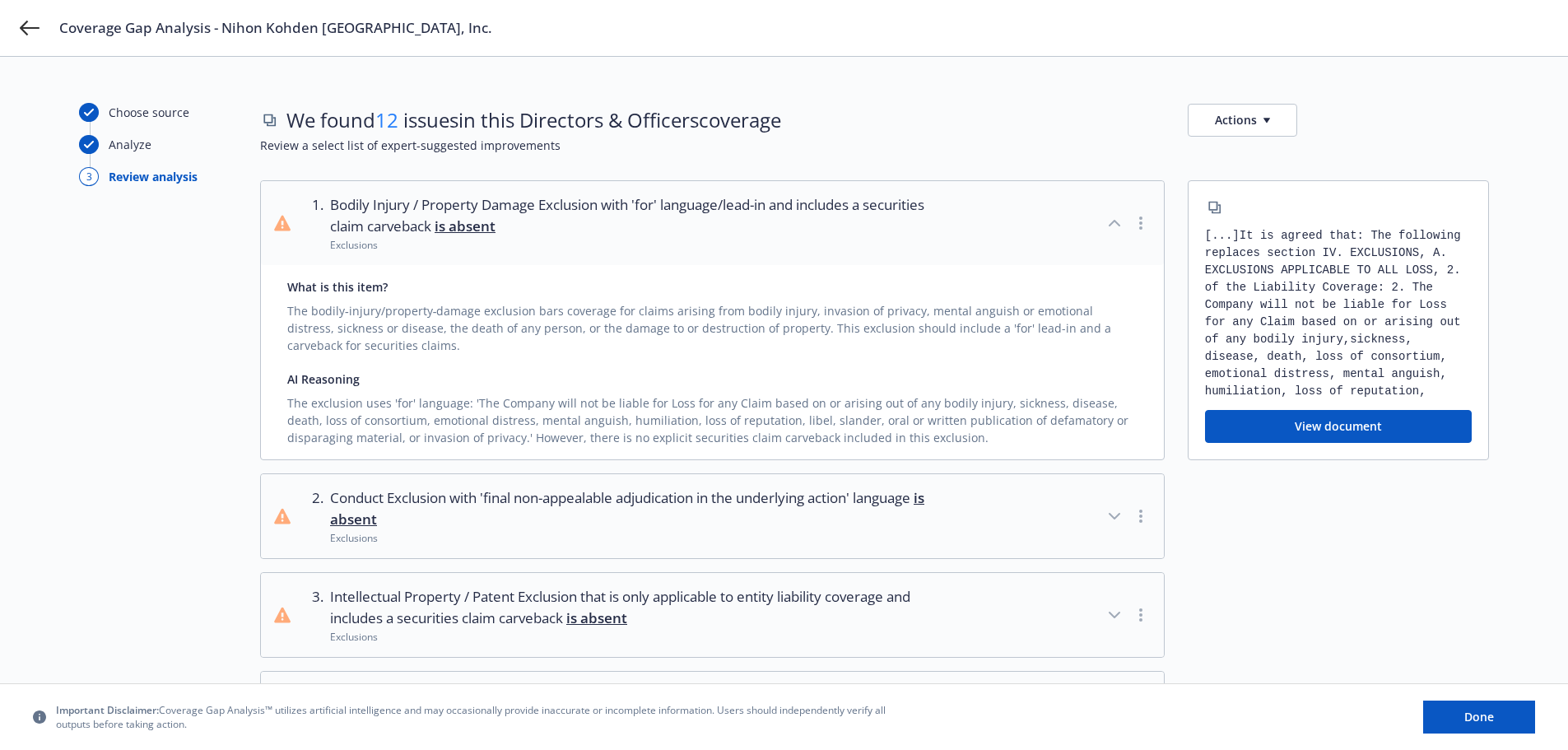
scroll to position [82, 0]
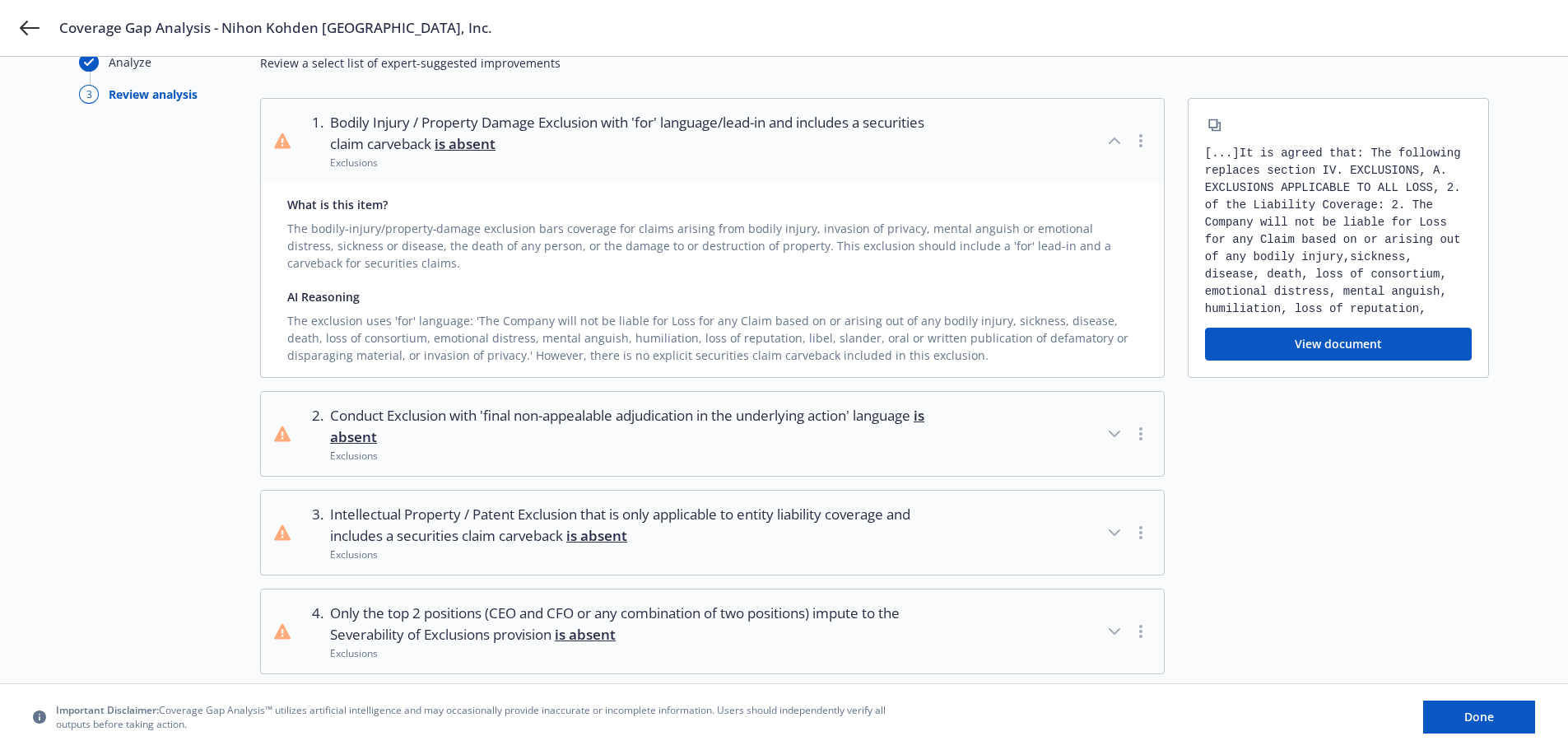
click at [1113, 435] on icon "button" at bounding box center [1115, 433] width 10 height 5
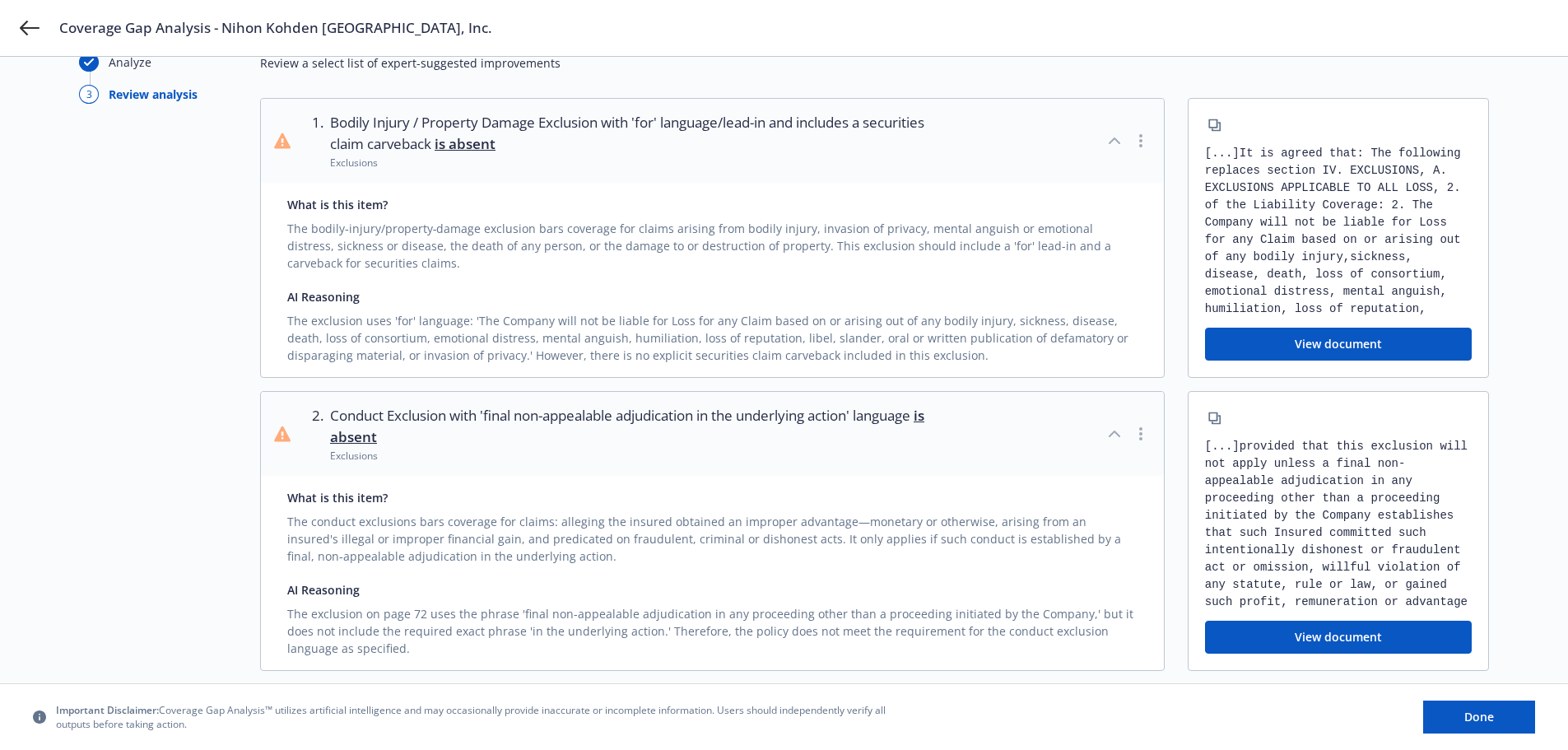
click at [1294, 633] on button "View document" at bounding box center [1339, 638] width 267 height 33
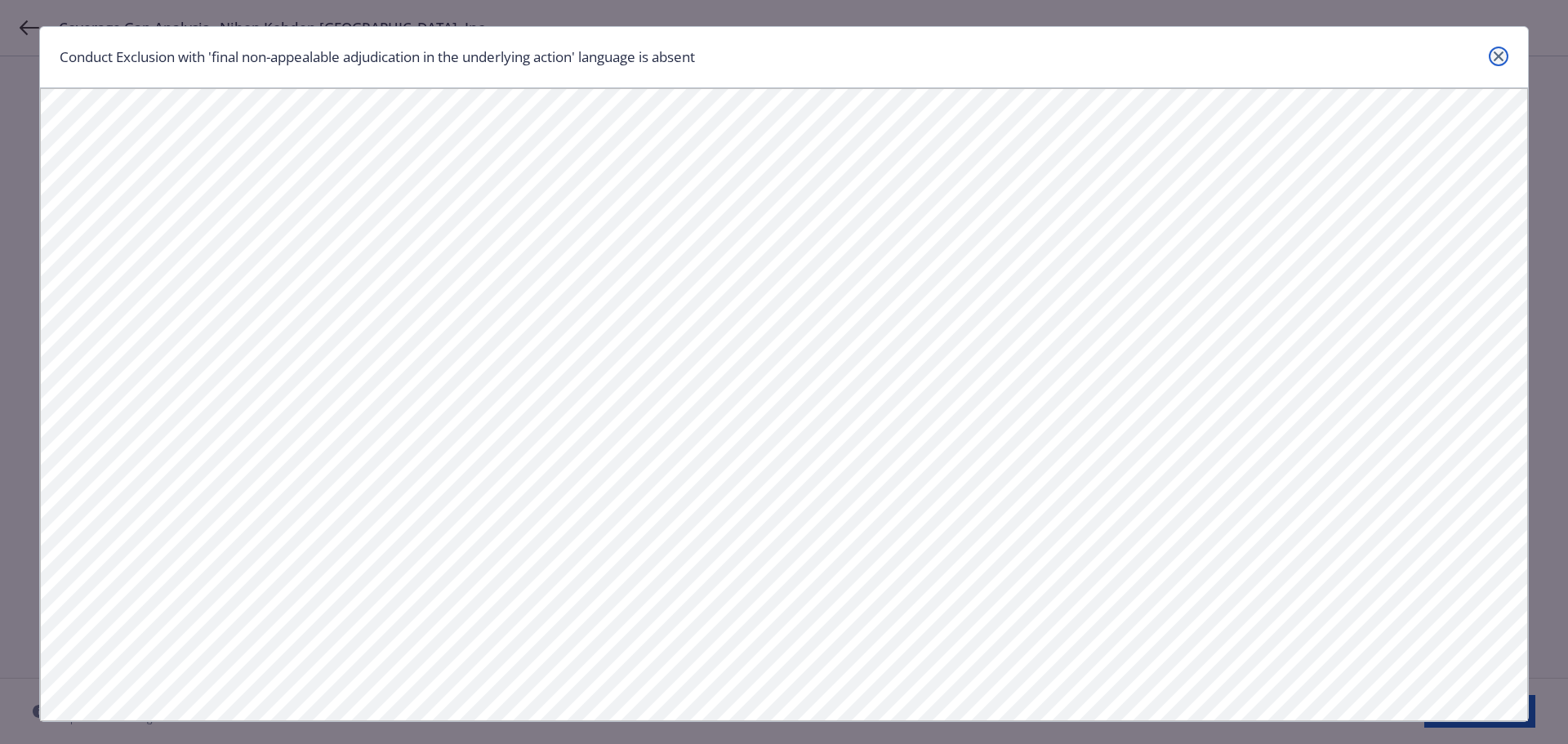
click at [1496, 54] on icon "close" at bounding box center [1498, 56] width 10 height 10
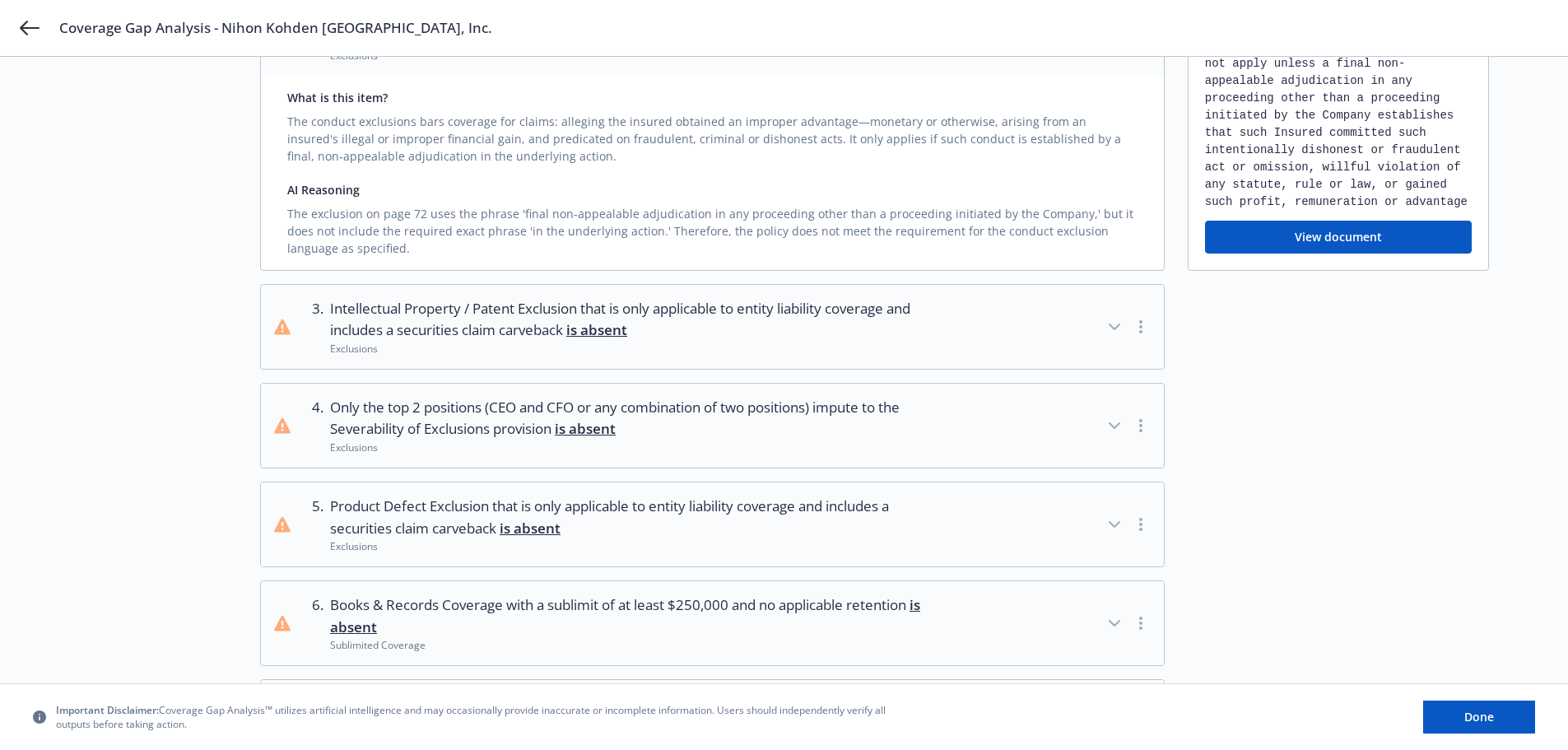
scroll to position [494, 0]
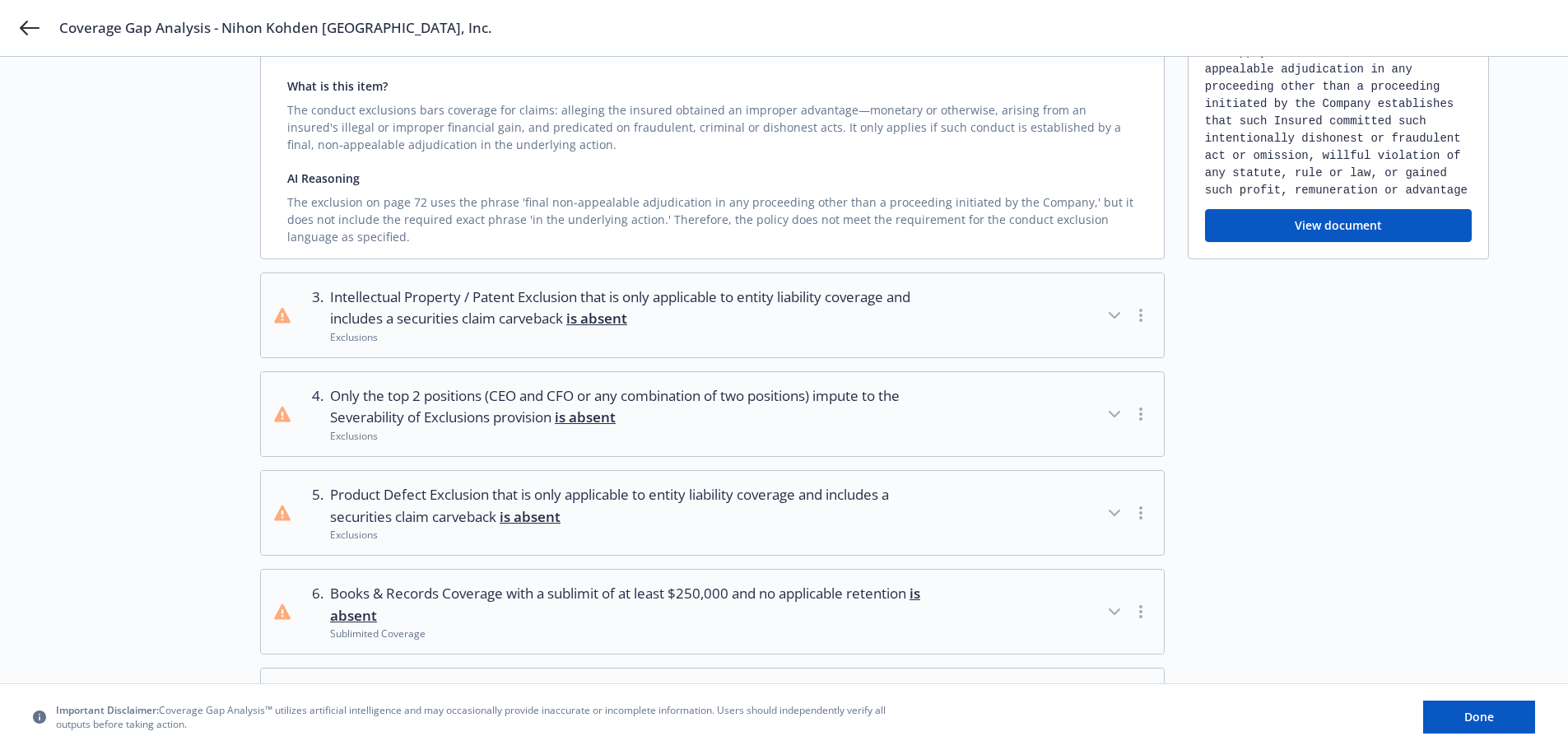
click at [1114, 315] on icon "button" at bounding box center [1115, 315] width 20 height 20
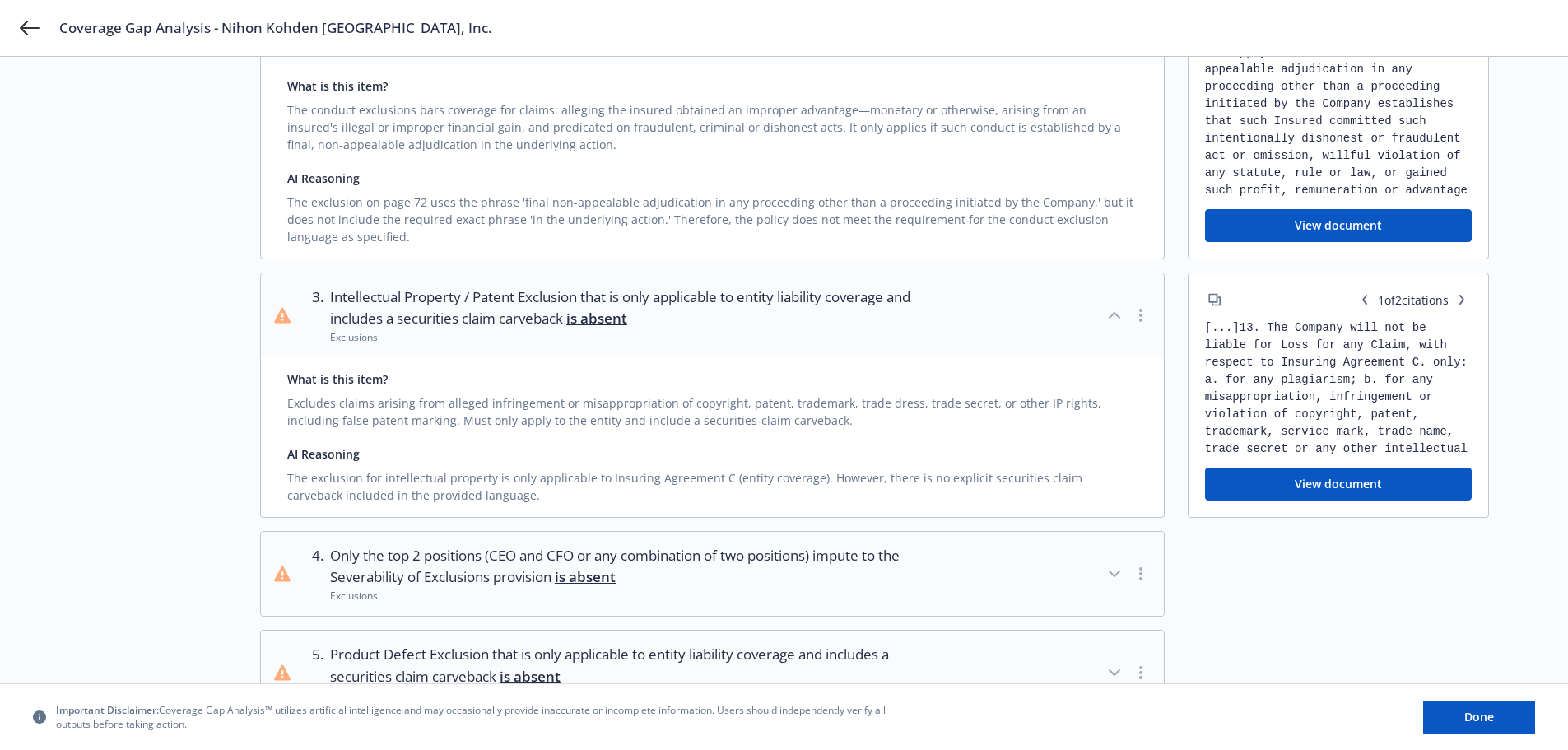
click at [1324, 480] on button "View document" at bounding box center [1339, 485] width 267 height 33
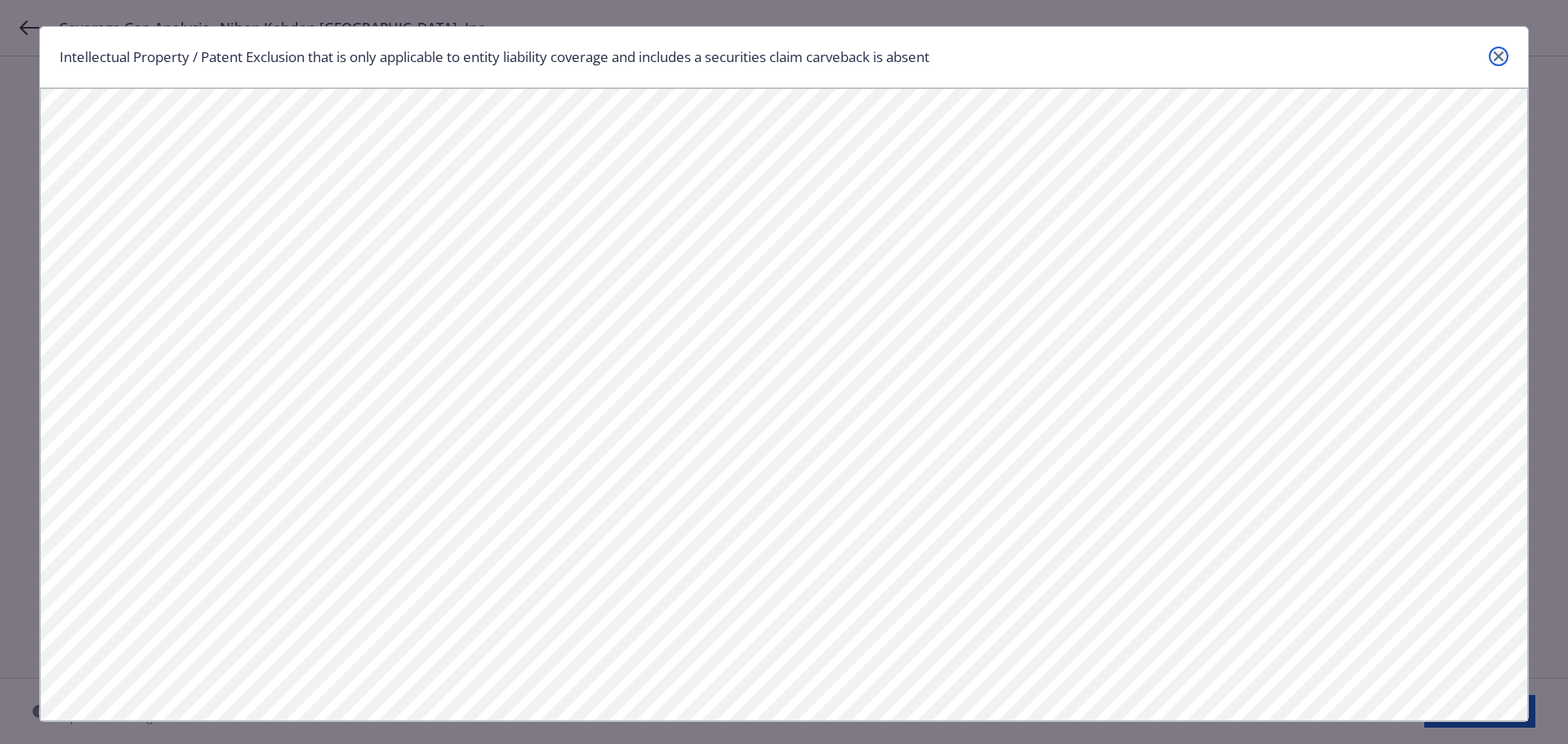
click at [1501, 59] on link "close" at bounding box center [1498, 56] width 19 height 19
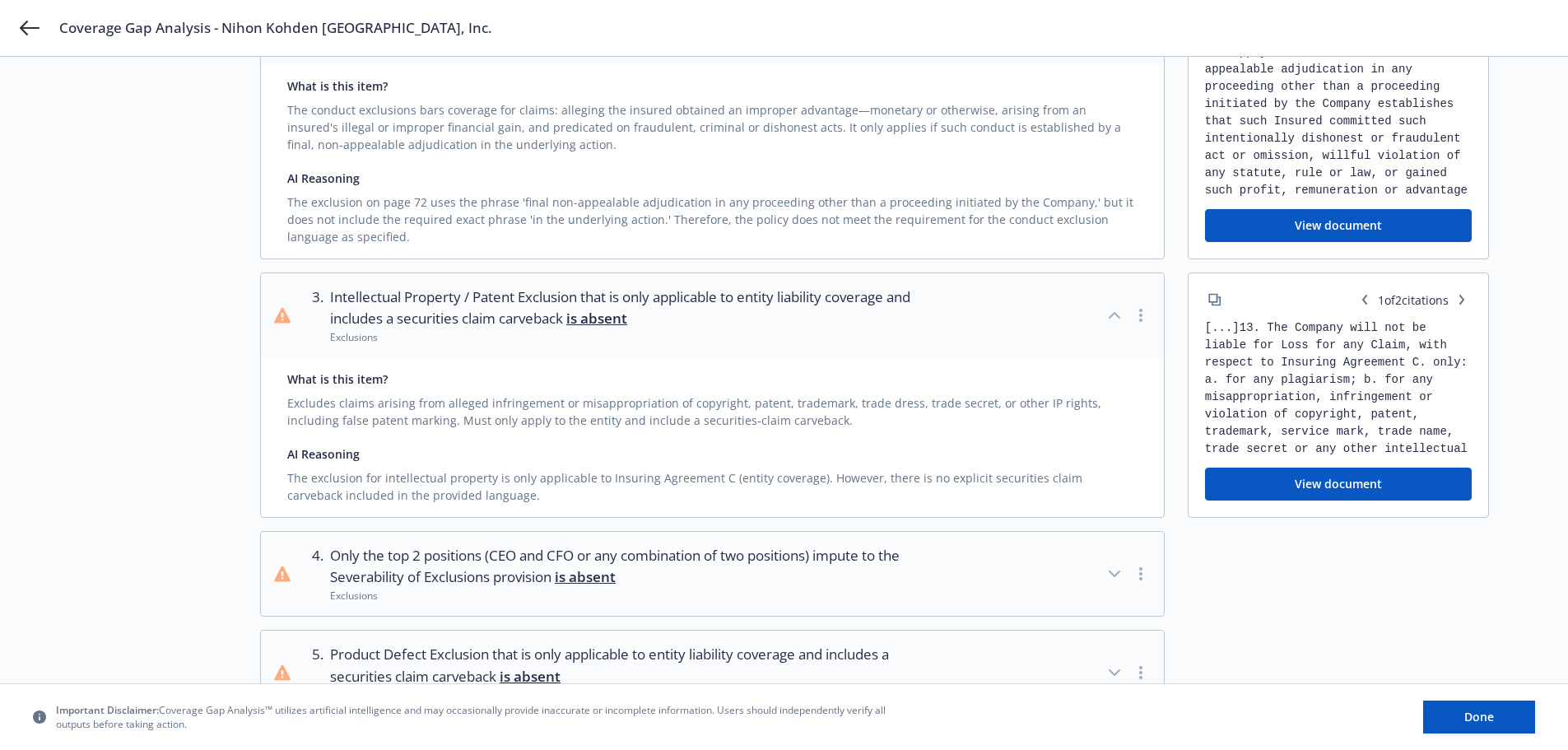
click at [1327, 487] on button "View document" at bounding box center [1339, 485] width 267 height 33
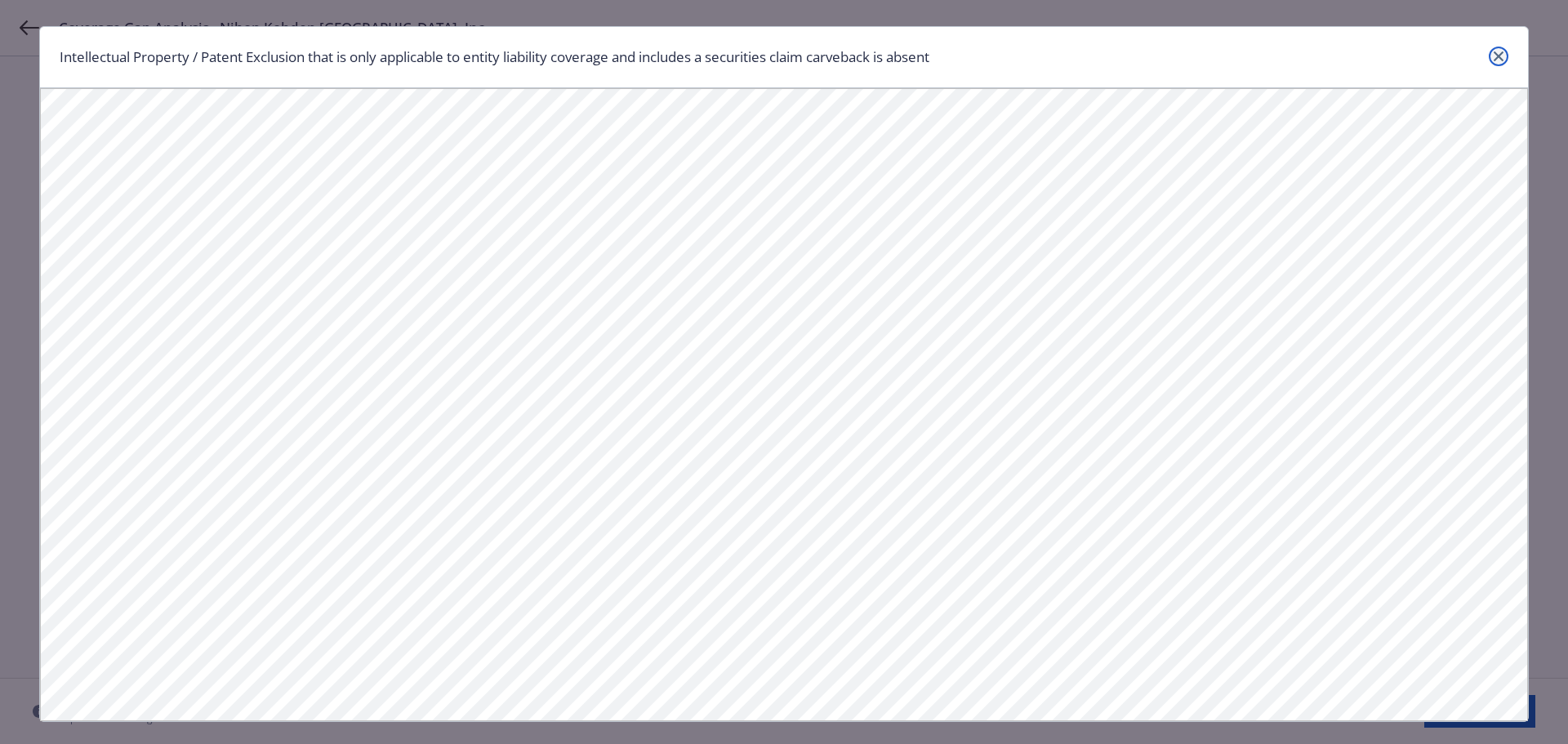
click at [1494, 53] on icon "close" at bounding box center [1498, 56] width 10 height 10
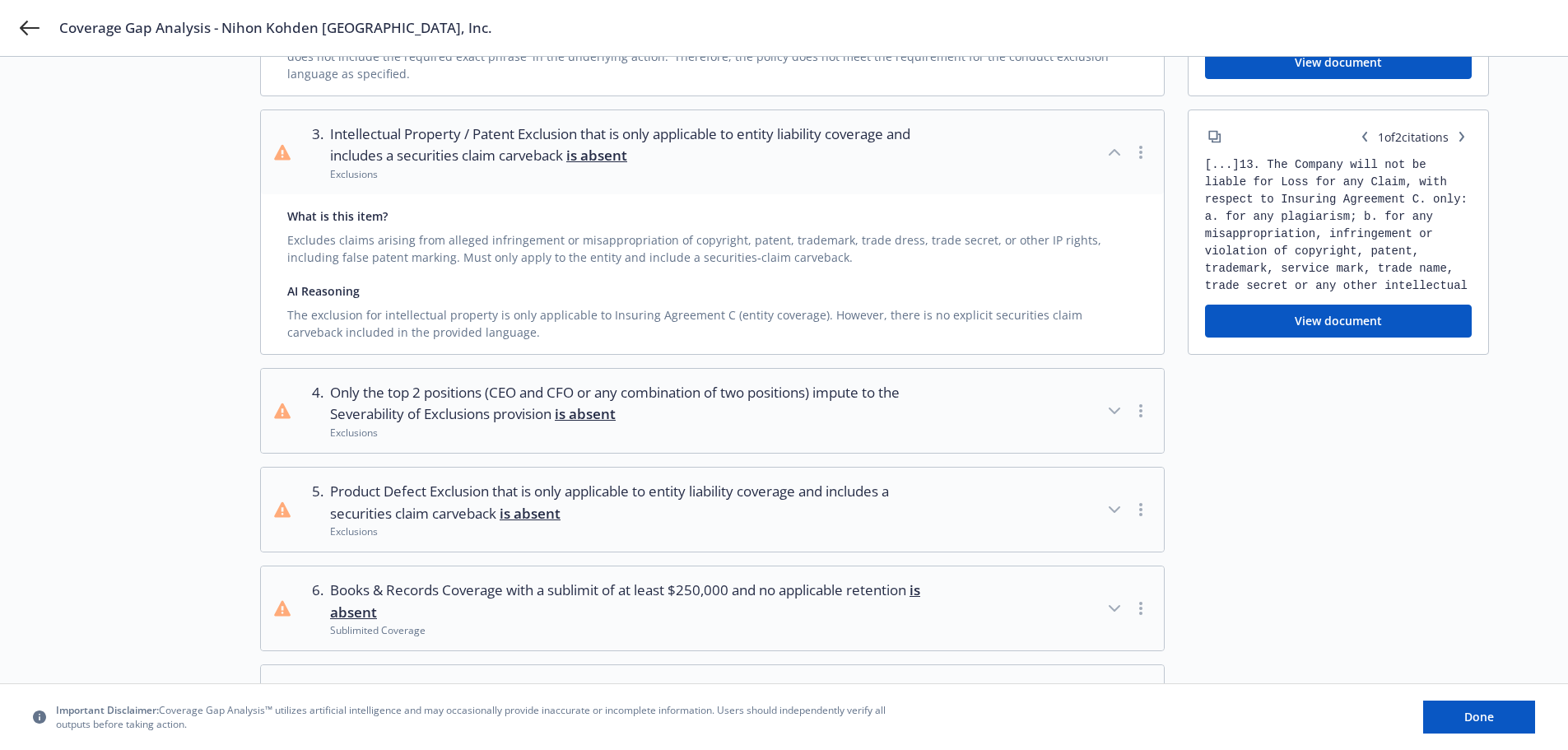
scroll to position [658, 0]
click at [1115, 410] on icon "button" at bounding box center [1115, 409] width 20 height 20
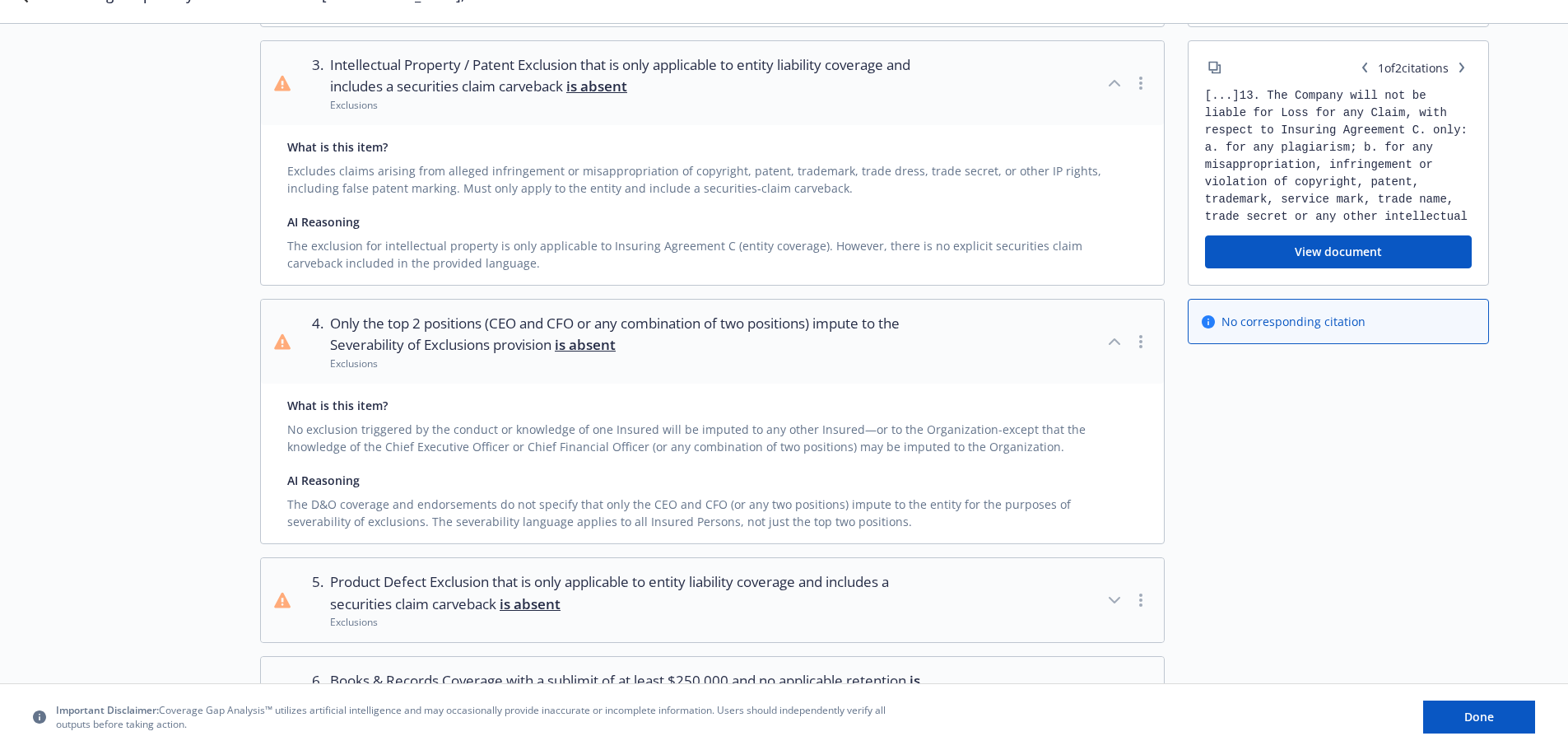
scroll to position [906, 0]
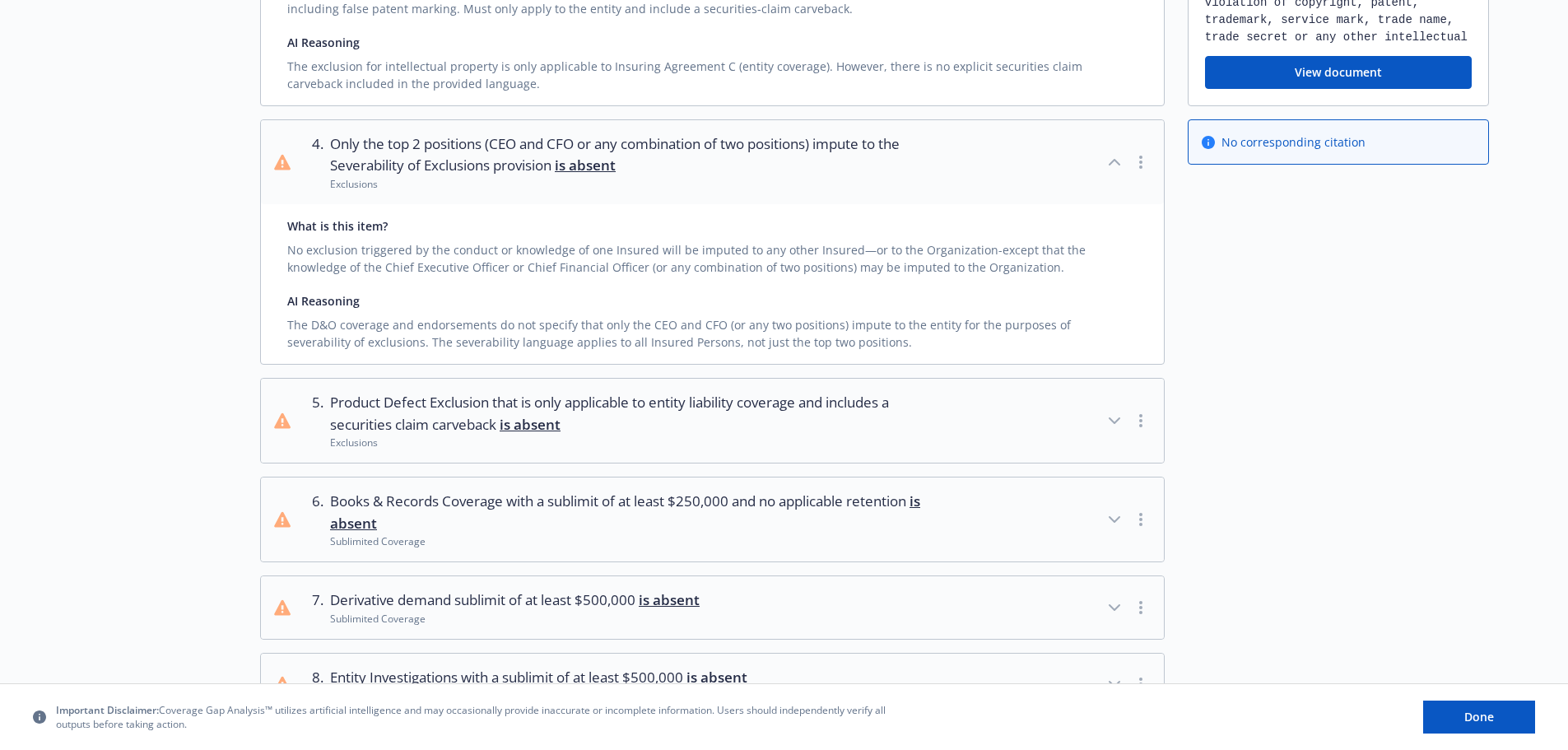
click at [1112, 516] on icon "button" at bounding box center [1115, 520] width 20 height 20
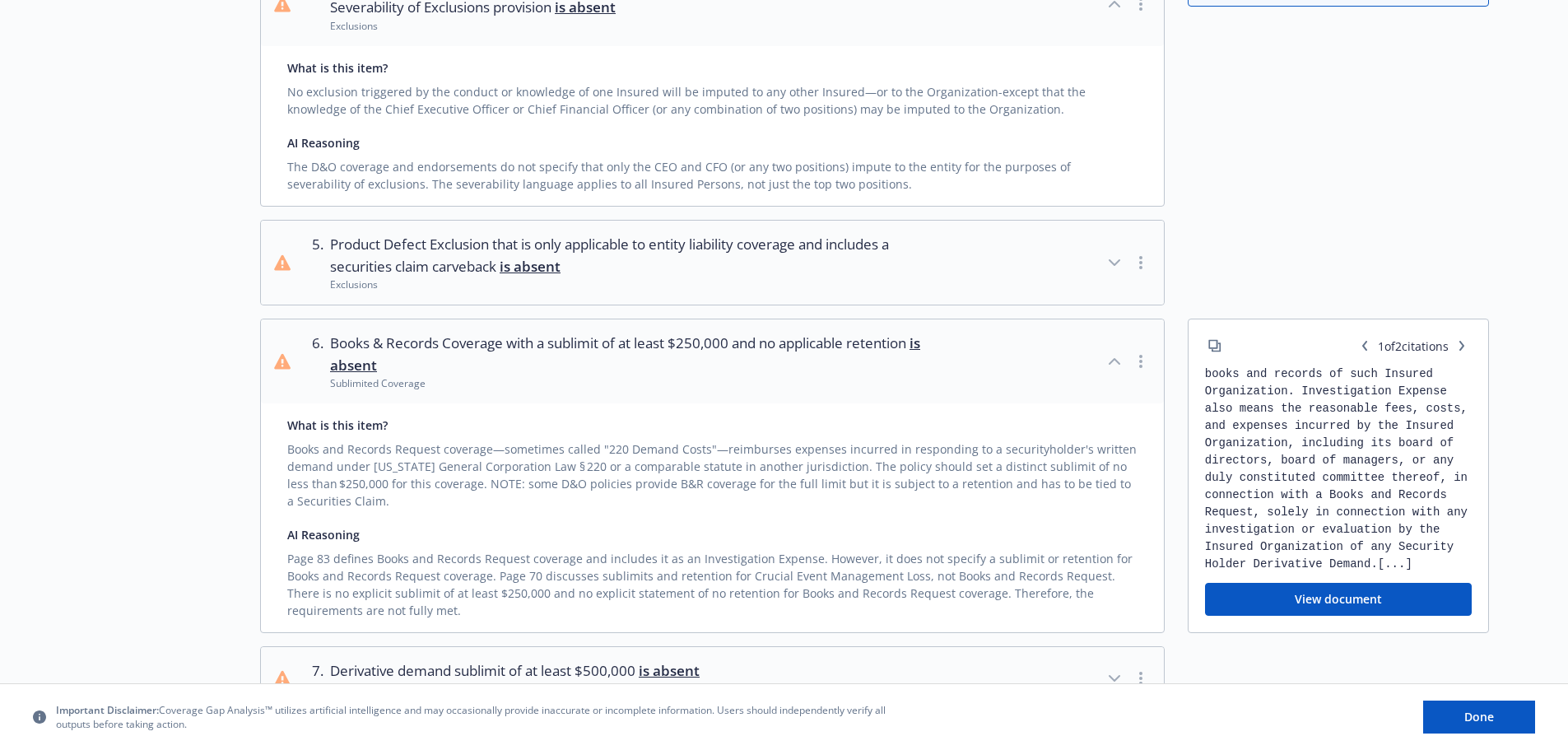
scroll to position [1071, 0]
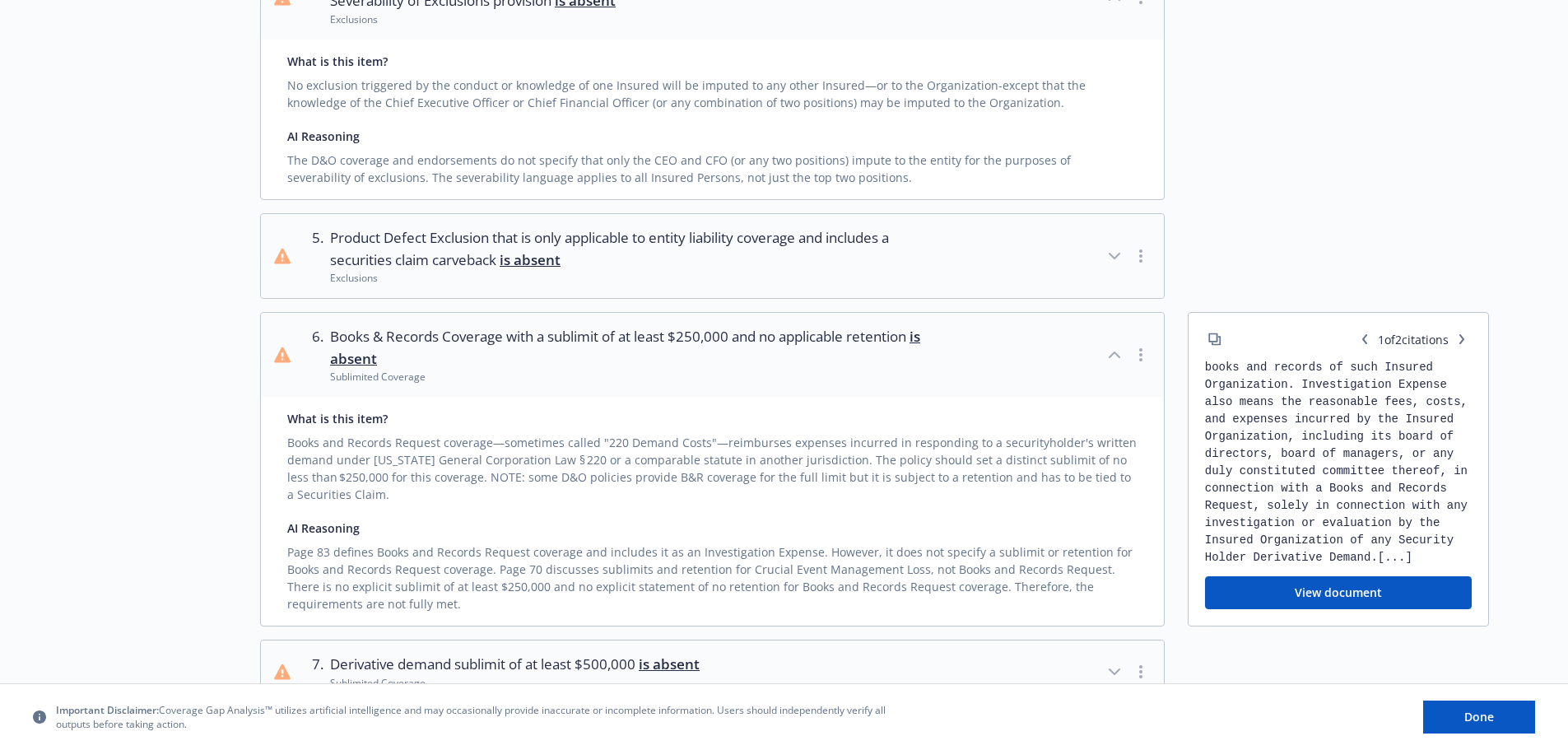
click at [1325, 591] on button "View document" at bounding box center [1339, 593] width 267 height 33
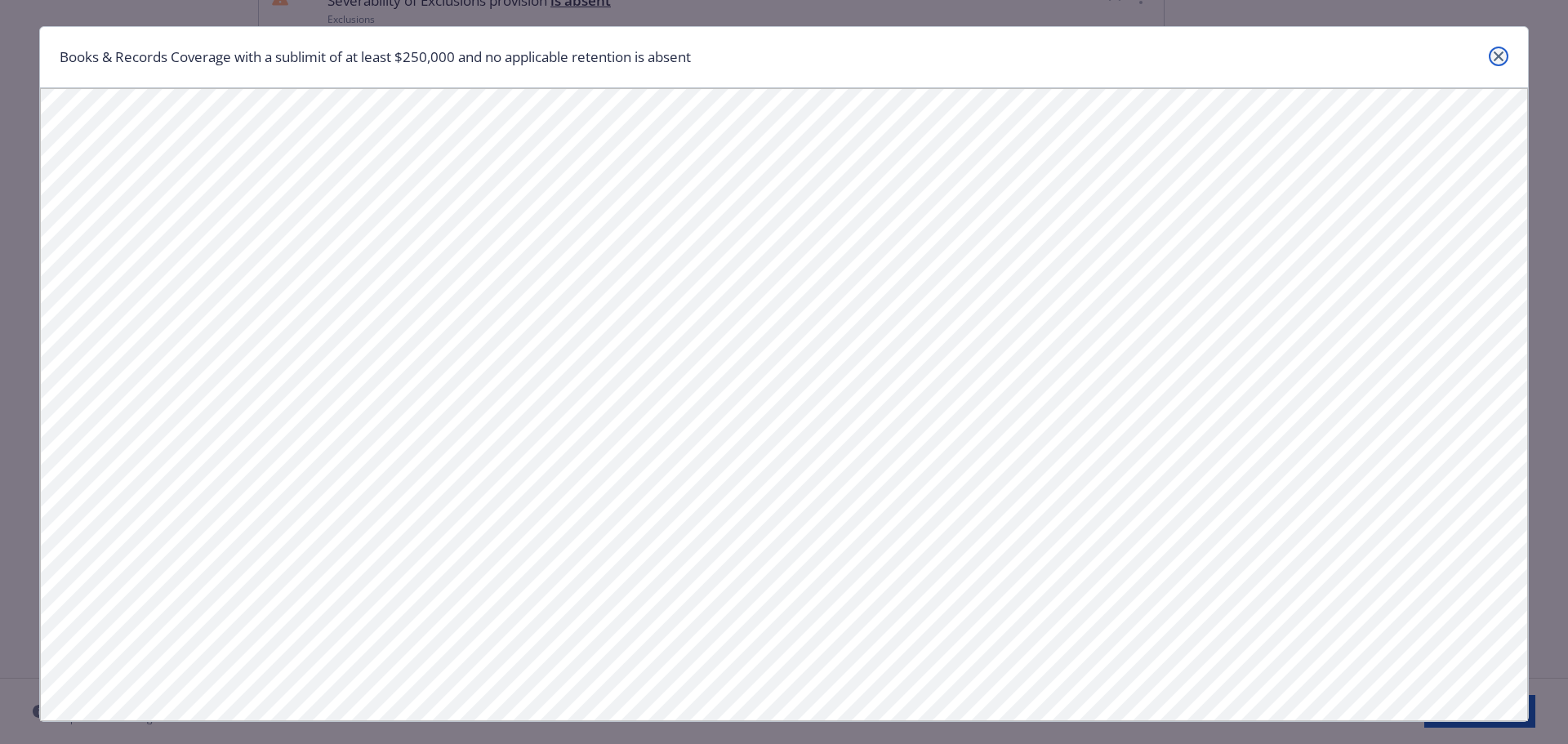
click at [1494, 55] on icon "close" at bounding box center [1498, 56] width 10 height 10
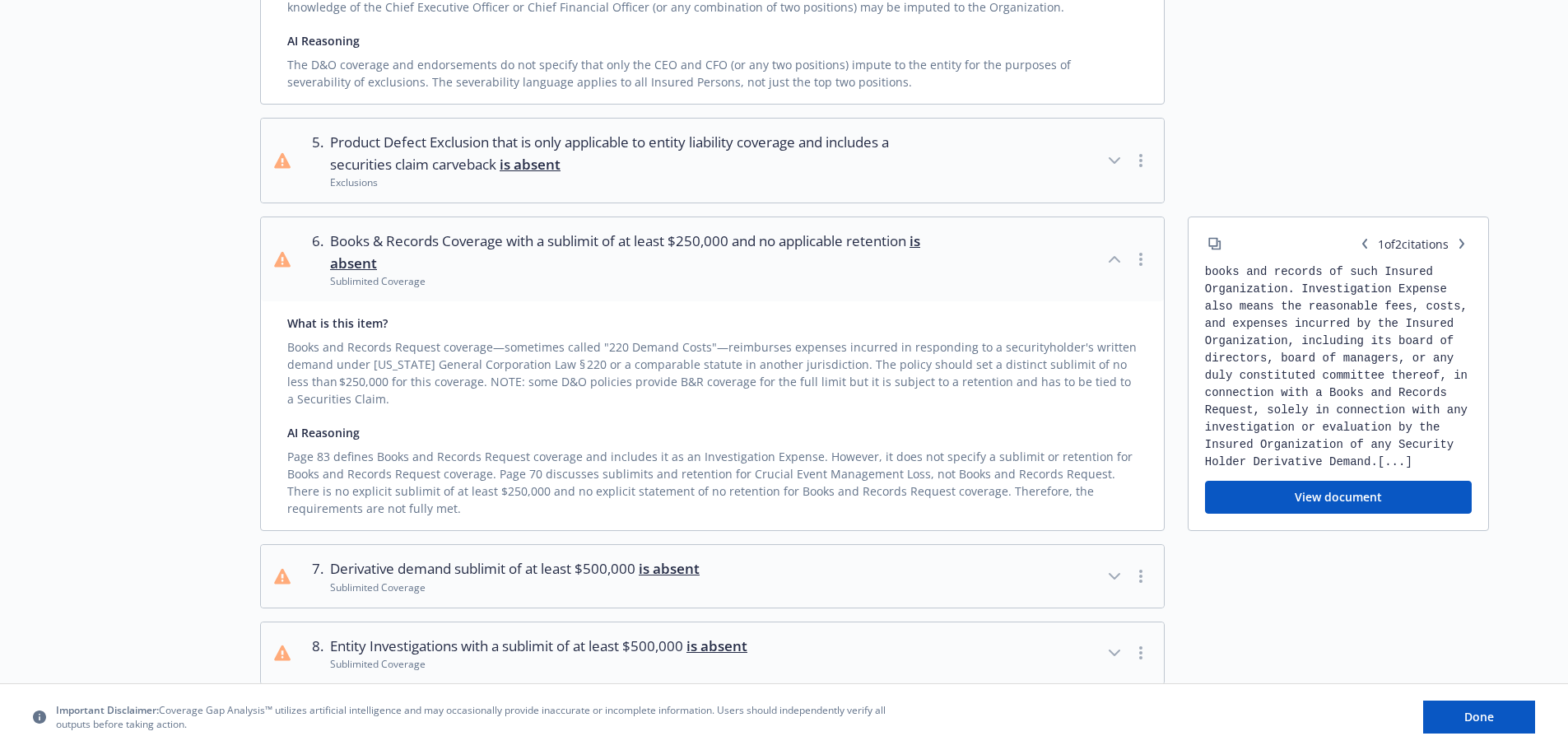
scroll to position [1318, 0]
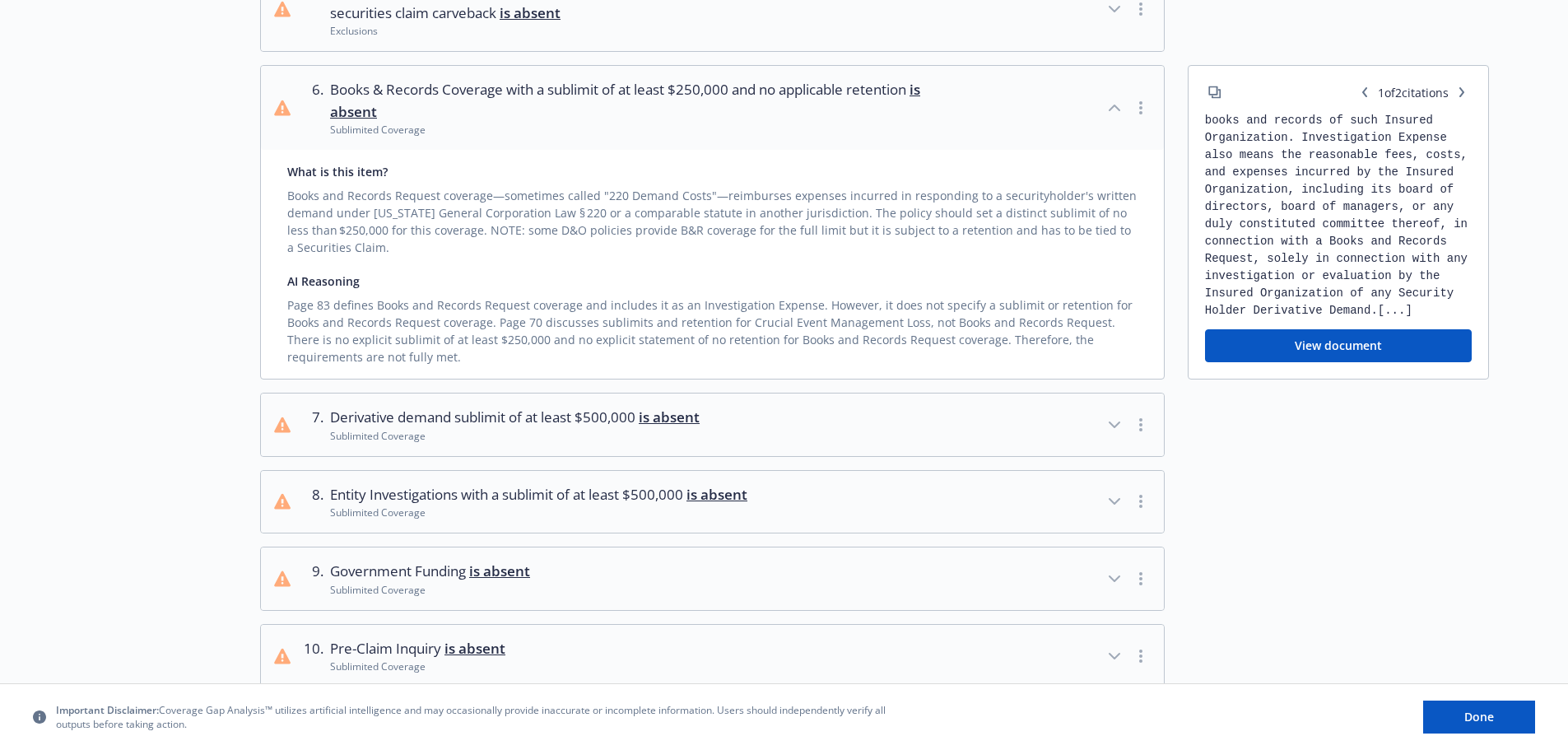
click at [1110, 425] on icon "button" at bounding box center [1115, 425] width 20 height 20
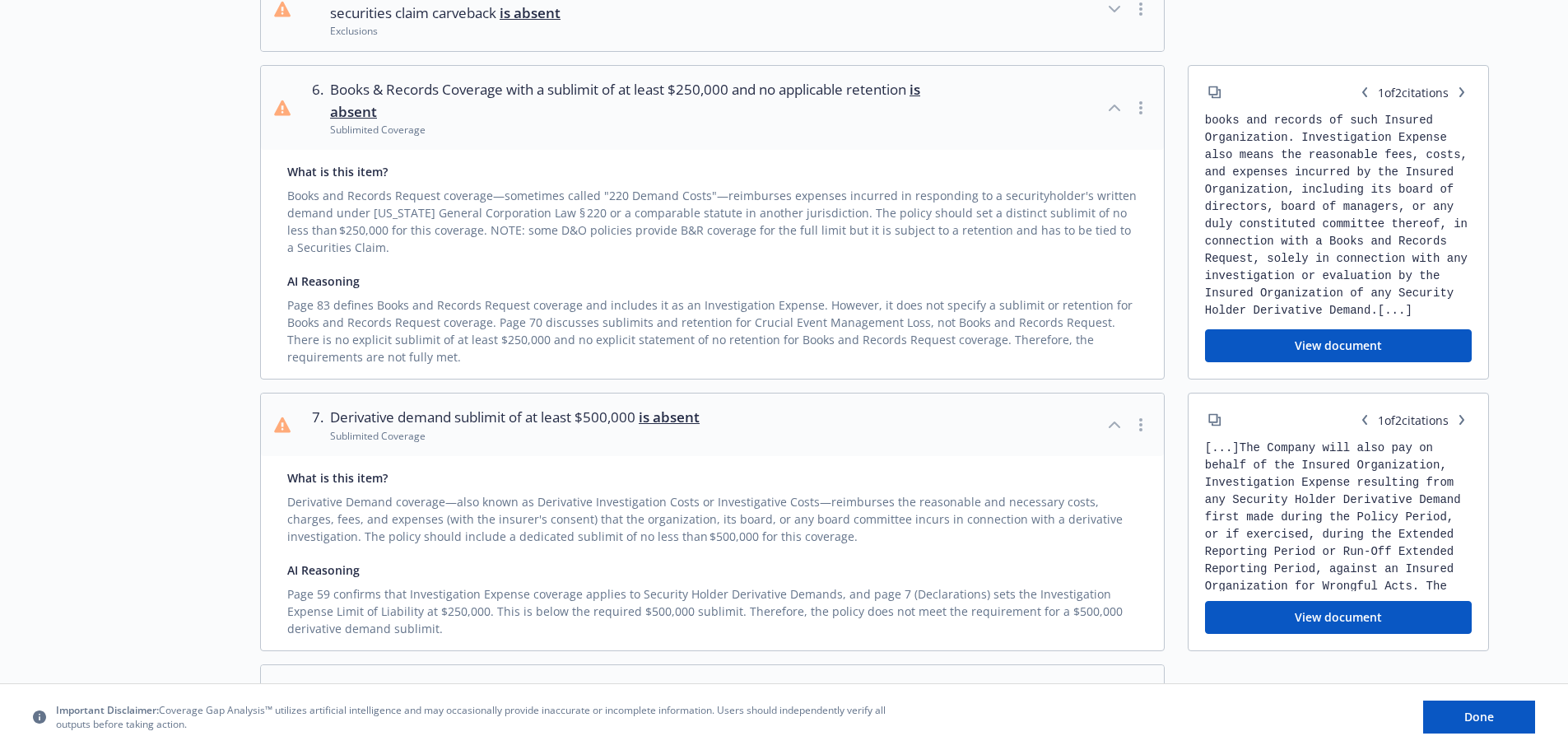
click at [1319, 616] on button "View document" at bounding box center [1339, 617] width 267 height 33
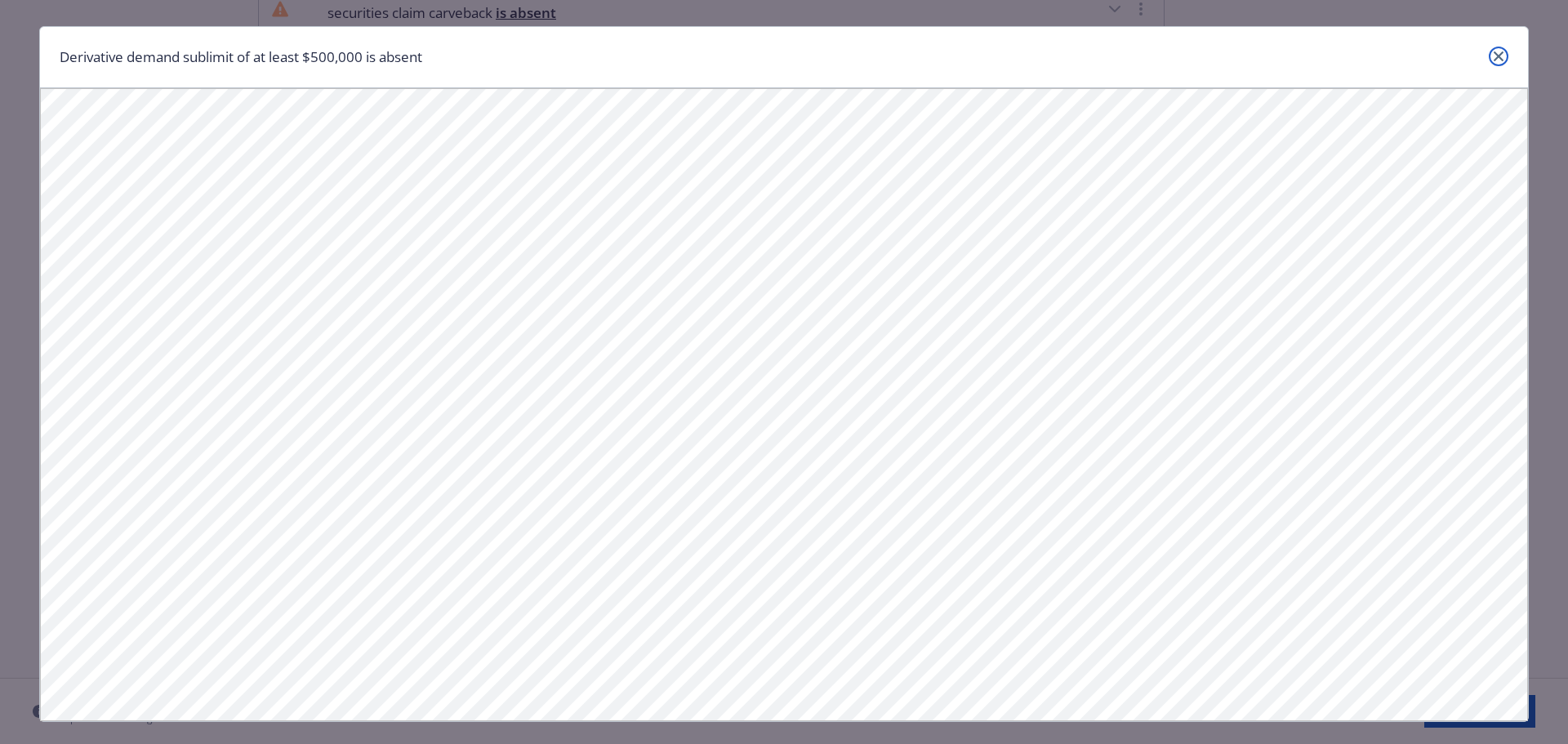
drag, startPoint x: 1493, startPoint y: 51, endPoint x: 1160, endPoint y: 158, distance: 349.8
click at [1494, 51] on icon "close" at bounding box center [1498, 56] width 10 height 10
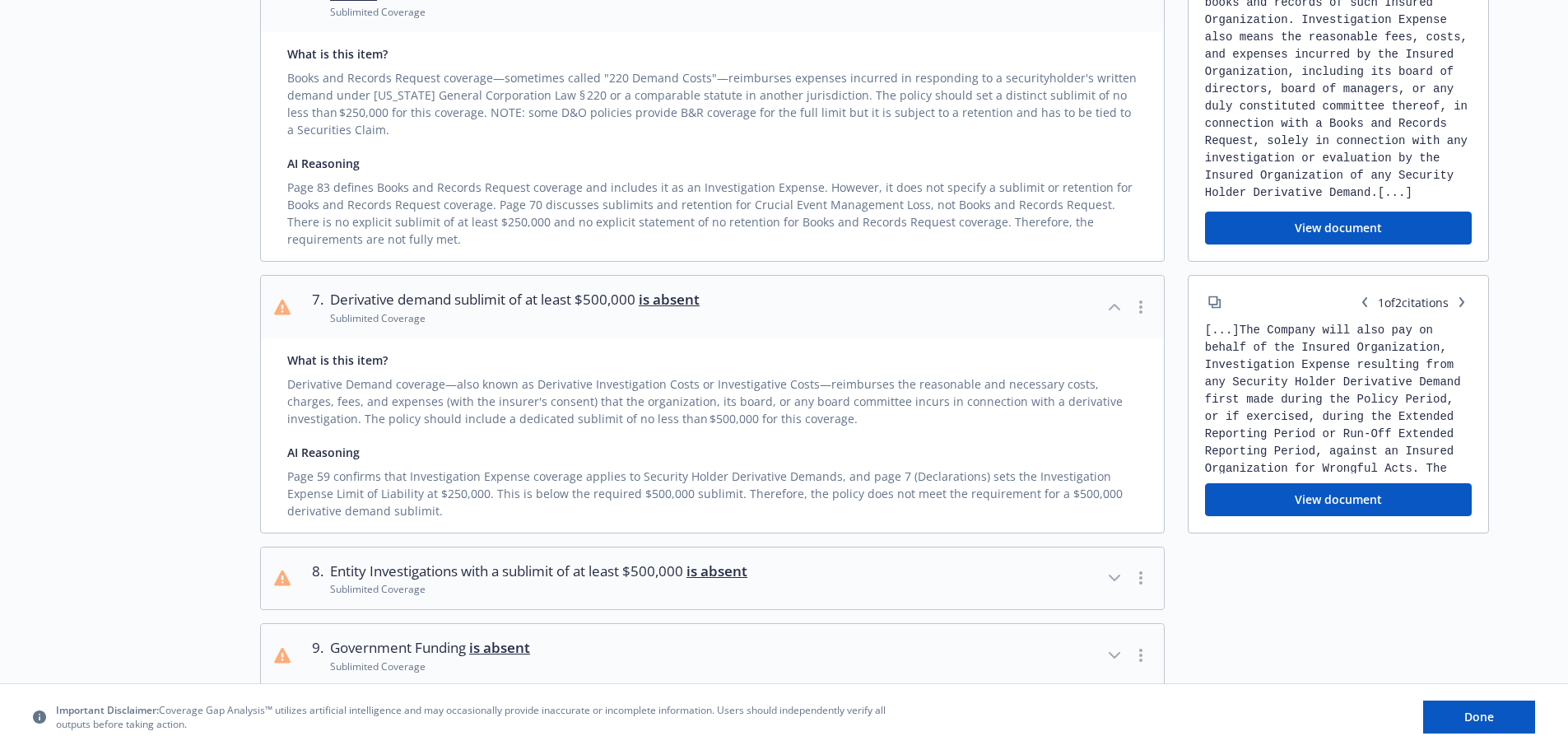
scroll to position [1647, 0]
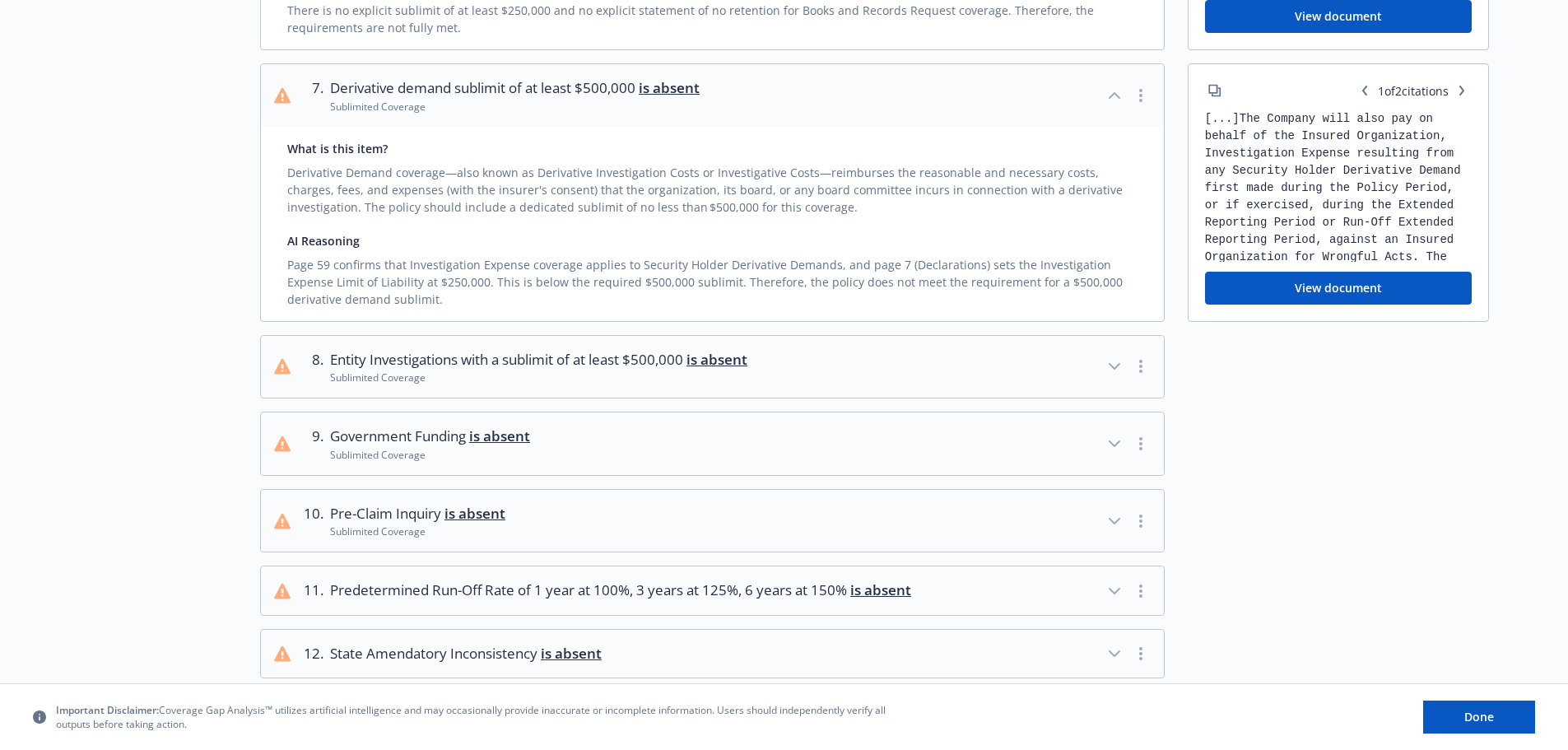
click at [1116, 364] on icon "button" at bounding box center [1115, 367] width 20 height 20
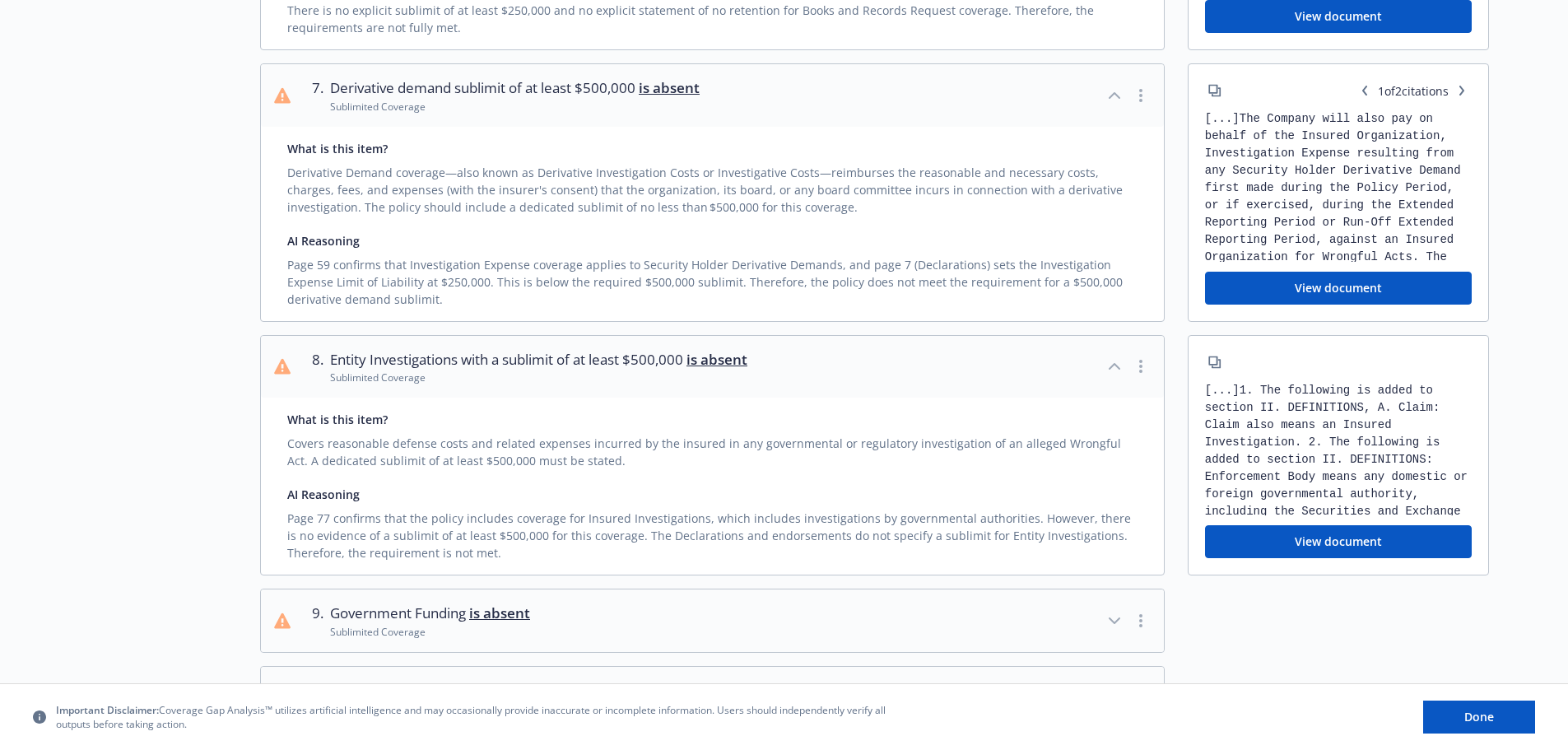
click at [1308, 543] on button "View document" at bounding box center [1339, 542] width 267 height 33
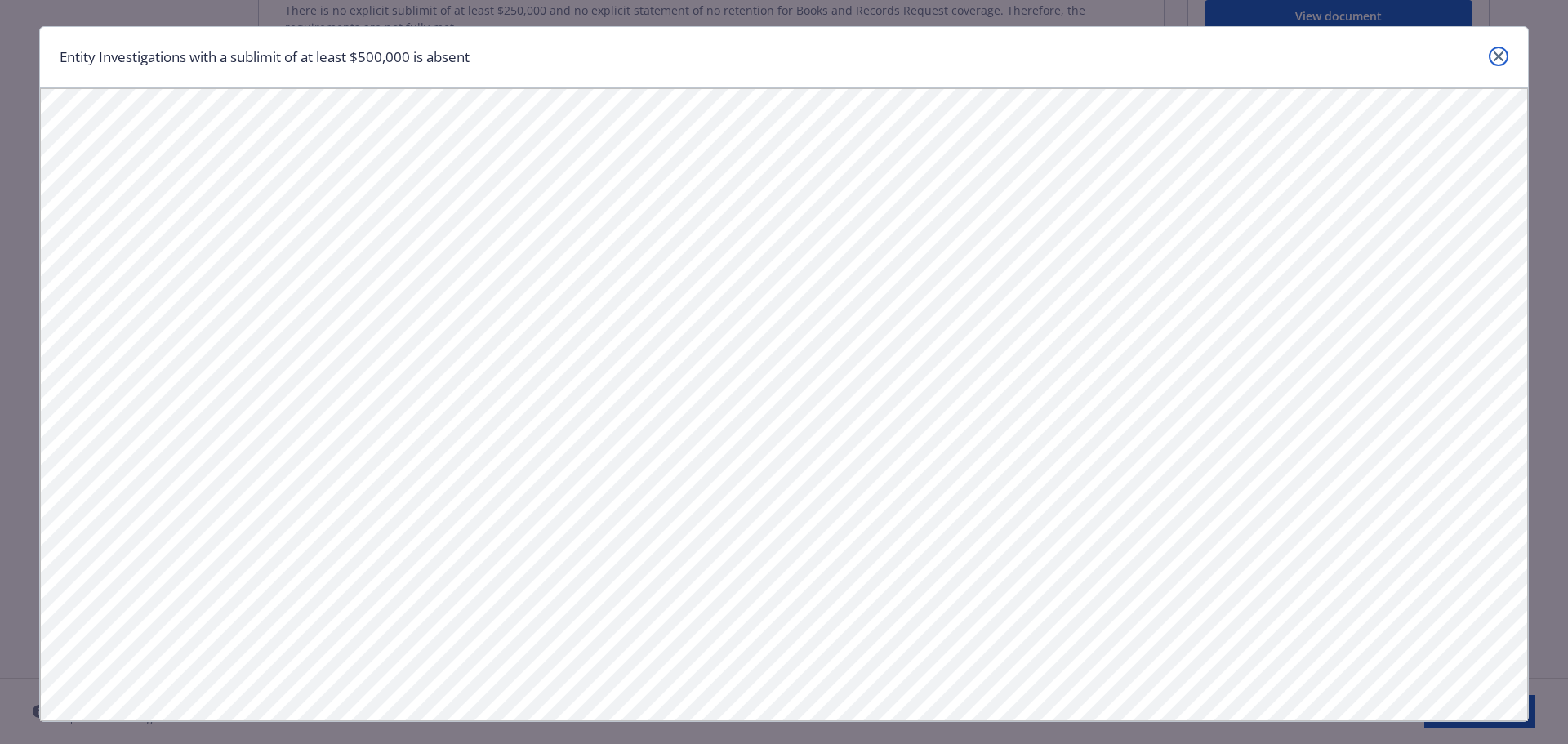
click at [1496, 57] on link "close" at bounding box center [1498, 56] width 19 height 19
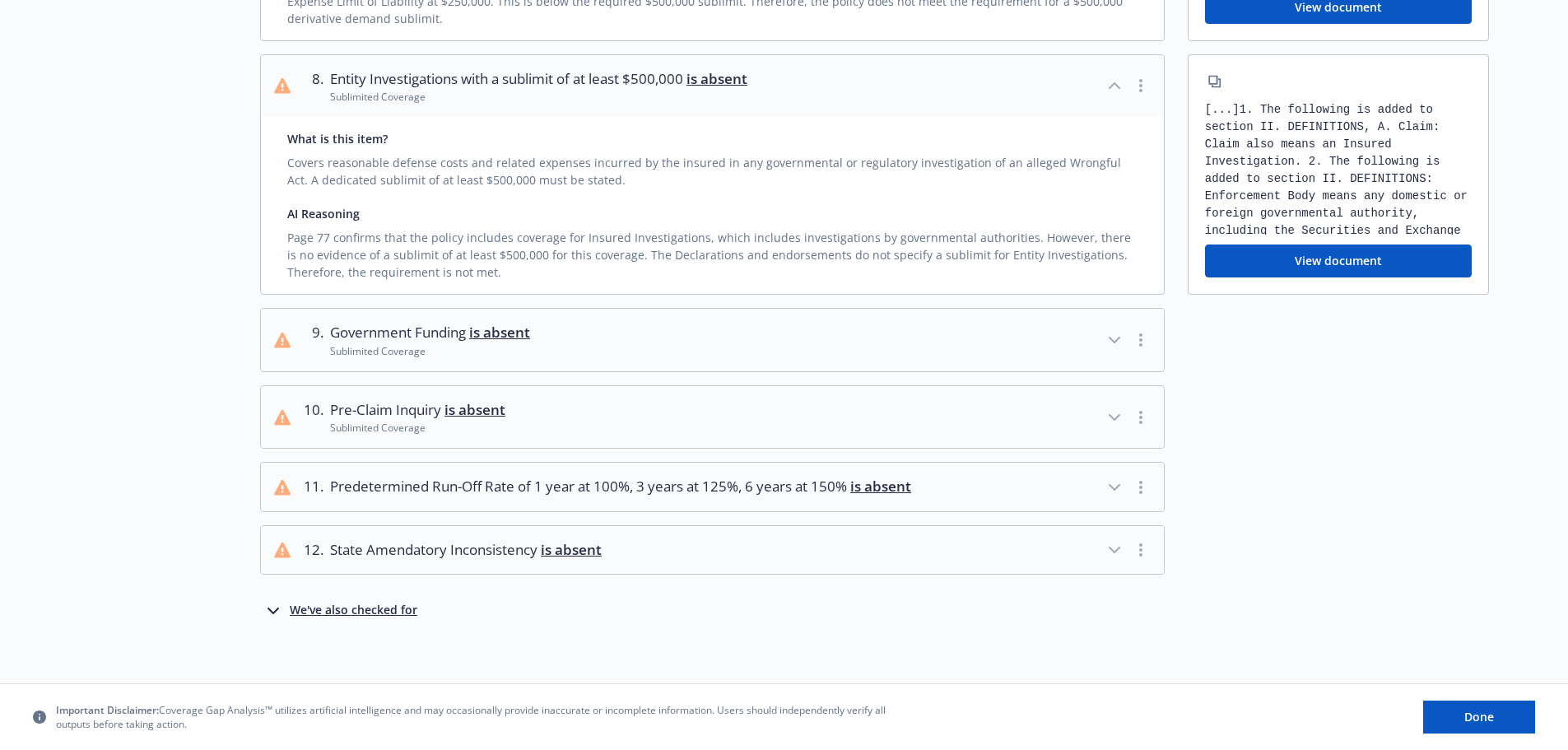
scroll to position [1938, 0]
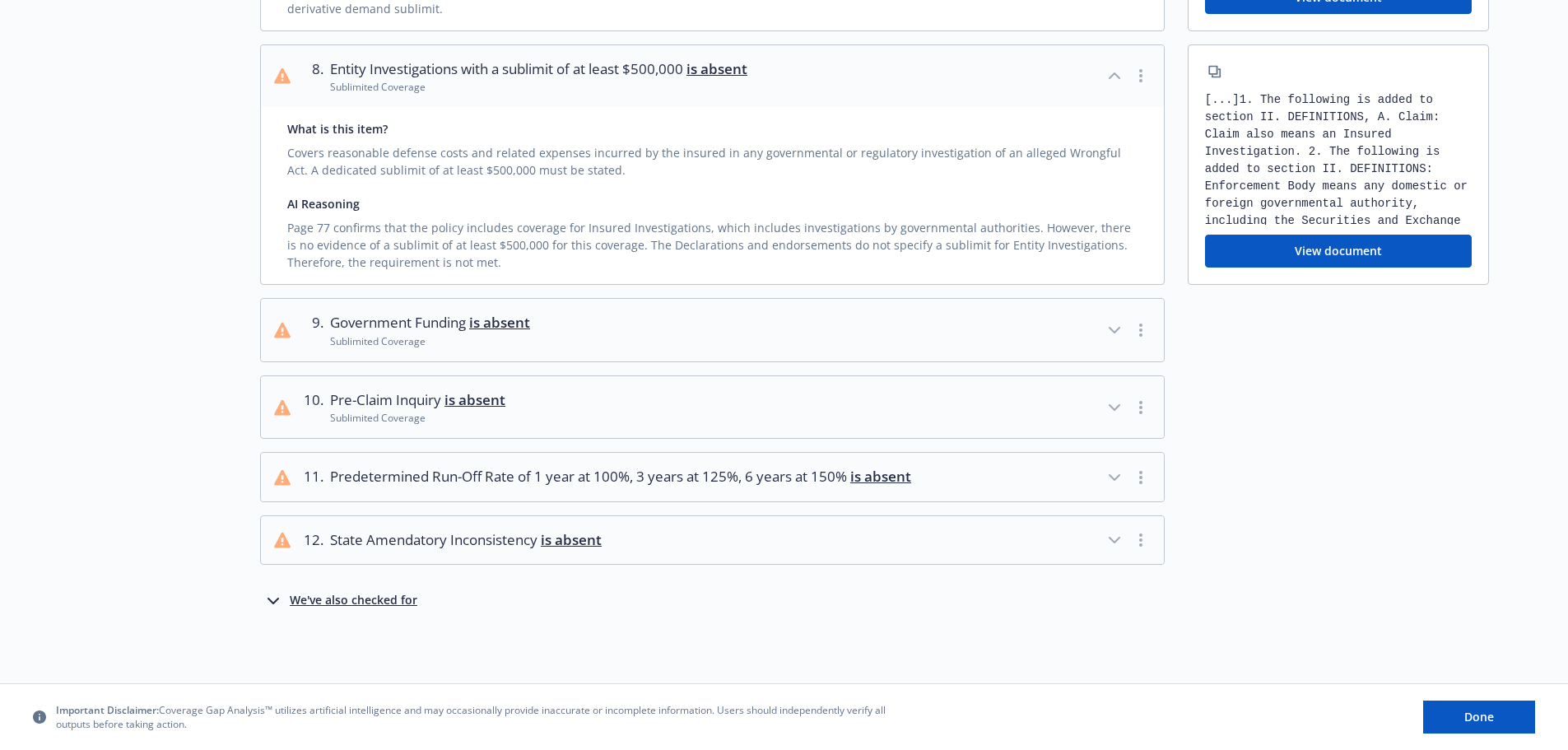
click at [1118, 477] on icon "button" at bounding box center [1115, 478] width 20 height 20
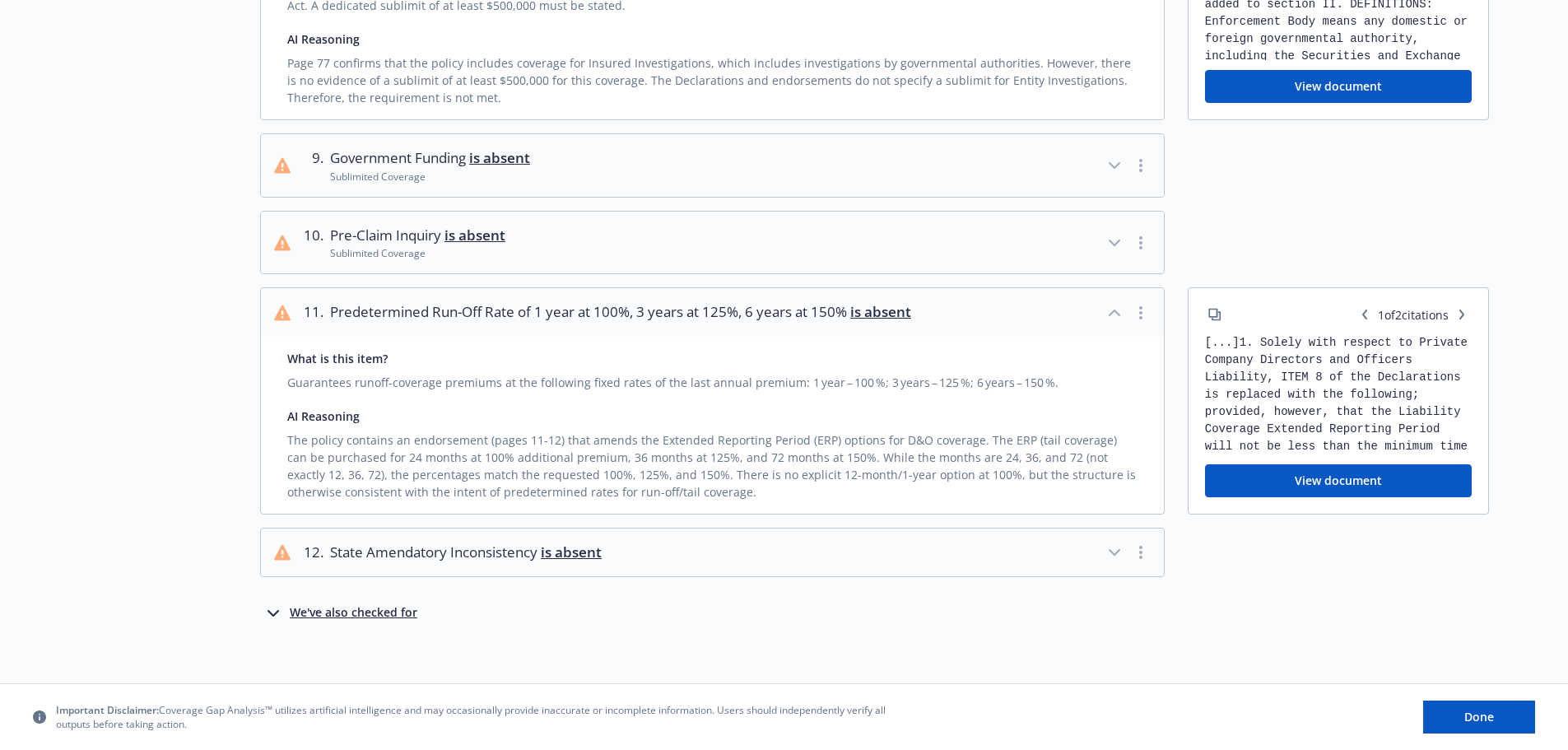
scroll to position [2114, 0]
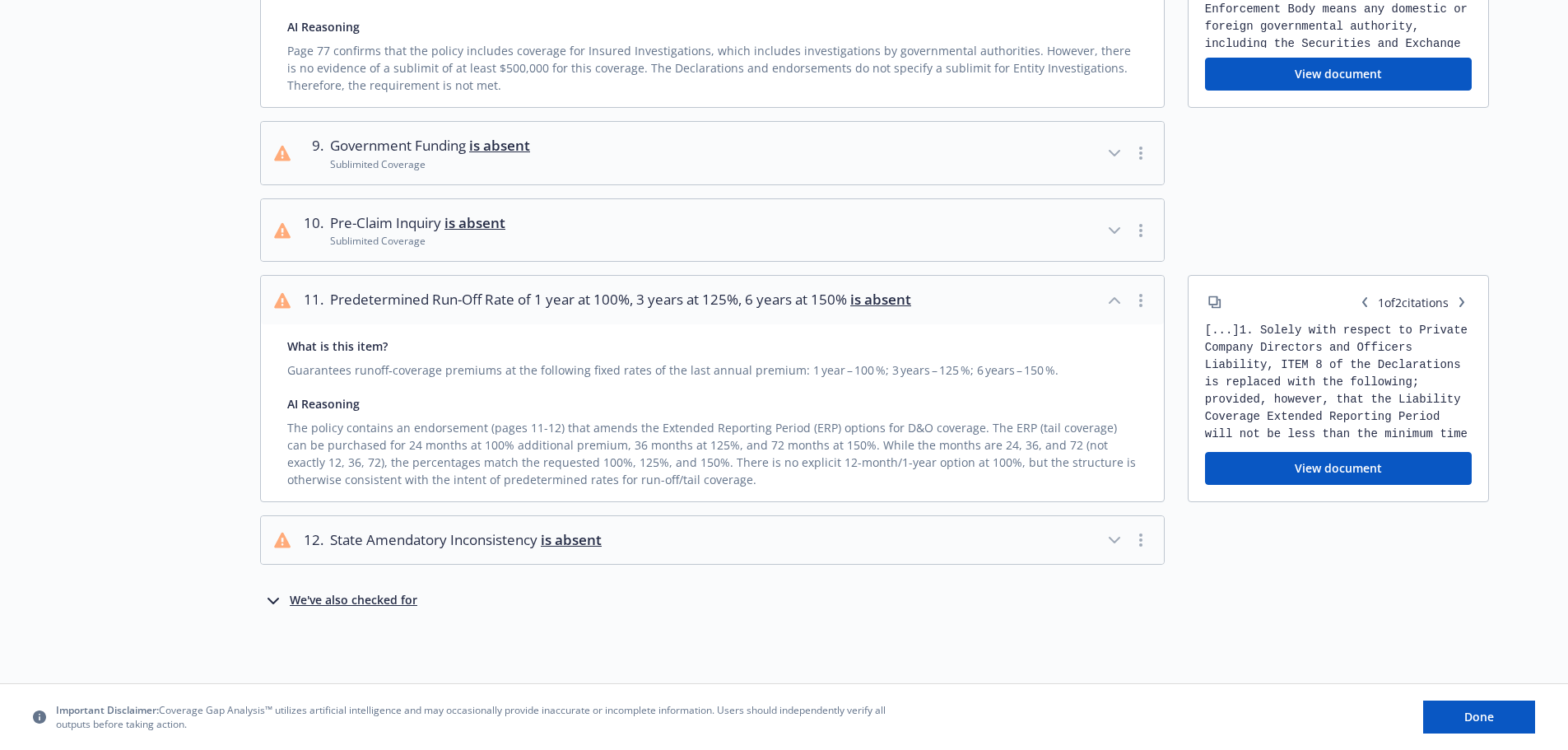
click at [272, 600] on icon "button" at bounding box center [273, 601] width 20 height 20
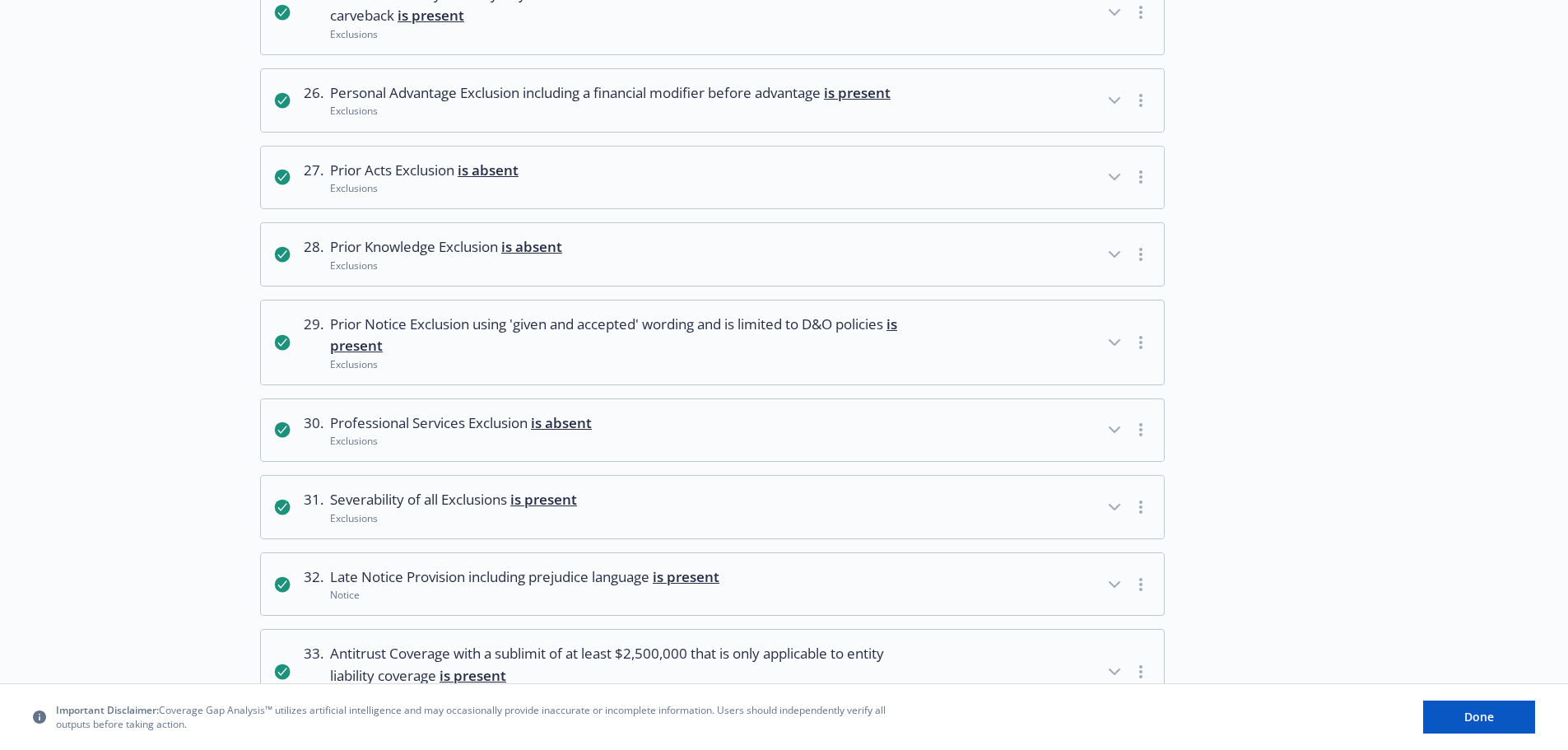
scroll to position [3762, 0]
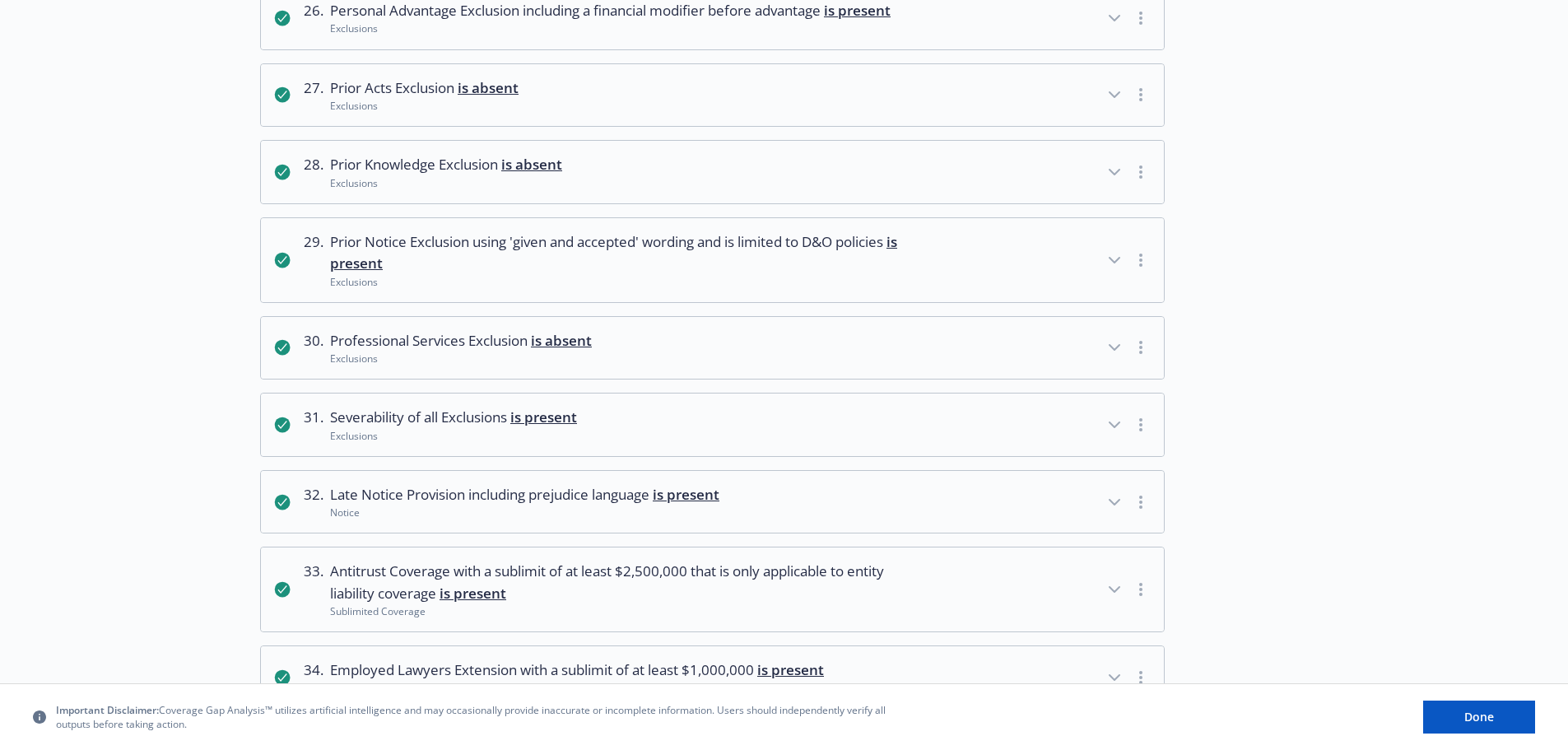
click at [1118, 590] on icon "button" at bounding box center [1115, 589] width 10 height 5
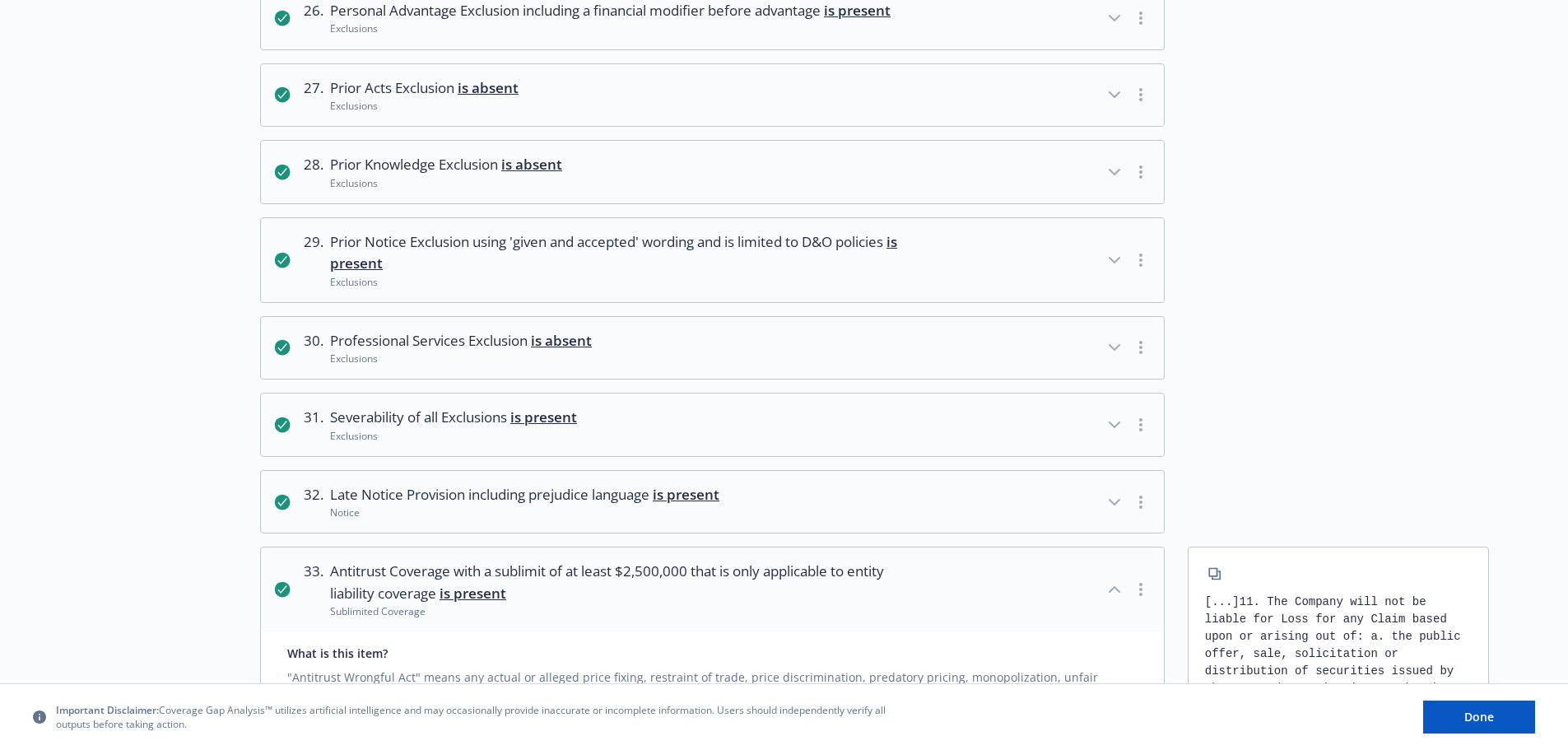
click at [1276, 595] on div "[...] 11. The Company will not be liable for Loss for any Claim based upon or a…" at bounding box center [1339, 689] width 267 height 190
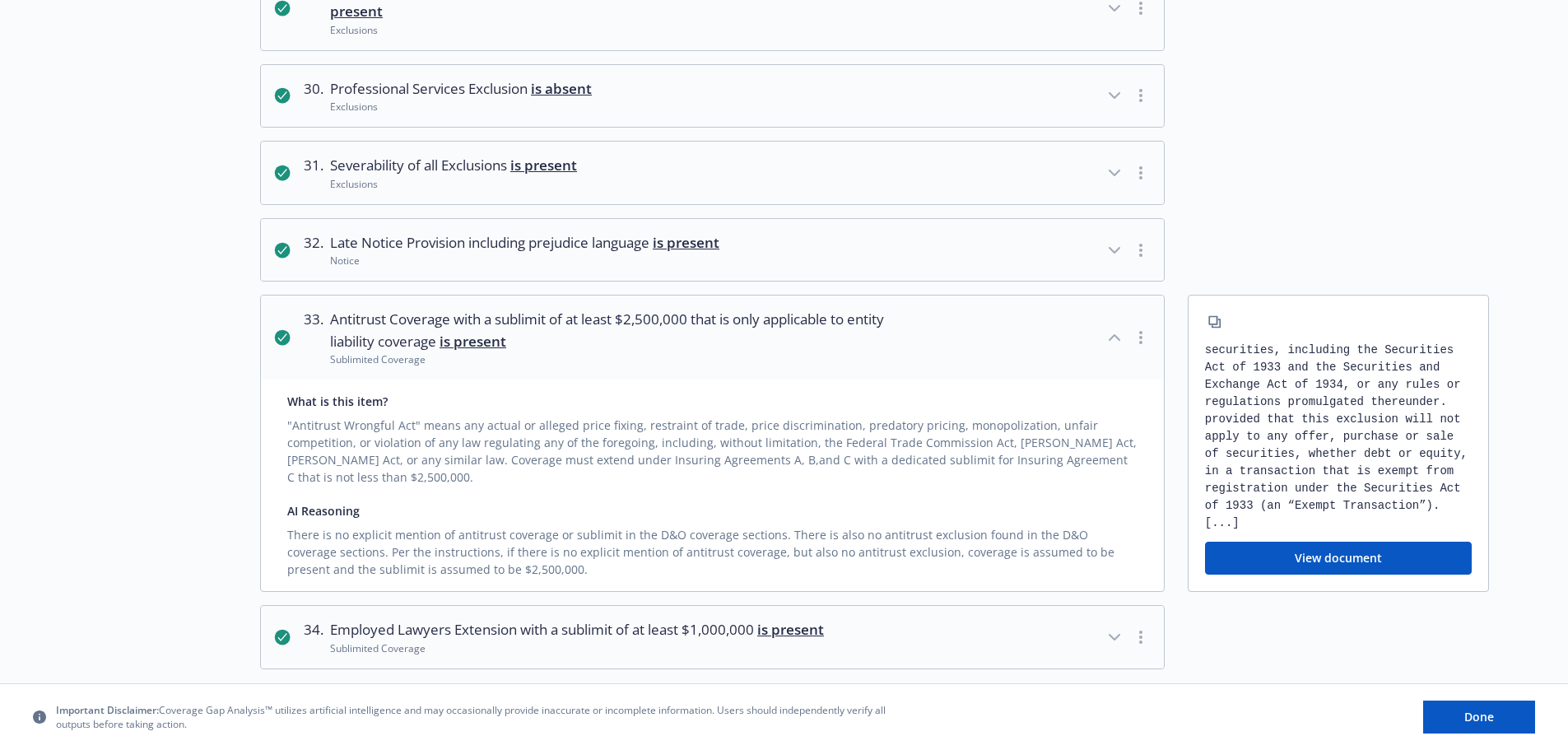
scroll to position [4046, 0]
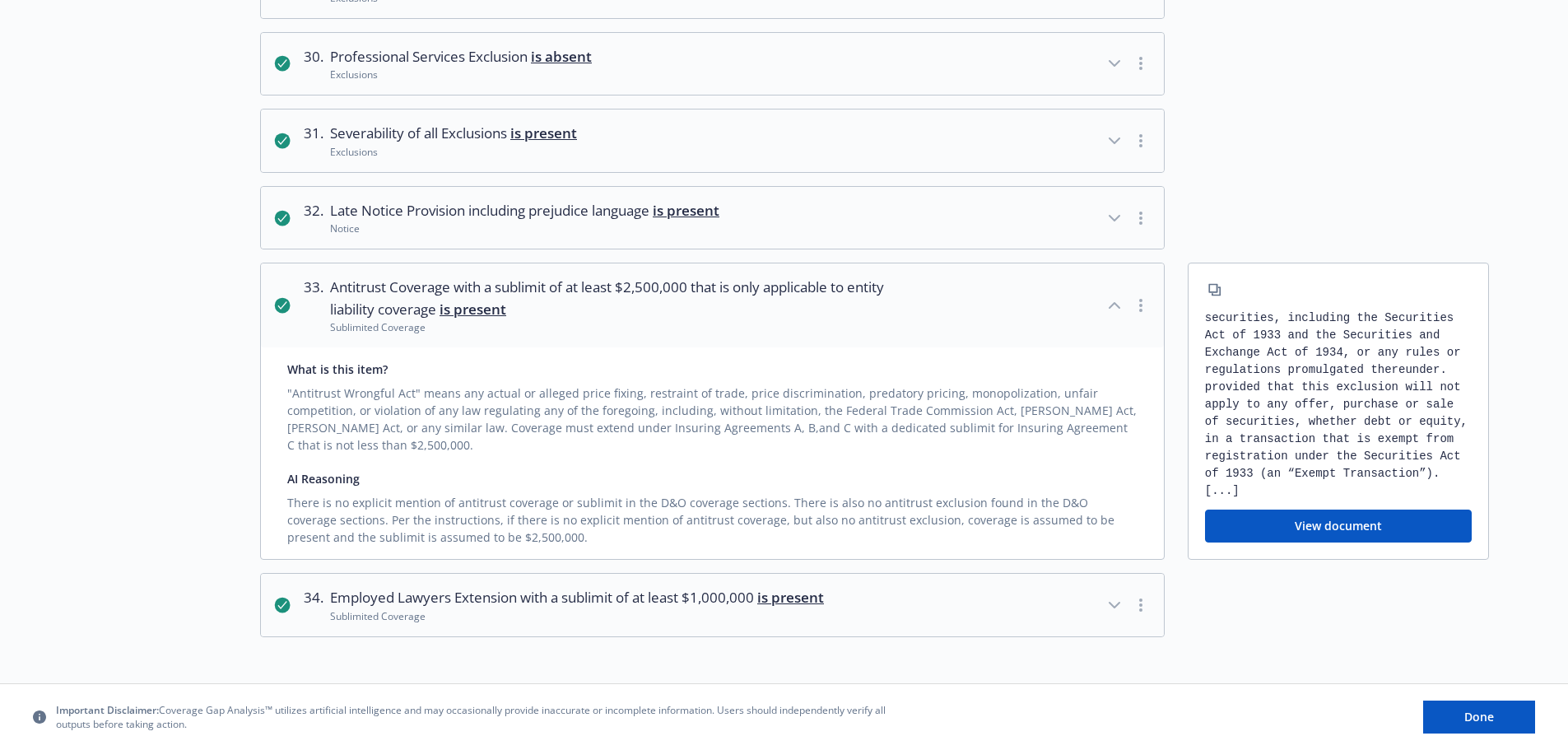
click at [1321, 529] on button "View document" at bounding box center [1339, 527] width 267 height 33
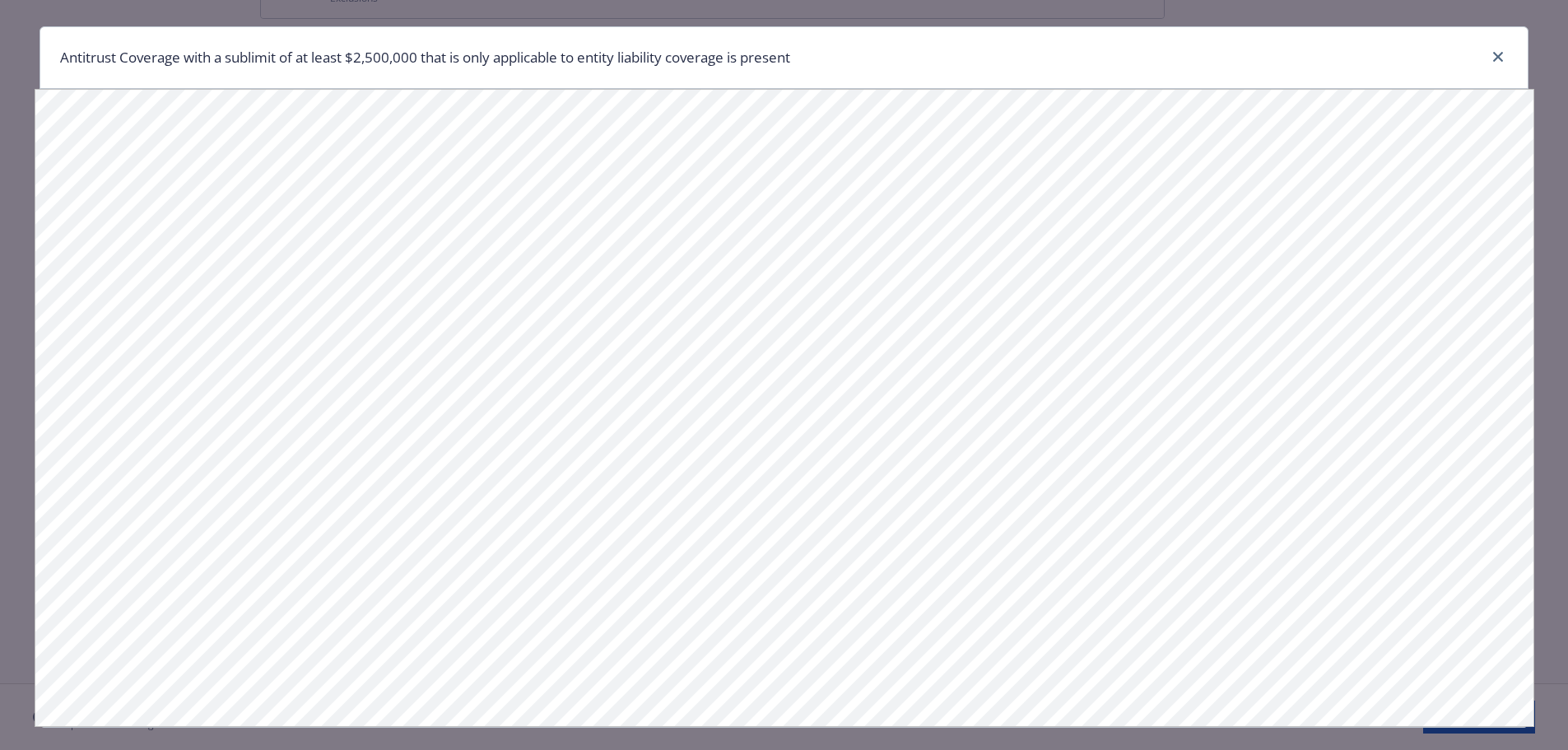
scroll to position [4028, 0]
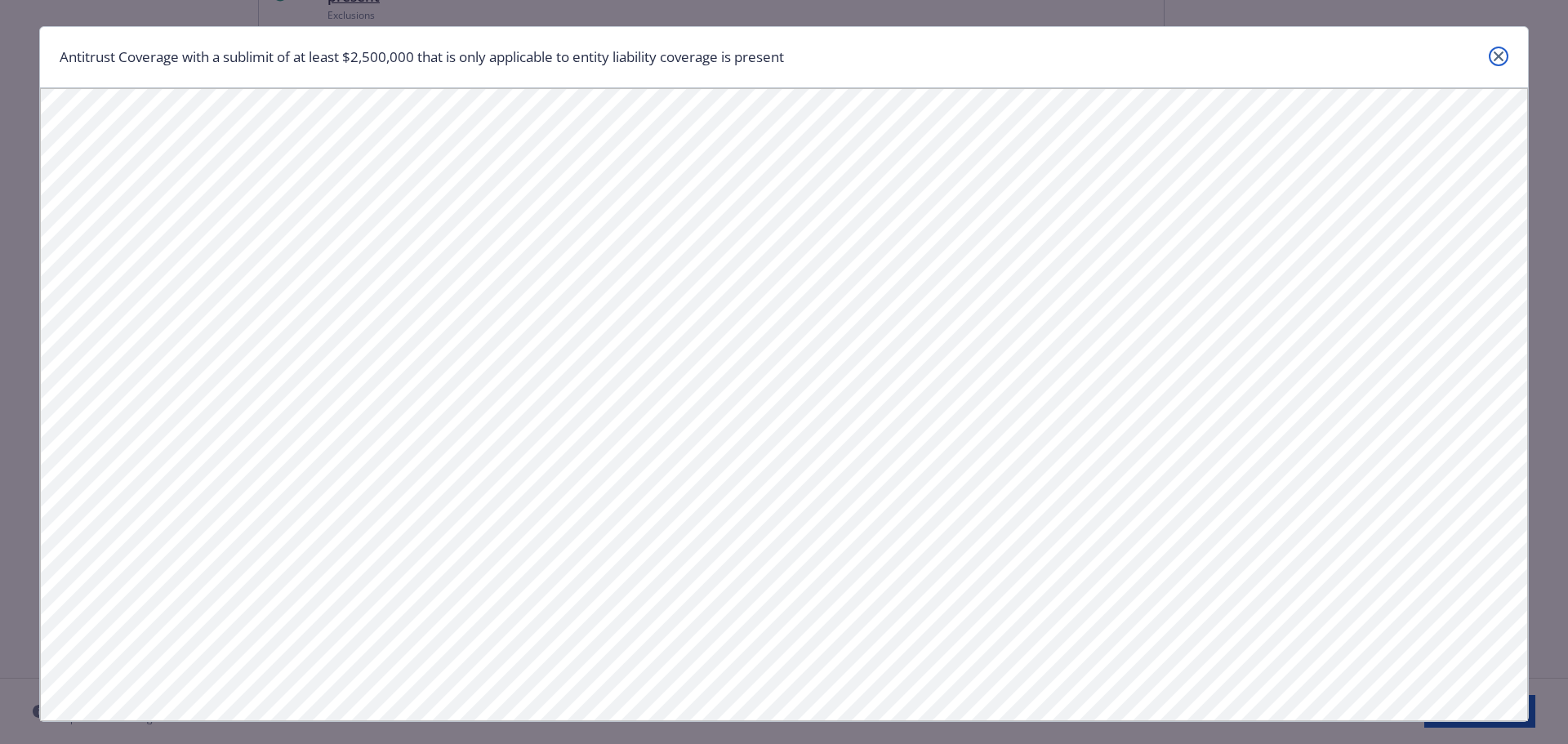
drag, startPoint x: 1495, startPoint y: 54, endPoint x: 1477, endPoint y: 69, distance: 23.4
click at [1494, 55] on icon "close" at bounding box center [1498, 56] width 10 height 10
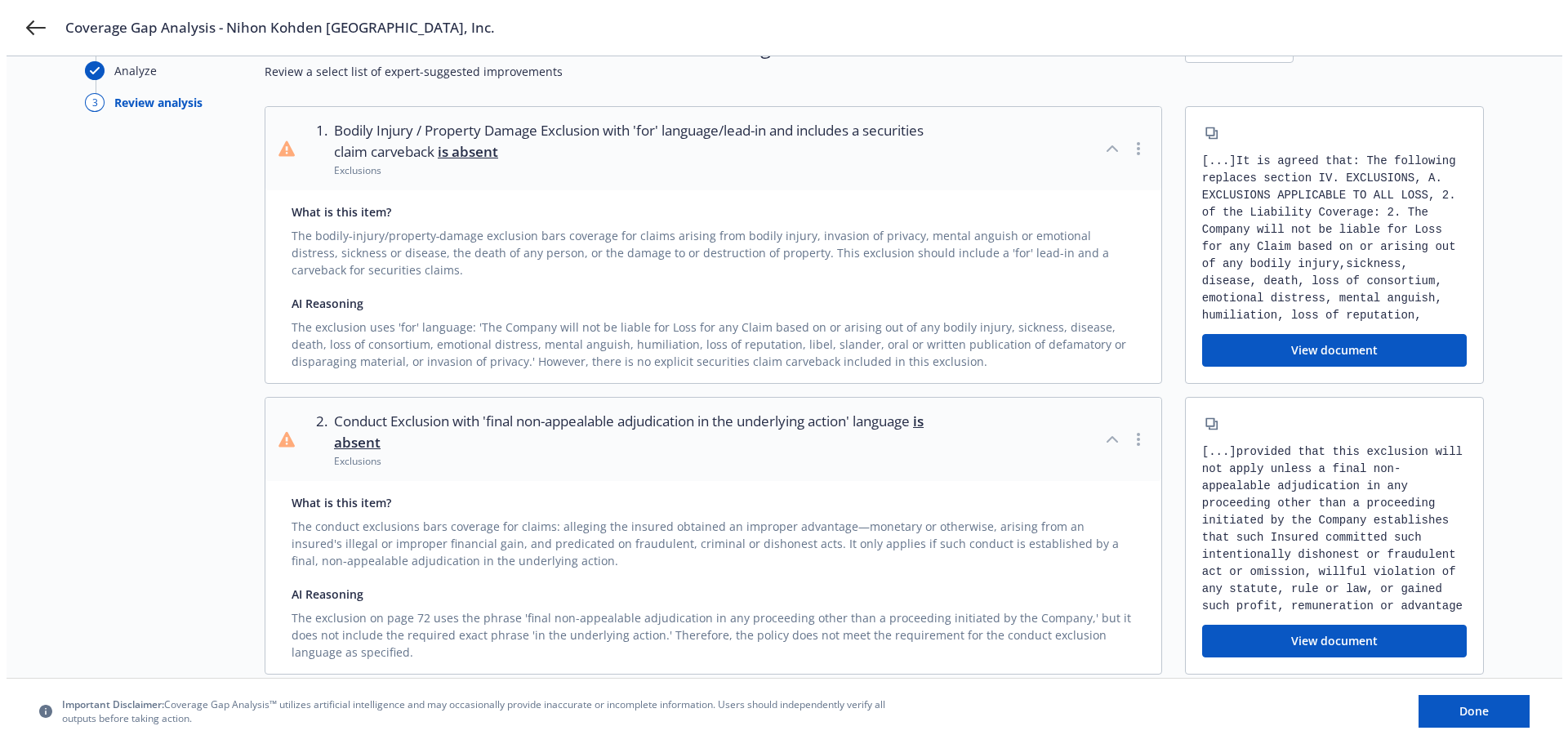
scroll to position [0, 0]
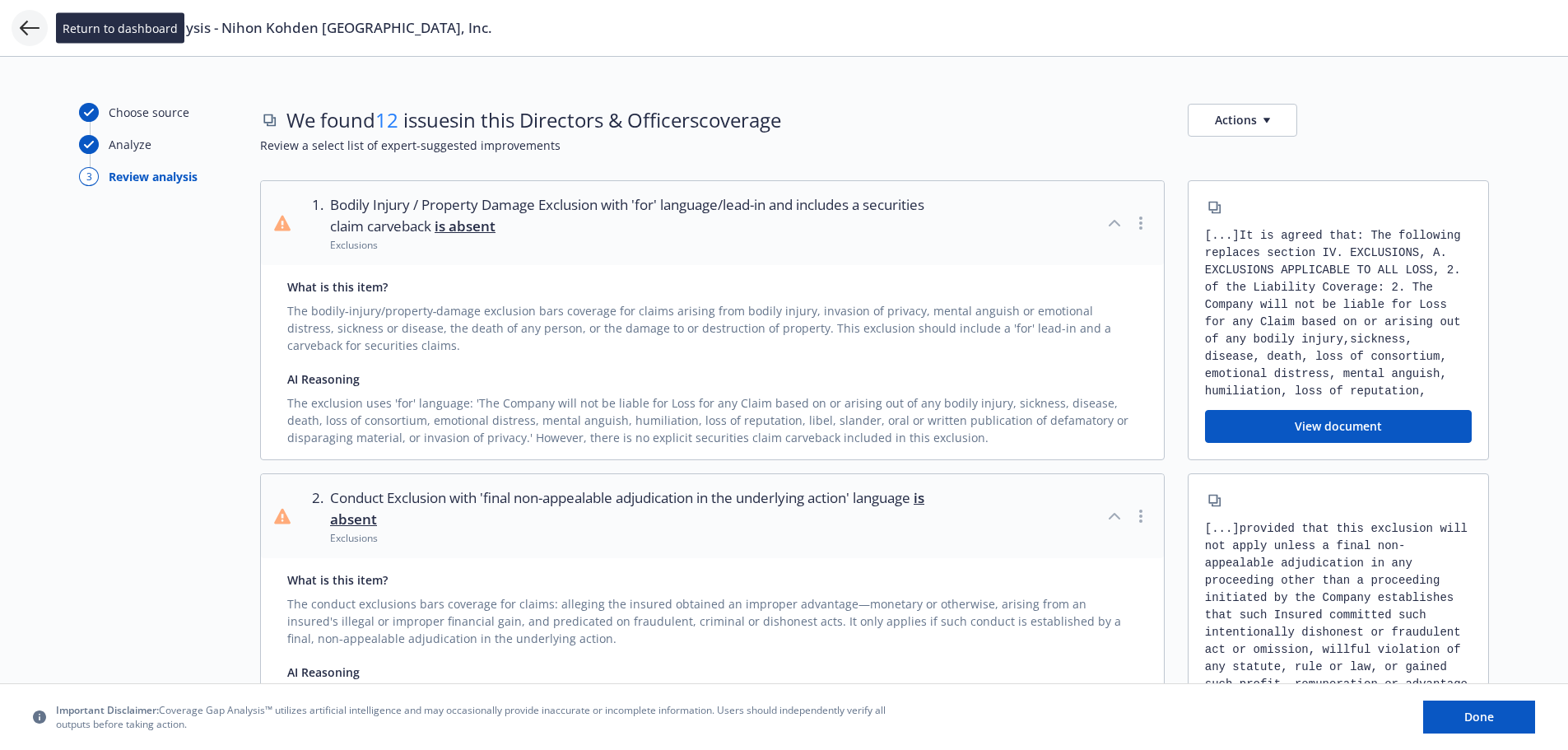
click at [25, 26] on icon at bounding box center [29, 28] width 20 height 20
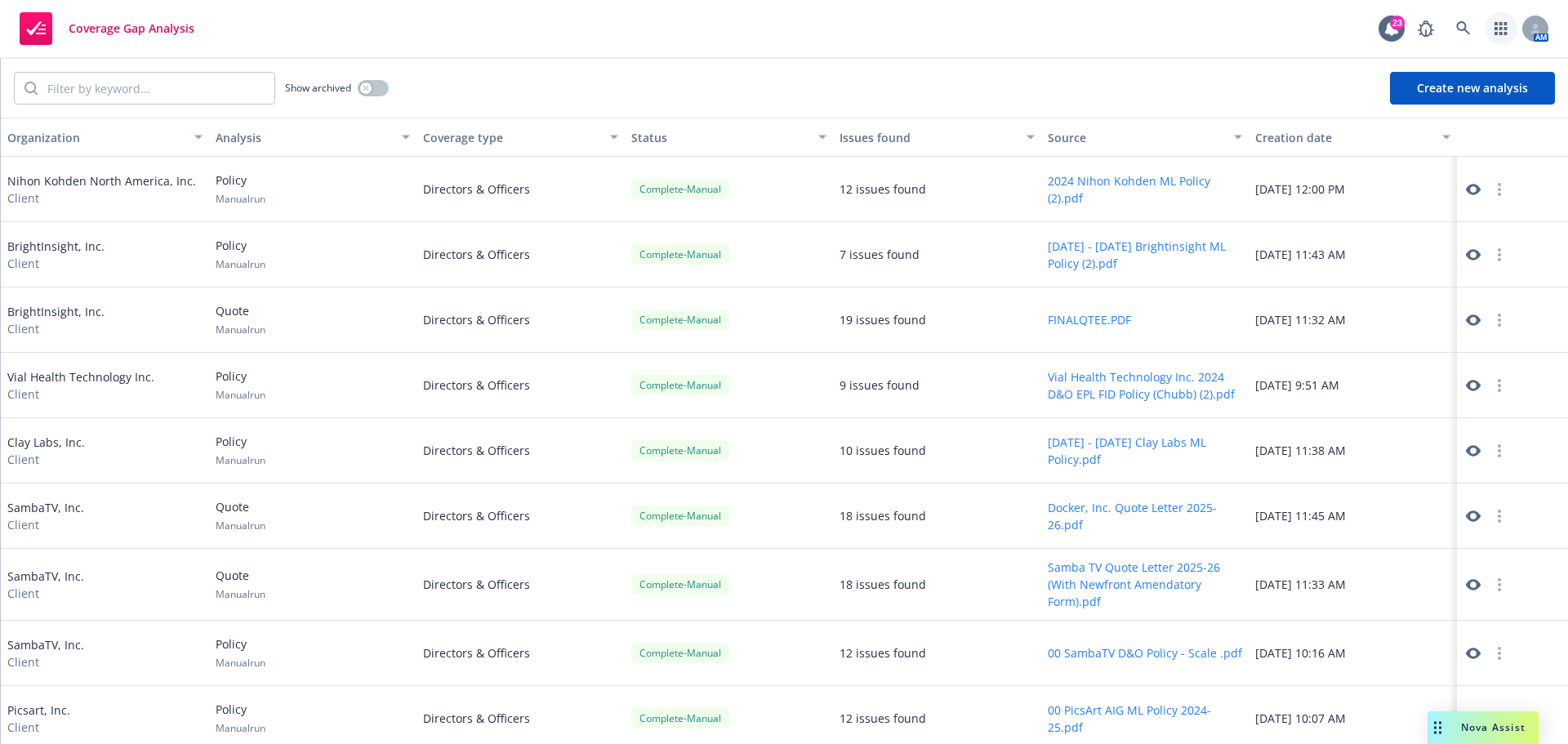
click at [1500, 29] on icon "button" at bounding box center [1500, 29] width 13 height 14
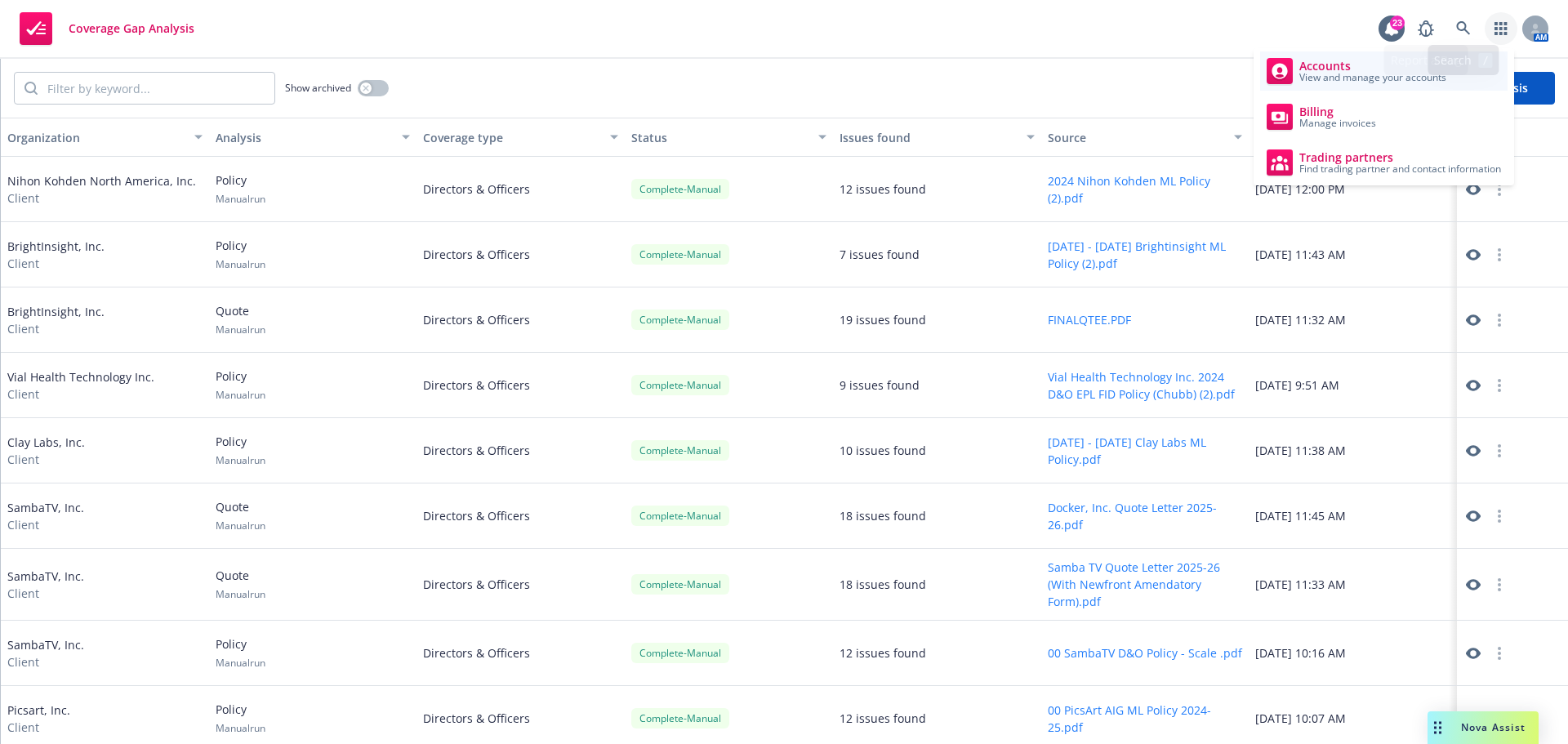
click at [1332, 67] on span "Accounts" at bounding box center [1373, 67] width 147 height 14
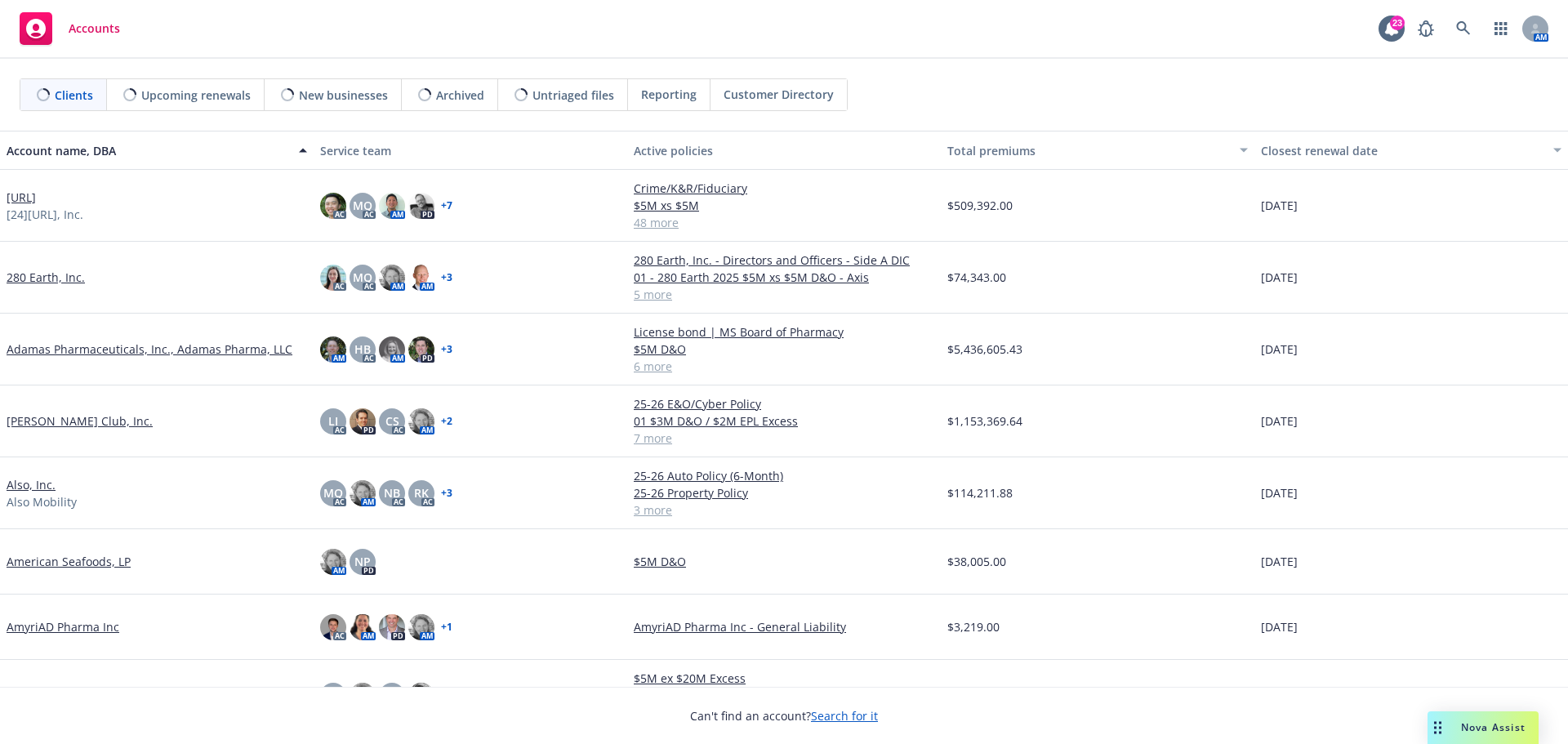
click at [1471, 727] on span "Nova Assist" at bounding box center [1493, 728] width 65 height 14
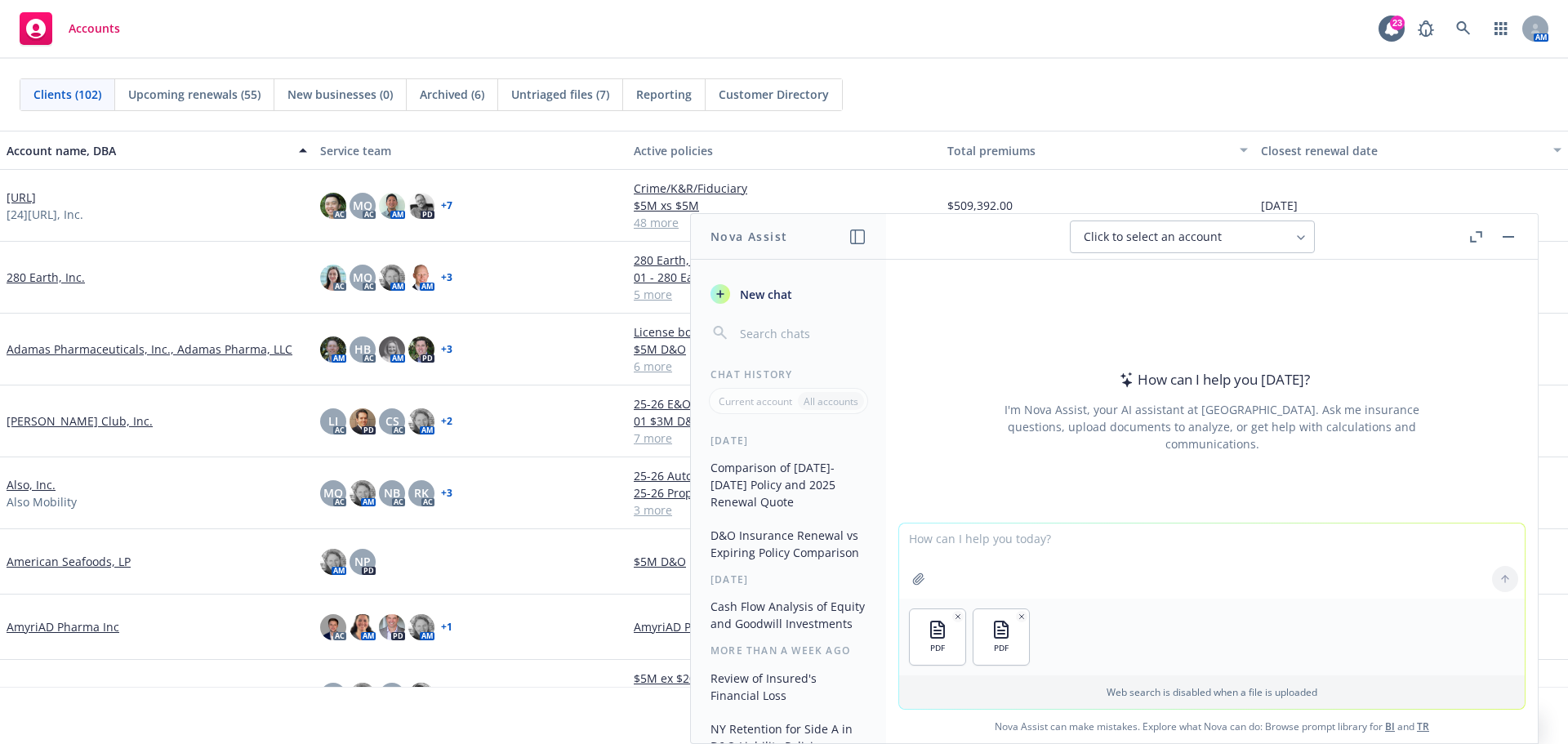
click at [993, 576] on textarea at bounding box center [1212, 561] width 626 height 75
type textarea "compare renewal quote against expiring policy"
click at [1499, 581] on icon at bounding box center [1505, 580] width 12 height 12
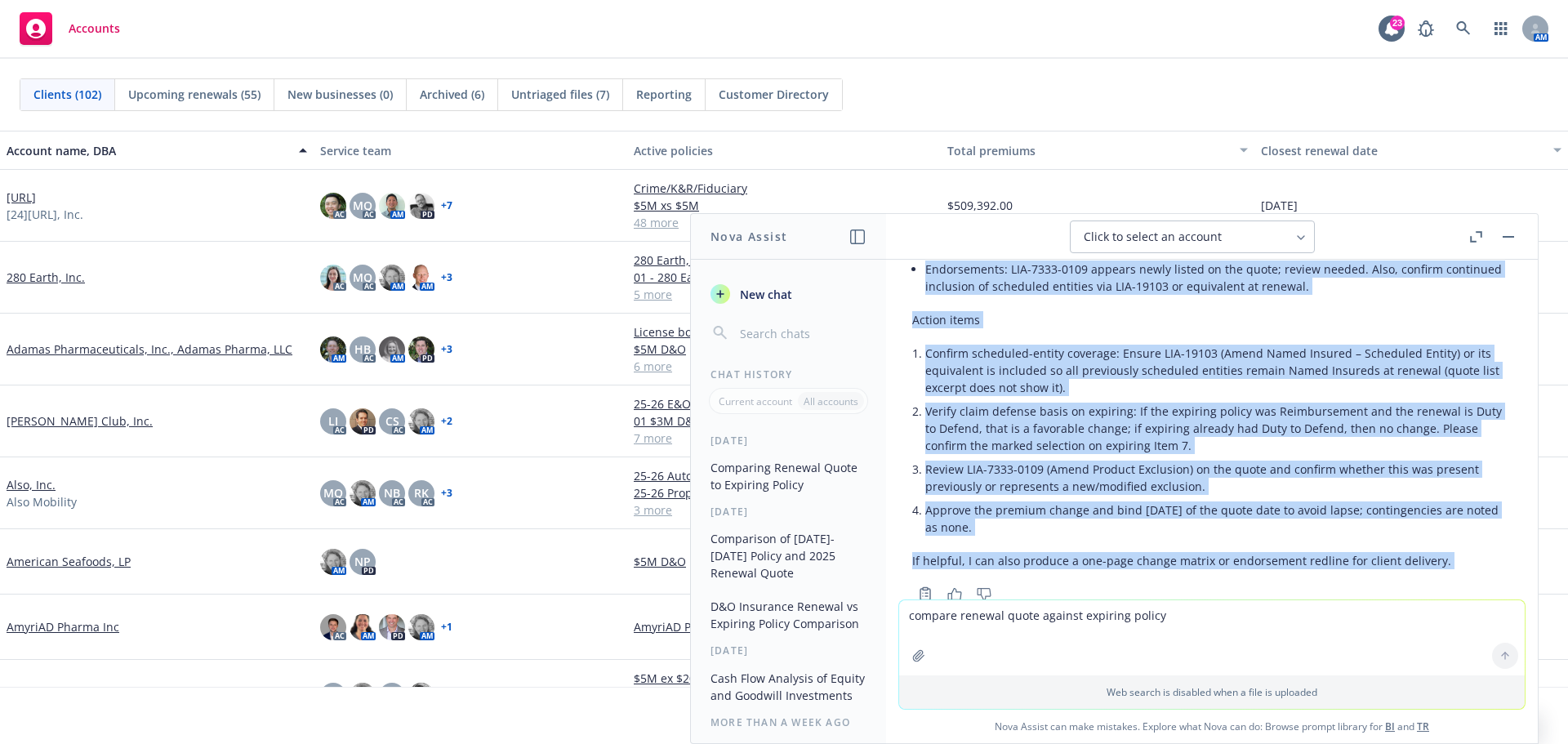
scroll to position [1711, 0]
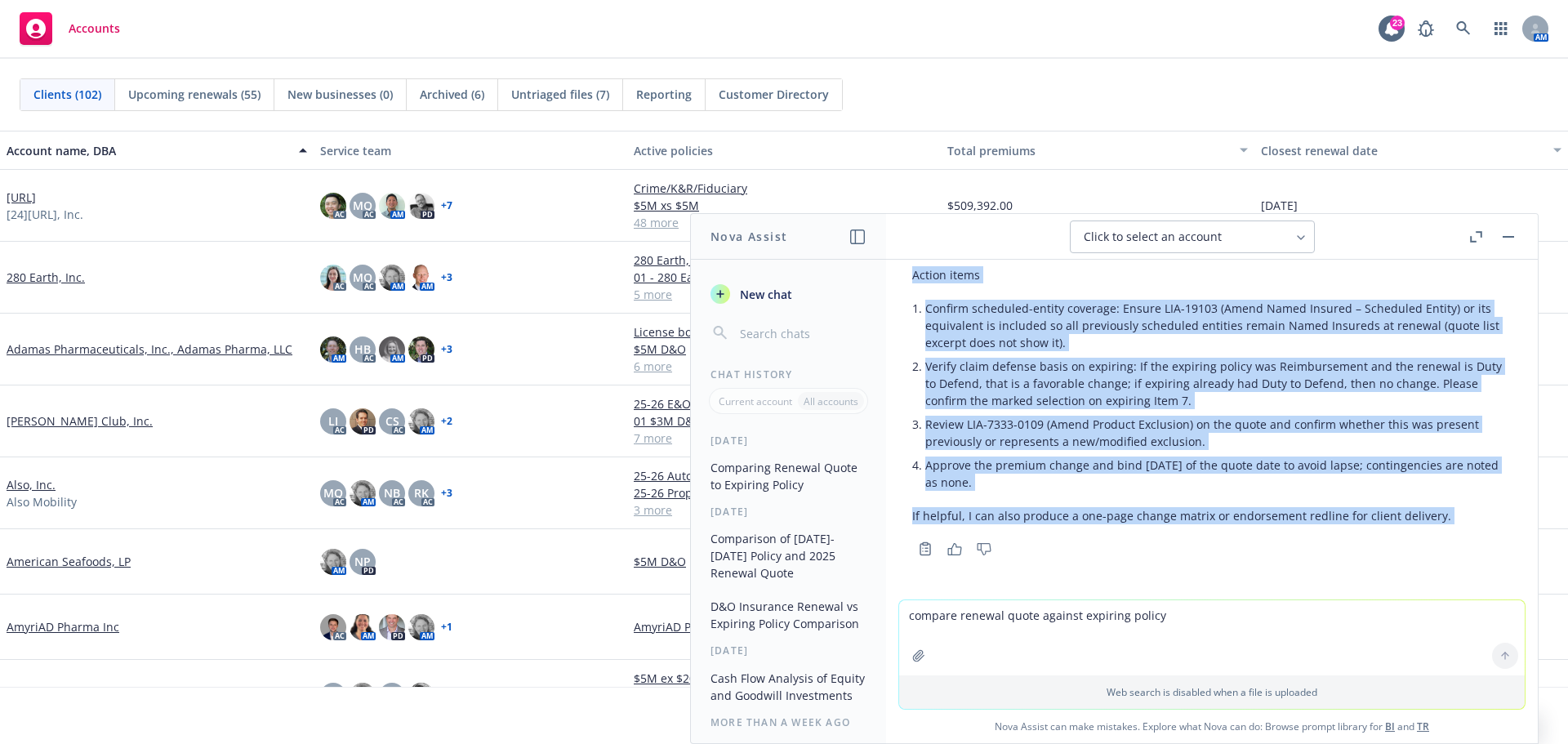
drag, startPoint x: 914, startPoint y: 302, endPoint x: 1078, endPoint y: 612, distance: 350.7
click at [1078, 612] on div "pdf Travelers Quote.pdf pdf 2024 Nihon Kohden ML Policy (2).pdf compare renewal…" at bounding box center [1212, 501] width 652 height 484
copy div "Here’s a concise comparison of the Travelers renewal quote against the expiring…"
